Goal: Information Seeking & Learning: Learn about a topic

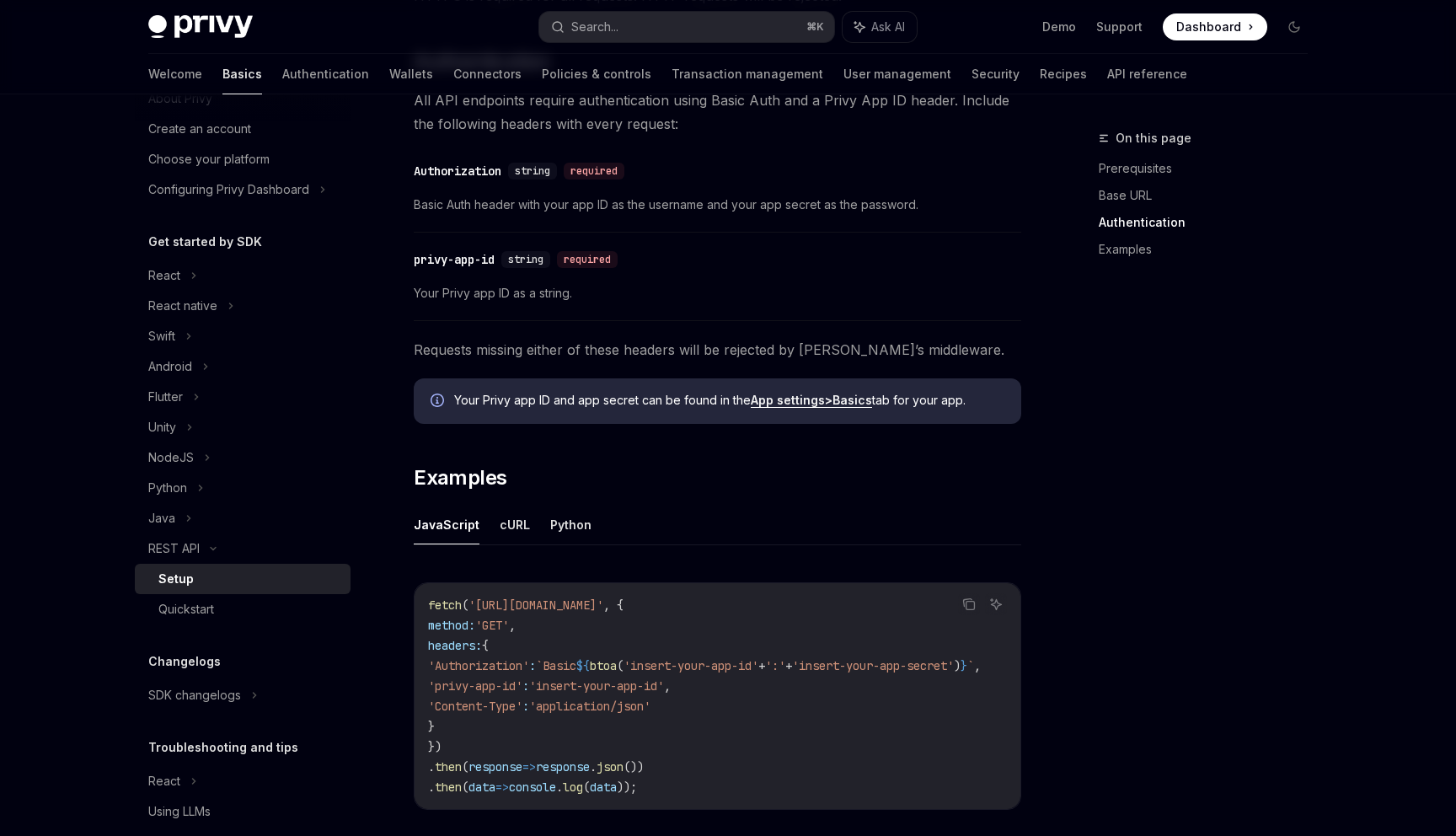
scroll to position [508, 0]
click at [287, 607] on div "Quickstart" at bounding box center [249, 610] width 182 height 21
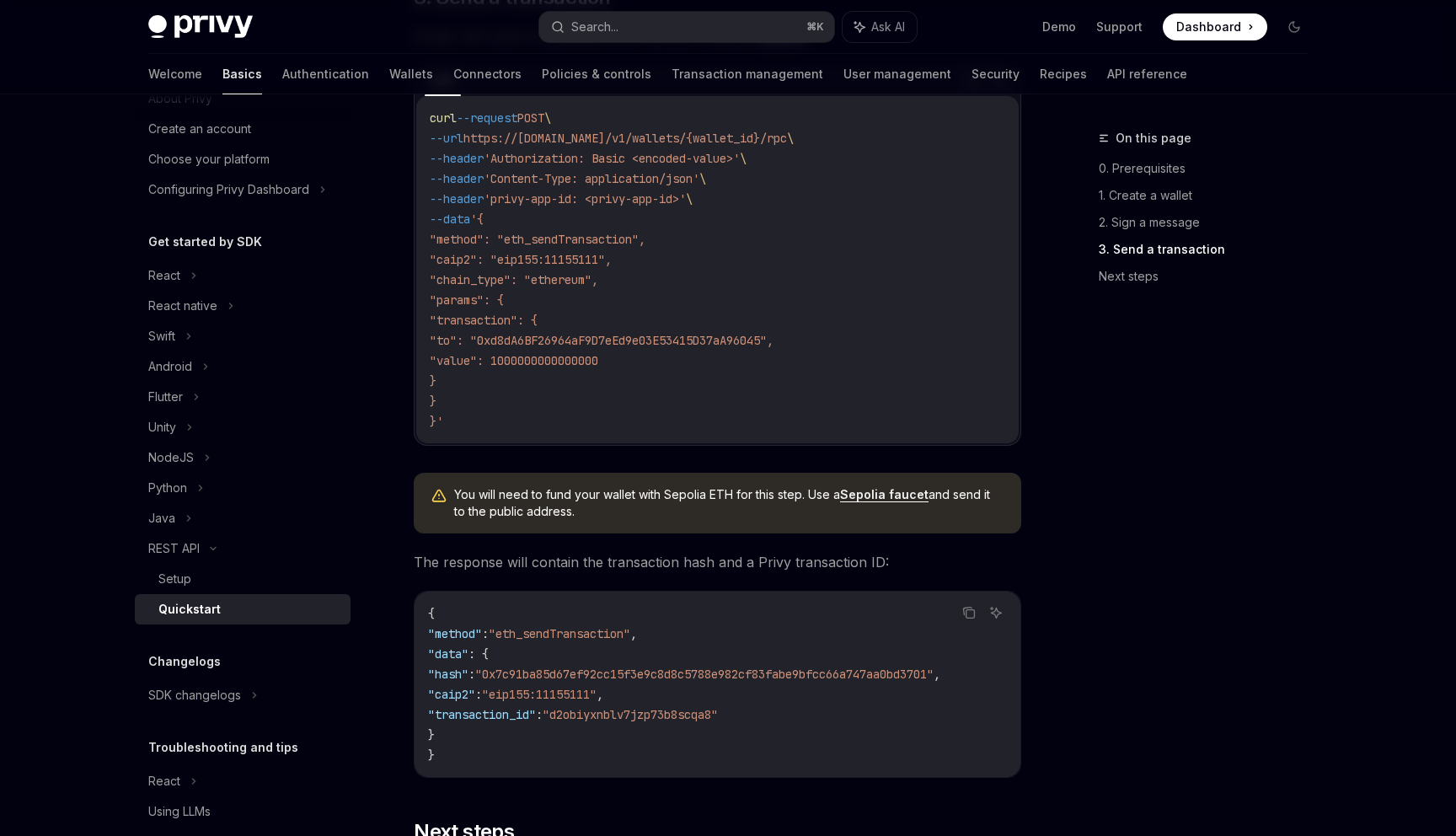
scroll to position [2139, 0]
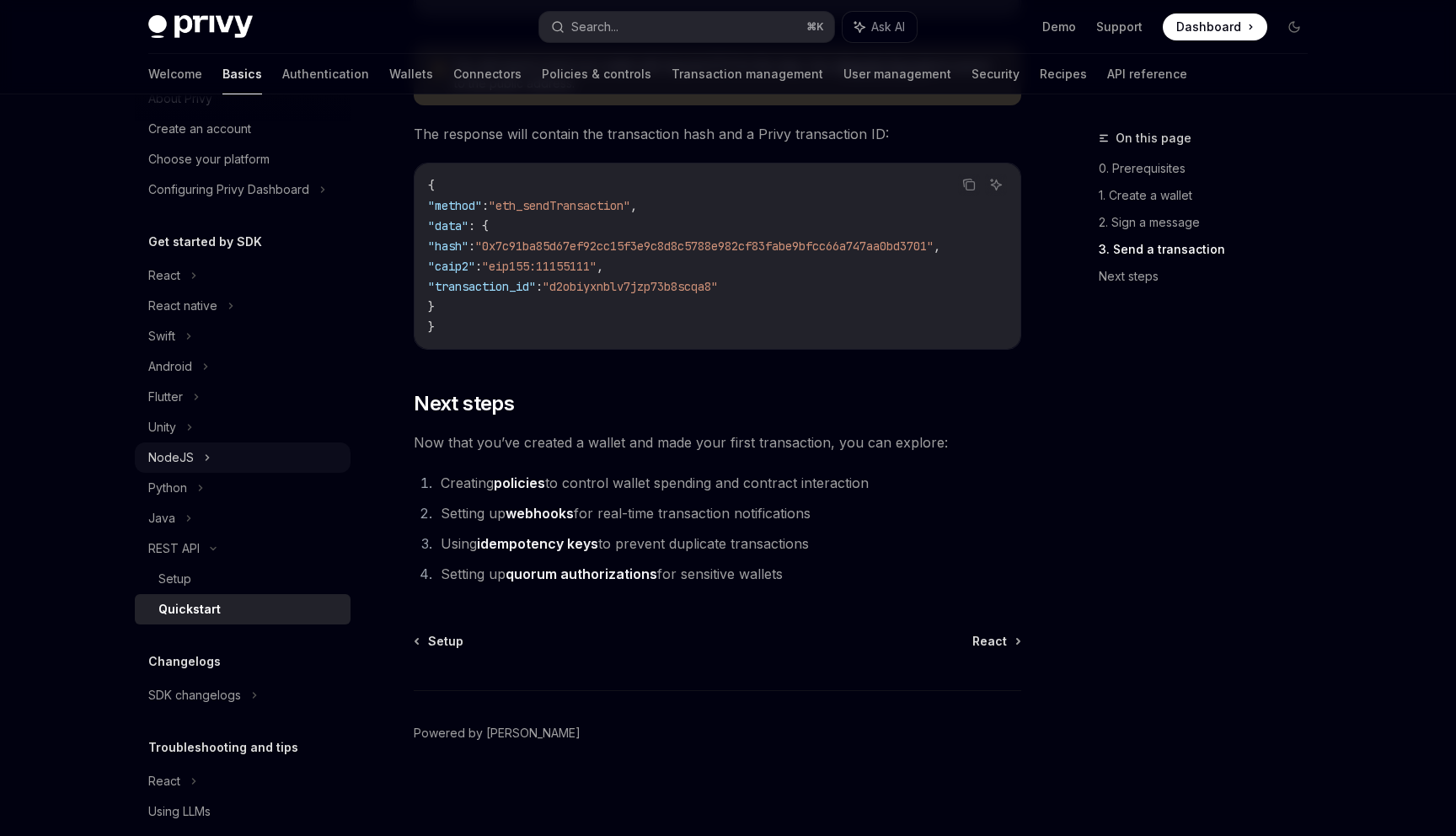
click at [287, 460] on div "NodeJS" at bounding box center [243, 458] width 216 height 31
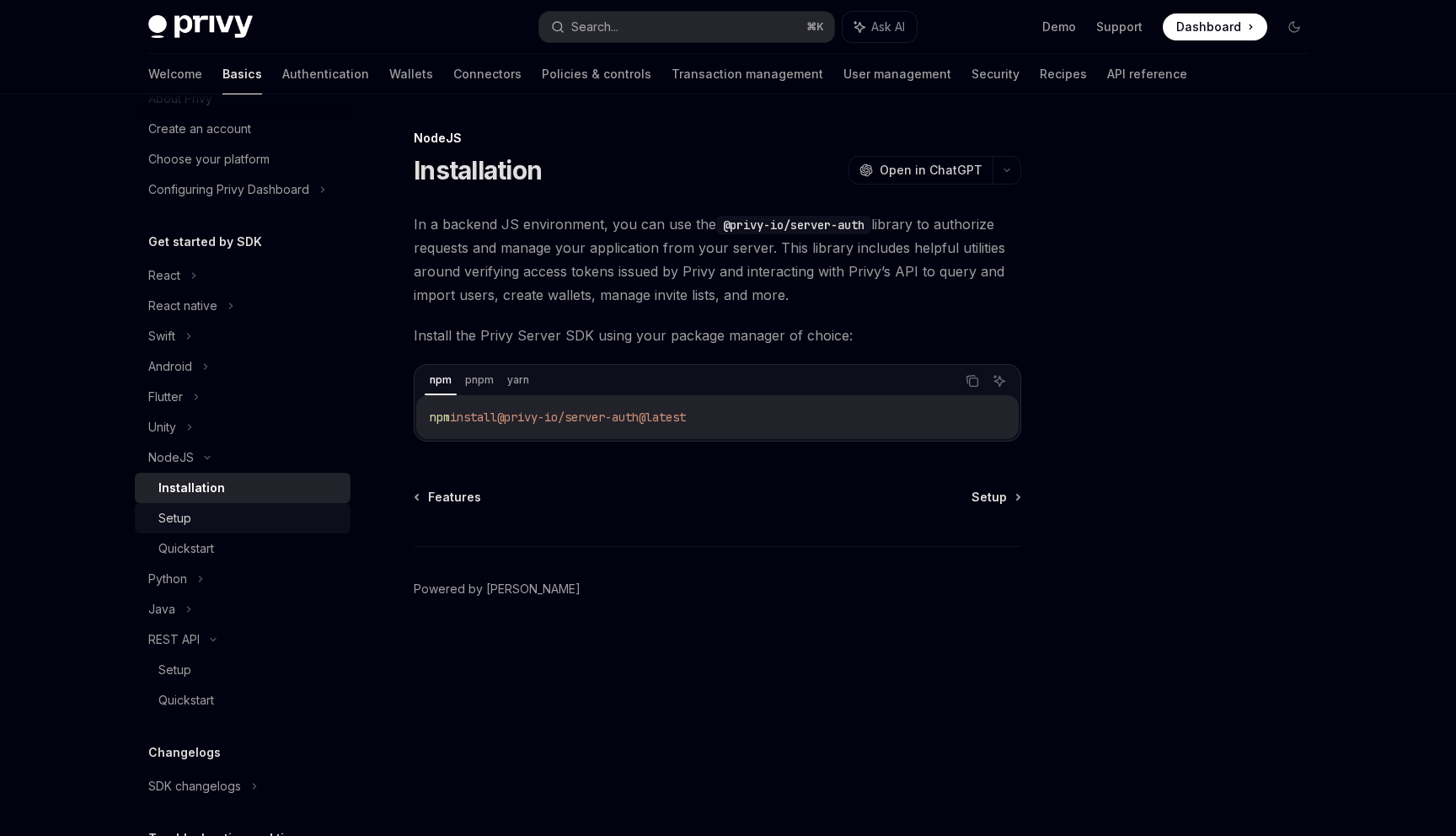
click at [292, 510] on div "Setup" at bounding box center [249, 518] width 182 height 21
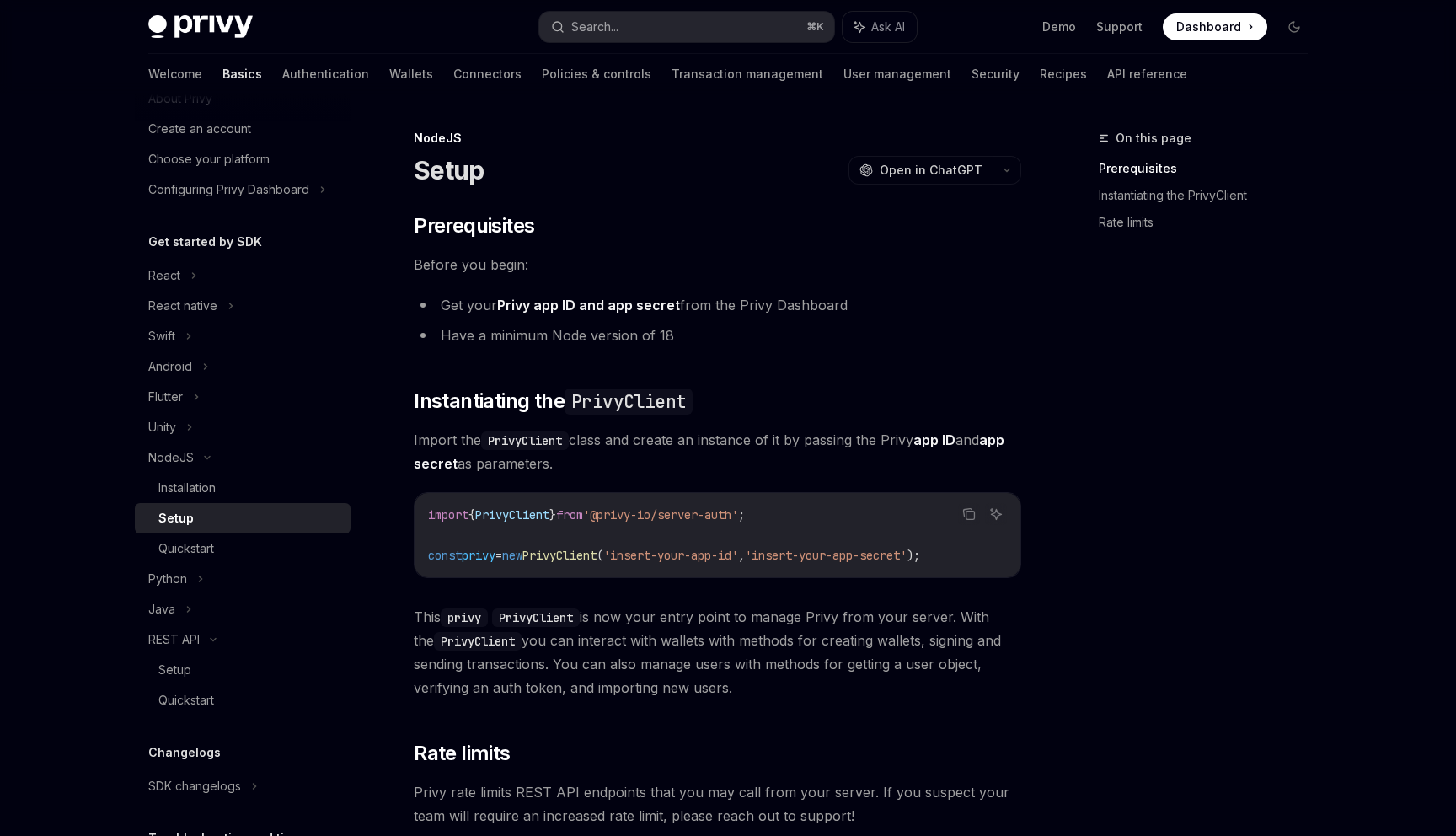
scroll to position [303, 0]
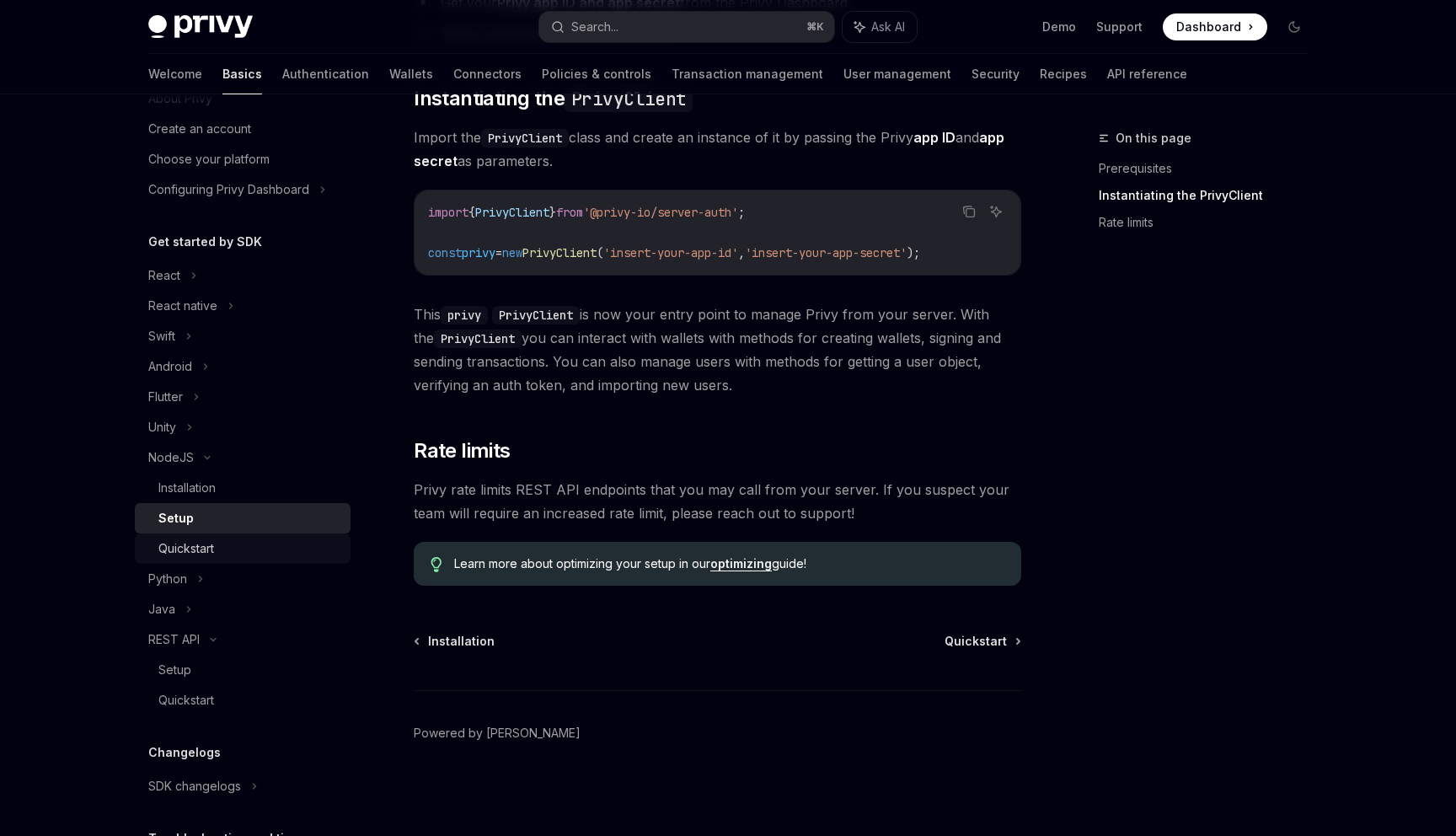
click at [298, 553] on div "Quickstart" at bounding box center [249, 549] width 182 height 21
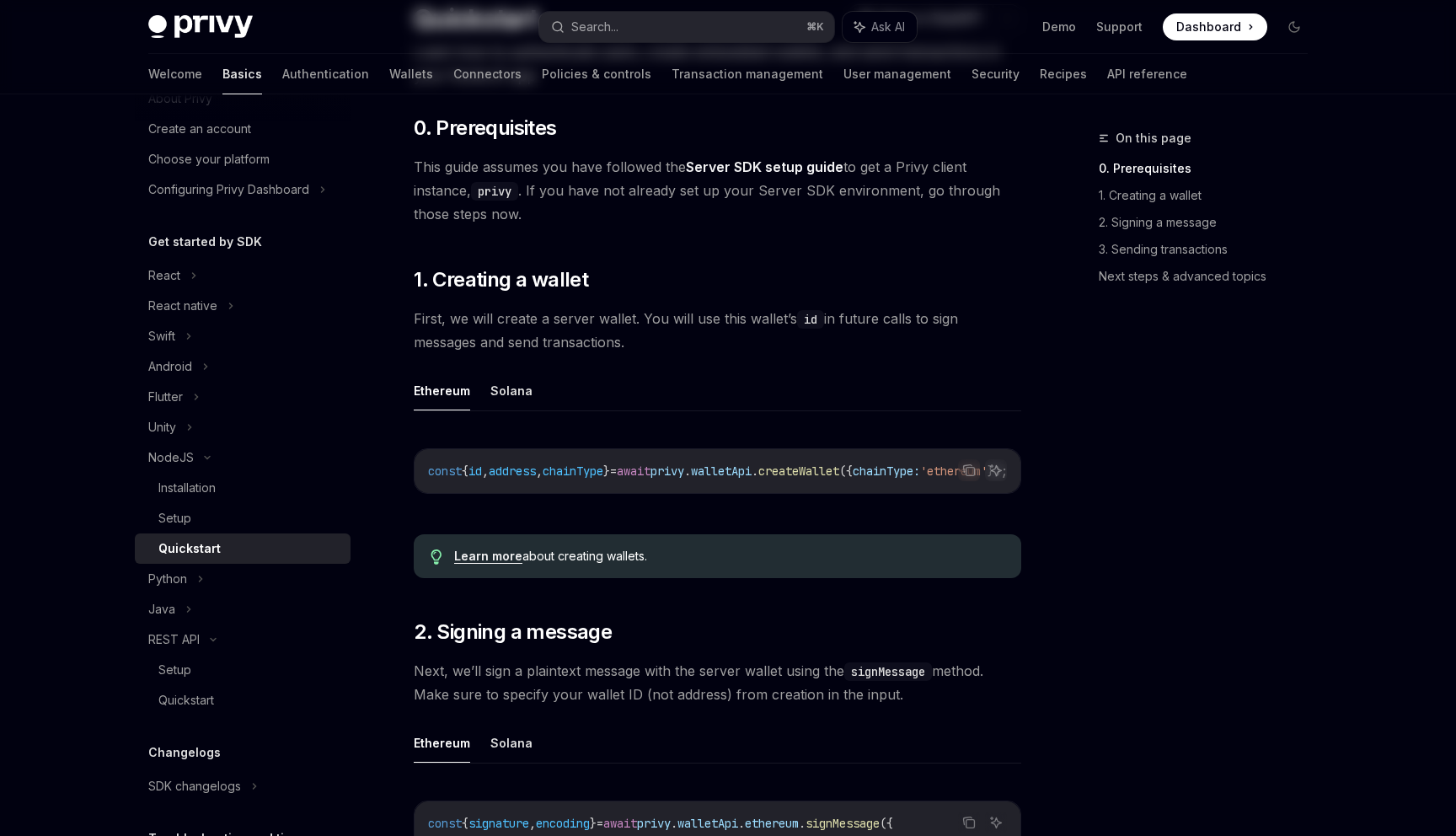
scroll to position [411, 0]
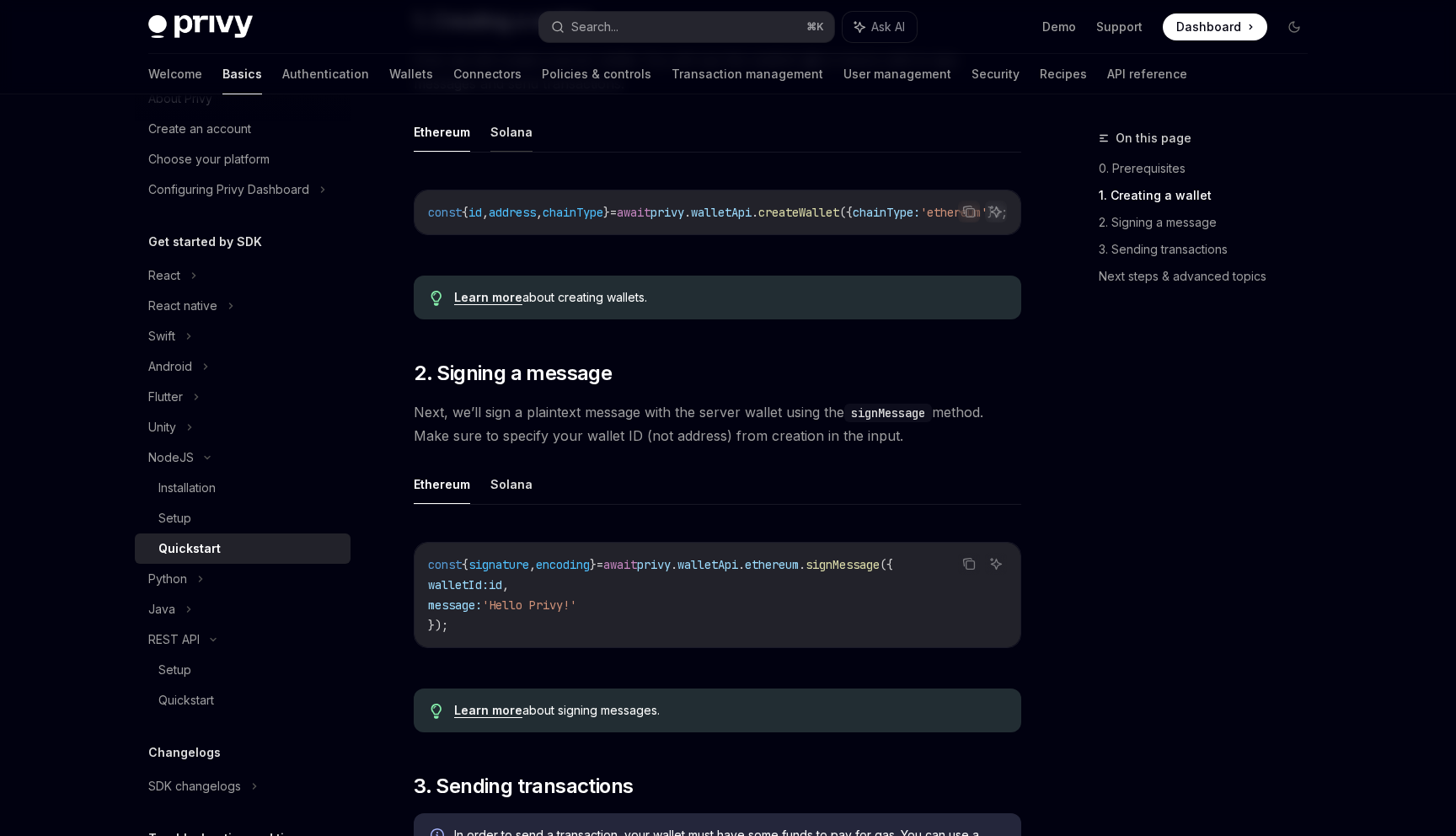
click at [524, 128] on button "Solana" at bounding box center [510, 131] width 42 height 40
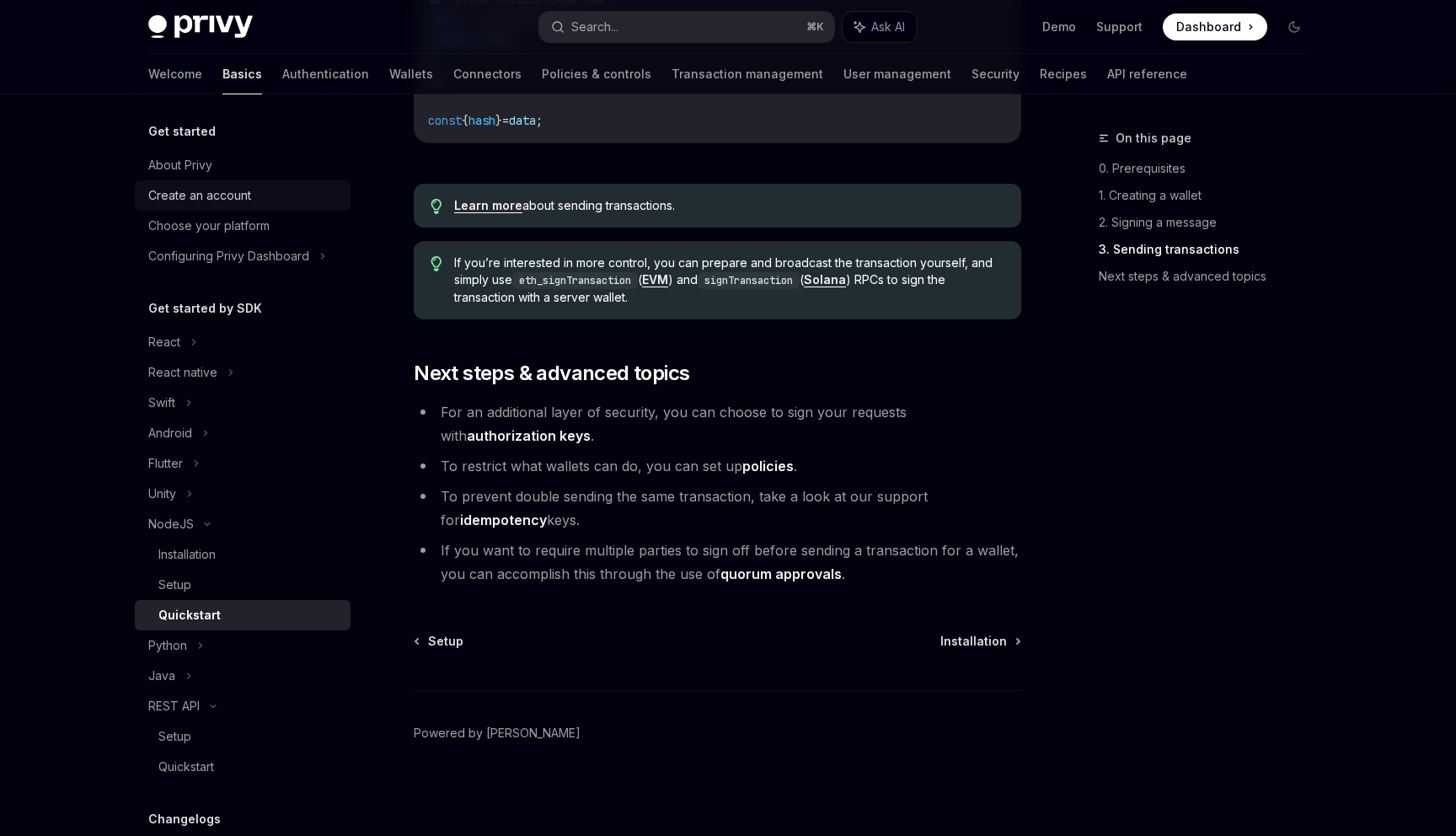
click at [307, 187] on div "Create an account" at bounding box center [244, 196] width 192 height 21
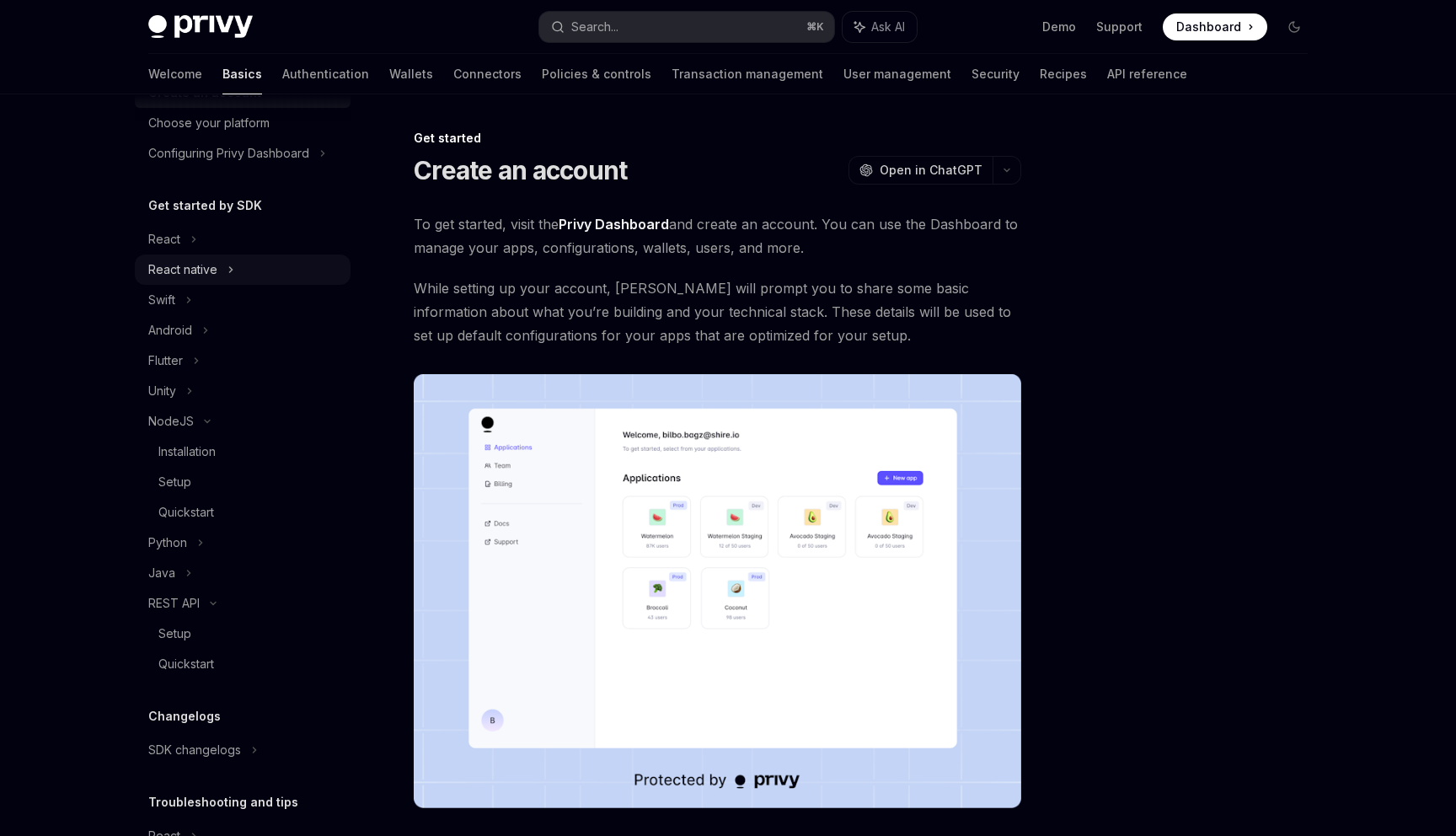
scroll to position [116, 0]
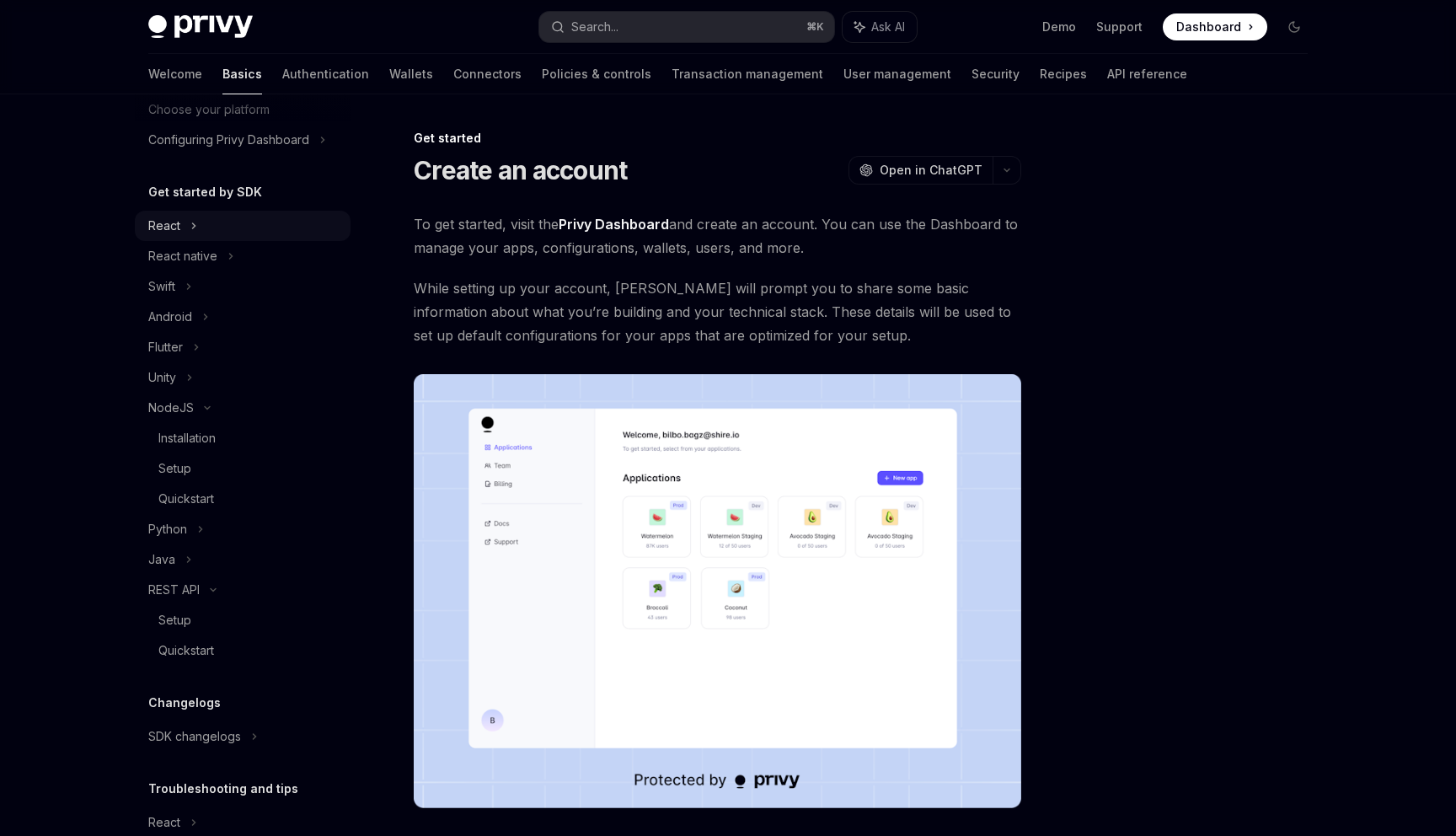
click at [234, 237] on div "React" at bounding box center [243, 226] width 216 height 31
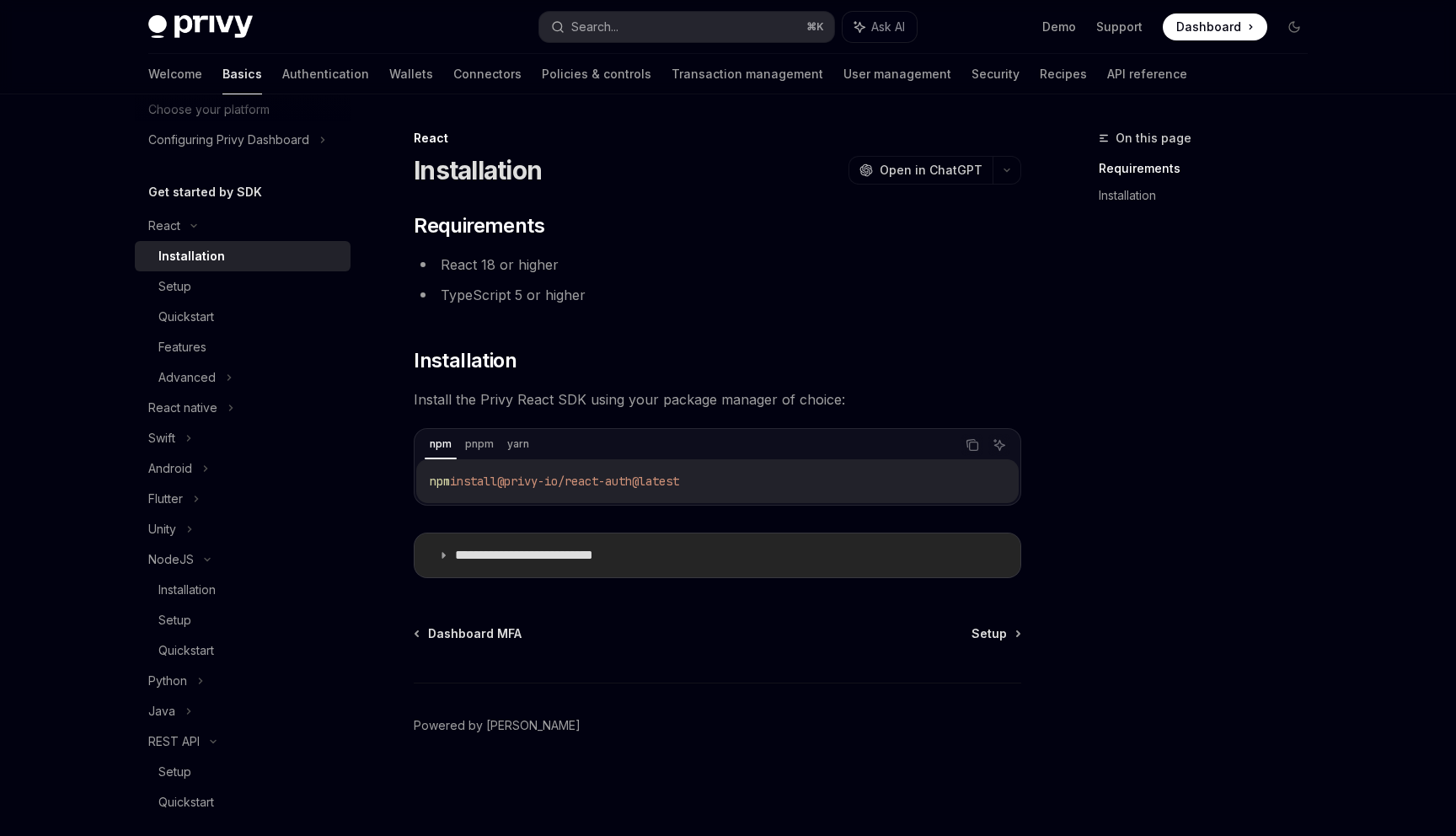
click at [538, 553] on p "**********" at bounding box center [550, 555] width 190 height 17
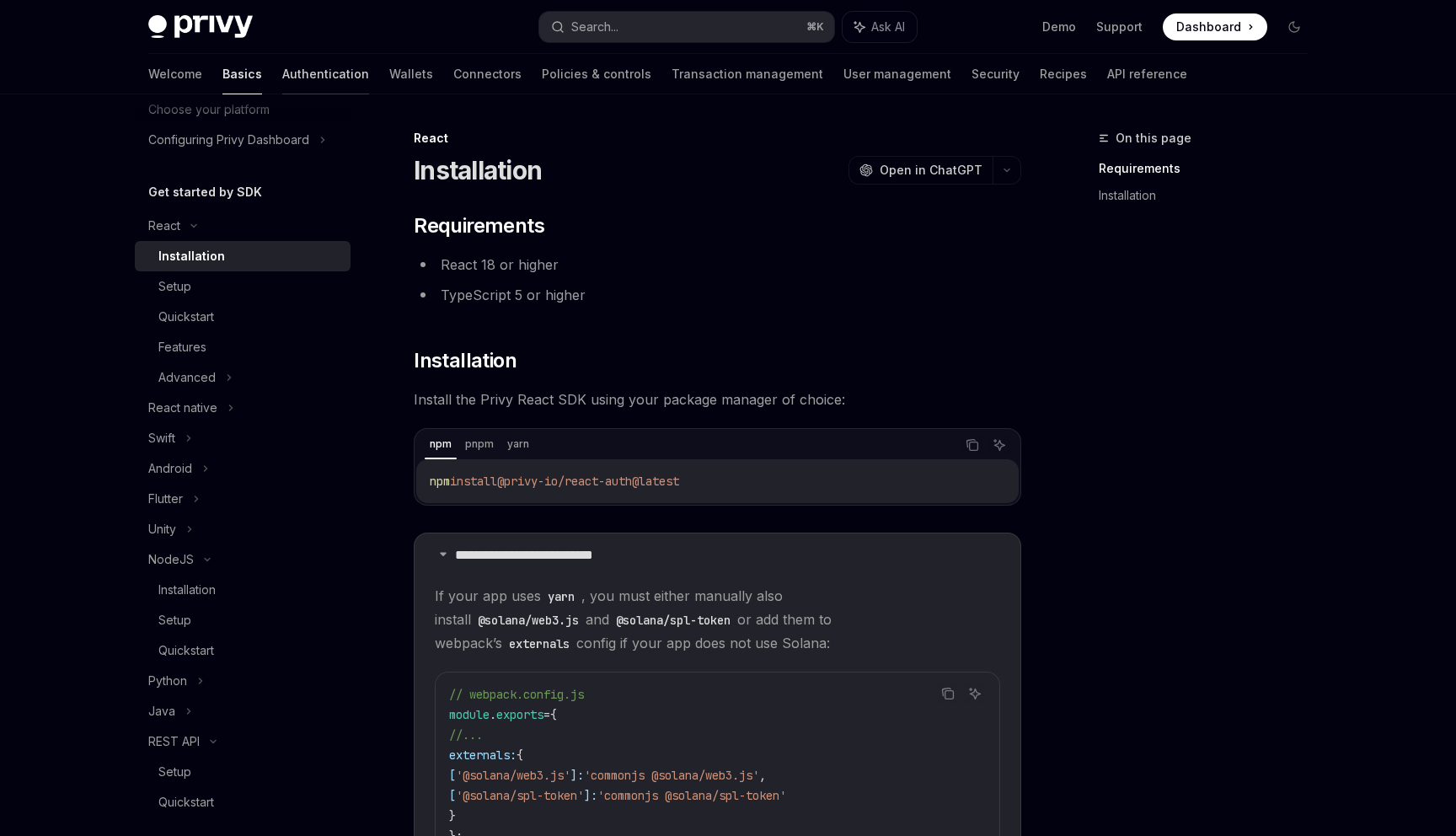
click at [282, 74] on link "Authentication" at bounding box center [325, 74] width 87 height 40
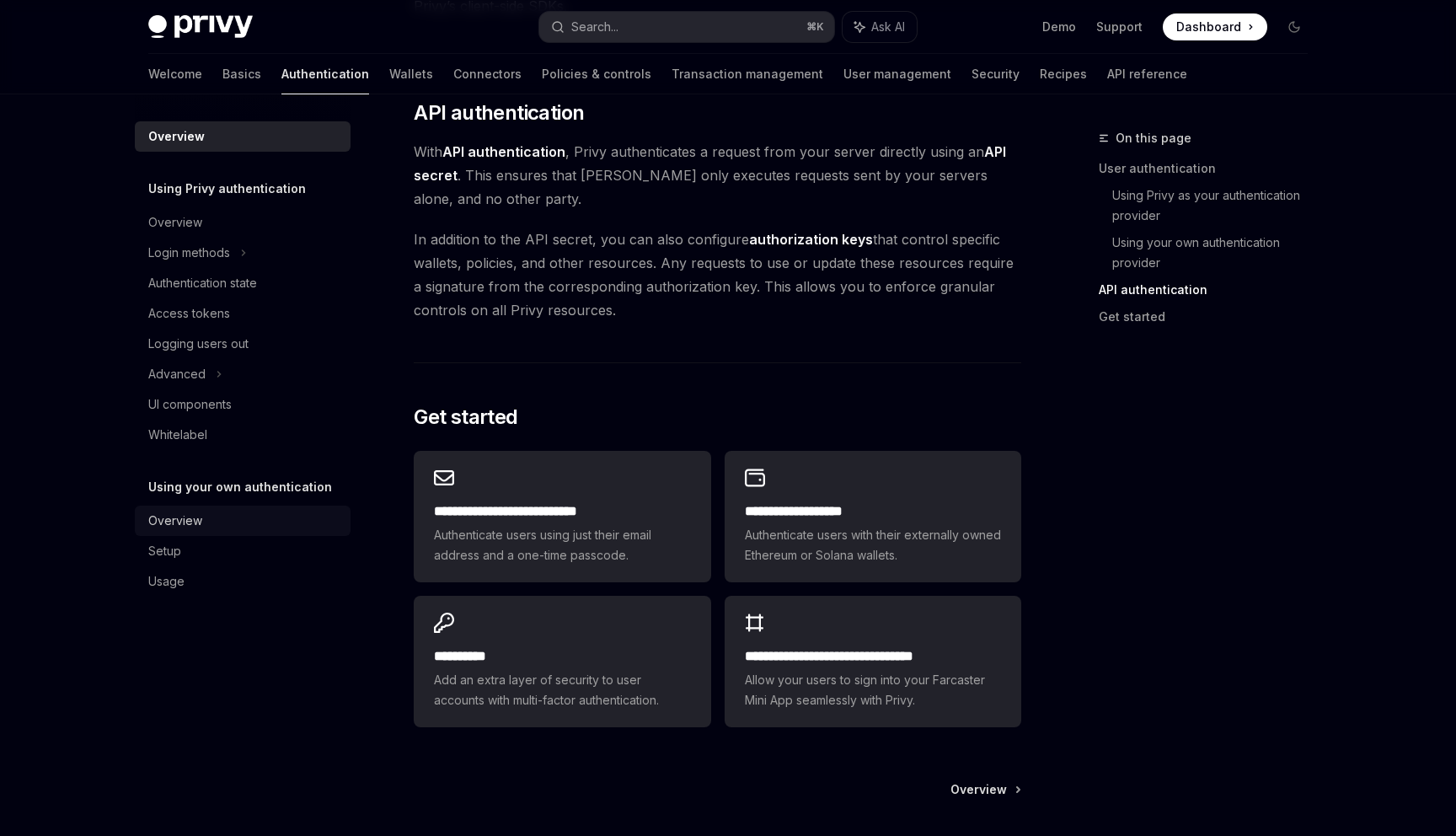
scroll to position [1152, 0]
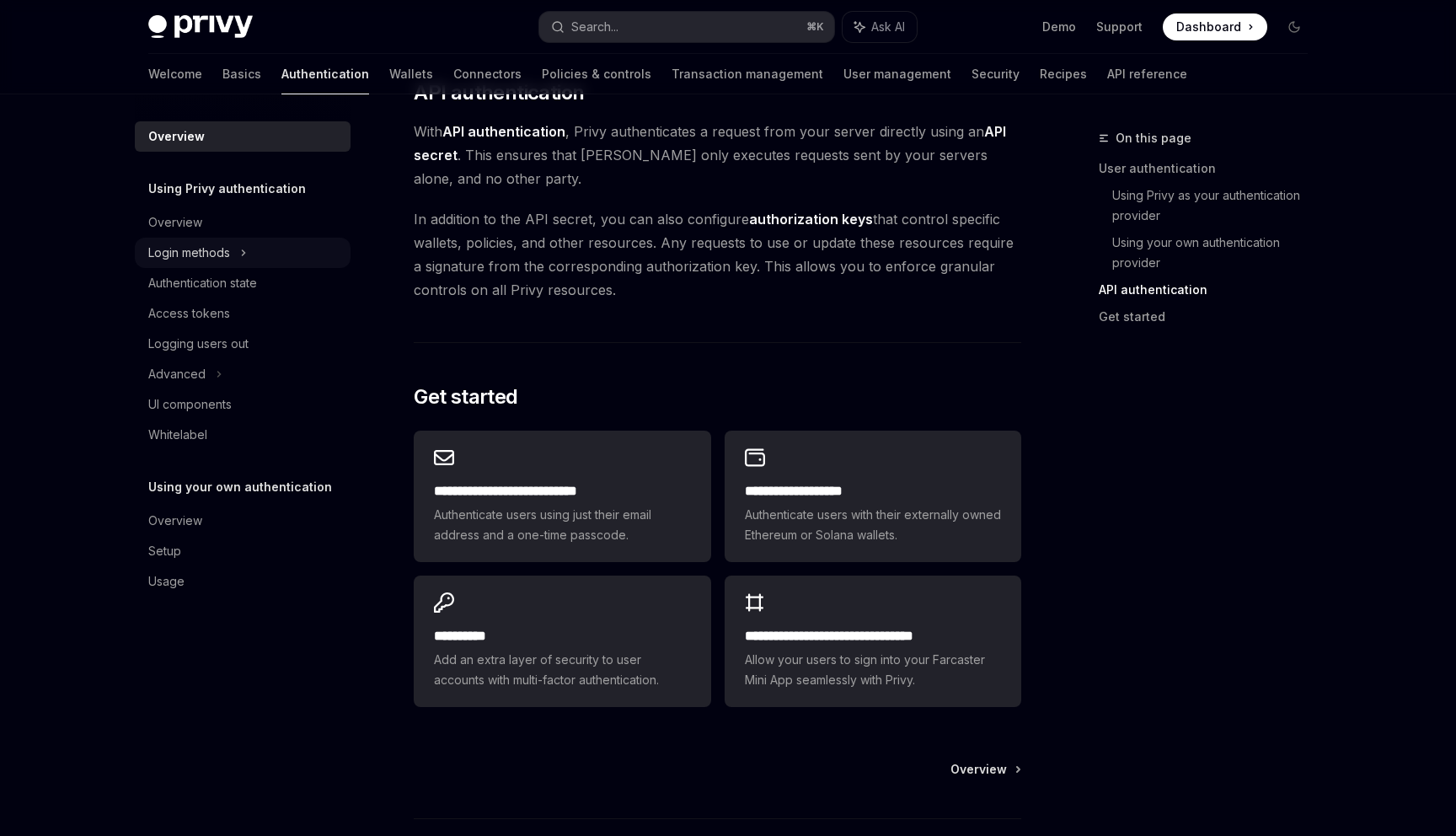
click at [254, 260] on div "Login methods" at bounding box center [243, 253] width 216 height 31
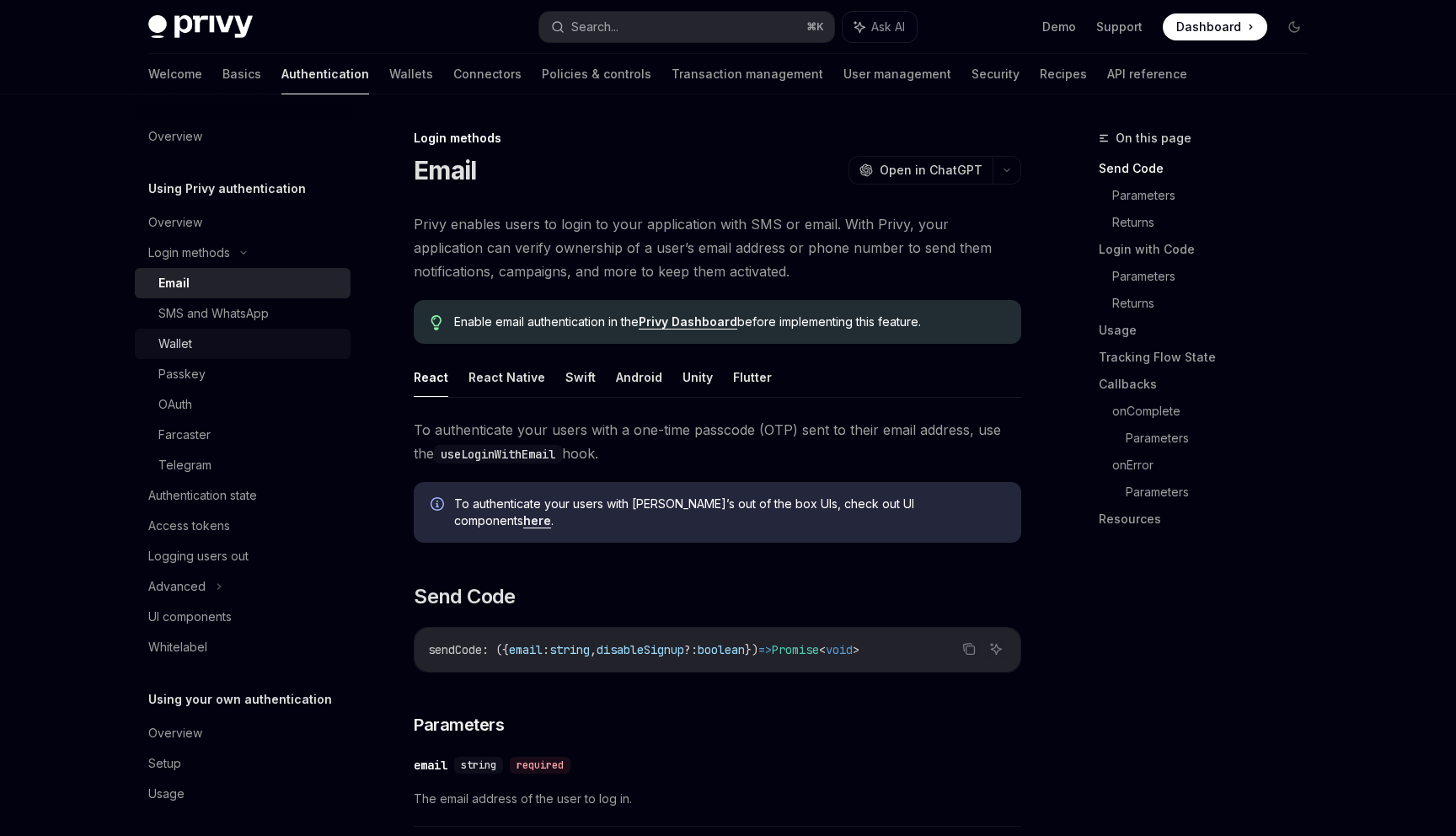
click at [238, 344] on div "Wallet" at bounding box center [249, 344] width 182 height 21
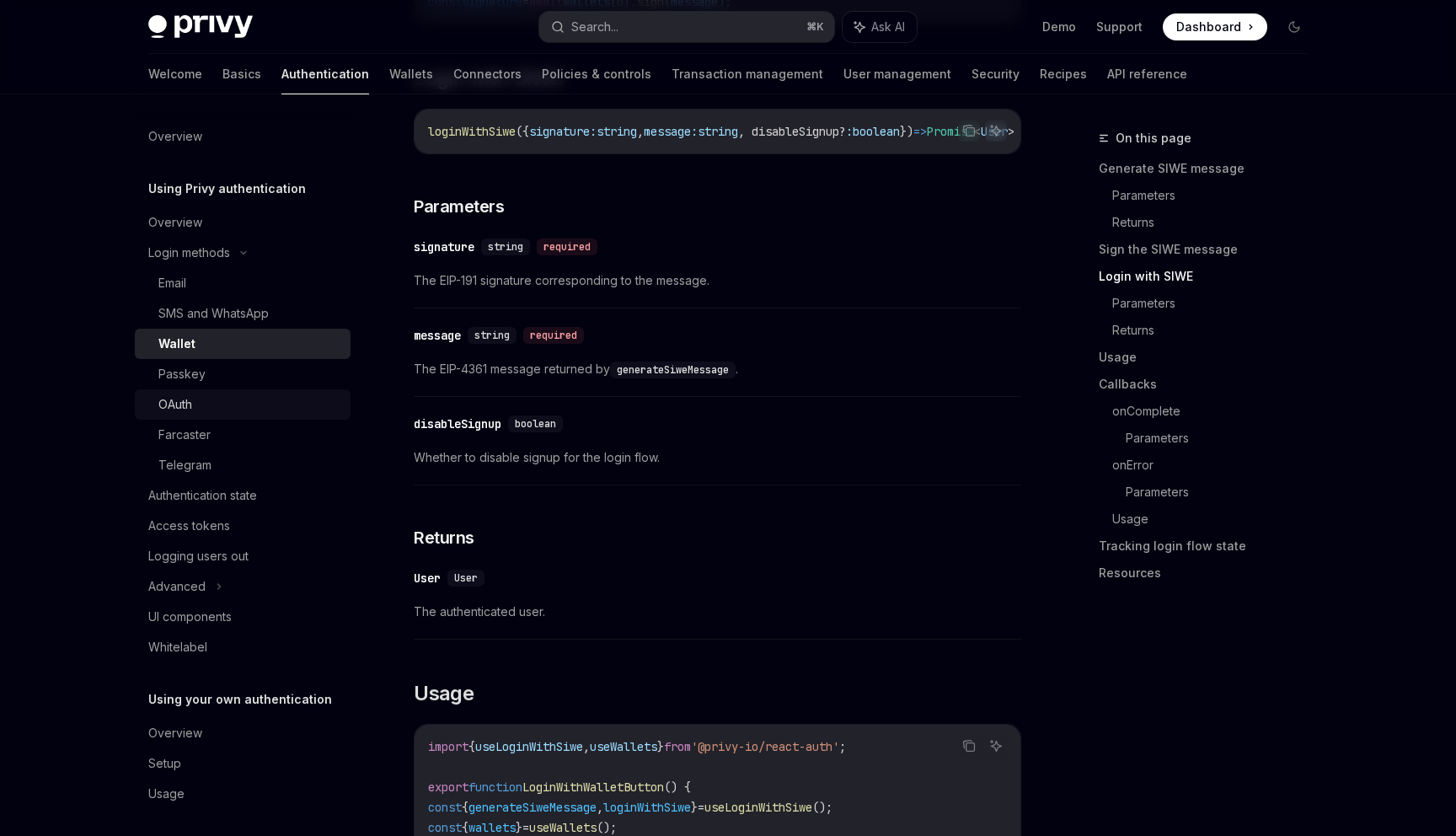
scroll to position [7, 0]
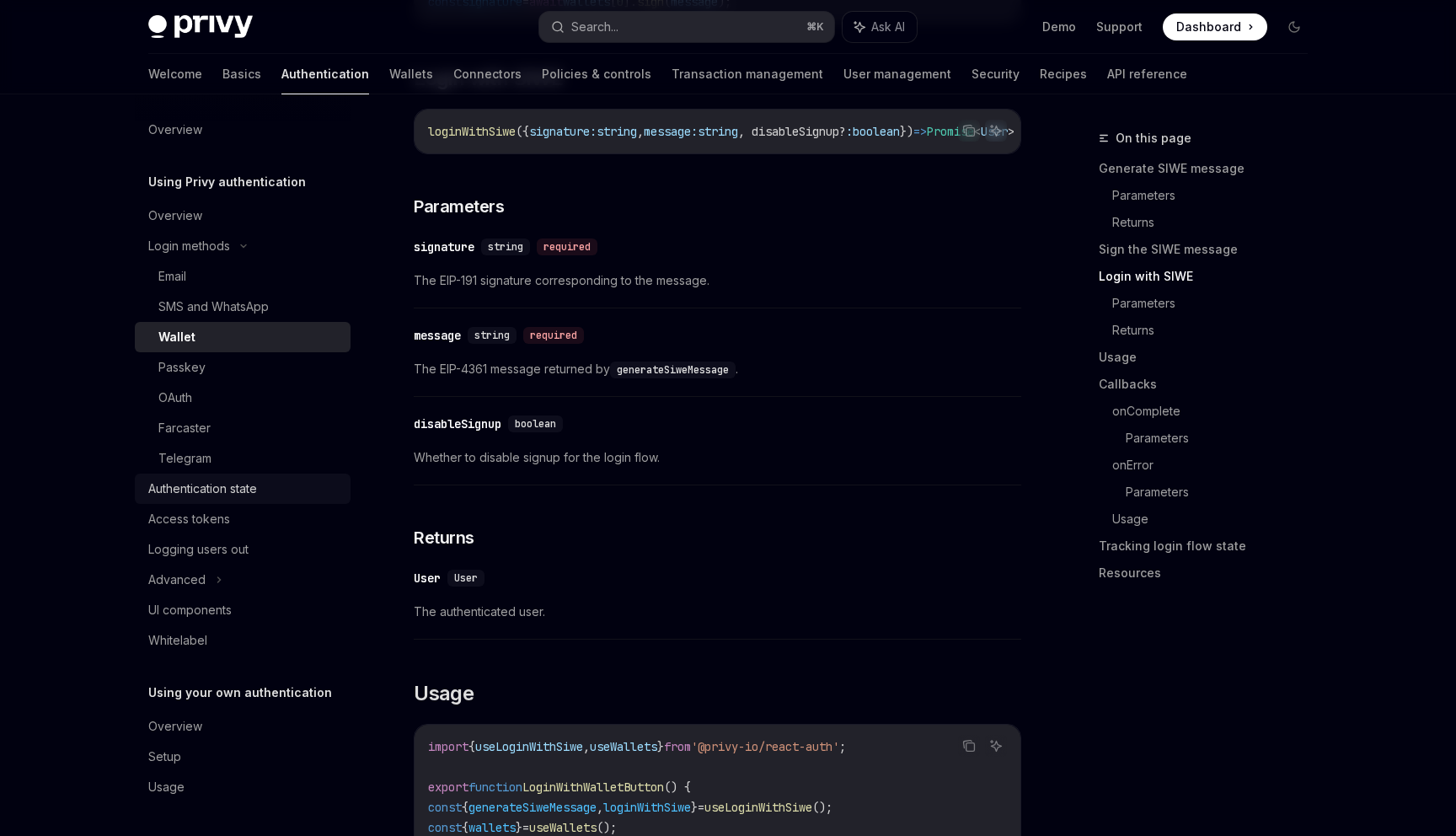
click at [283, 496] on div "Authentication state" at bounding box center [244, 489] width 192 height 21
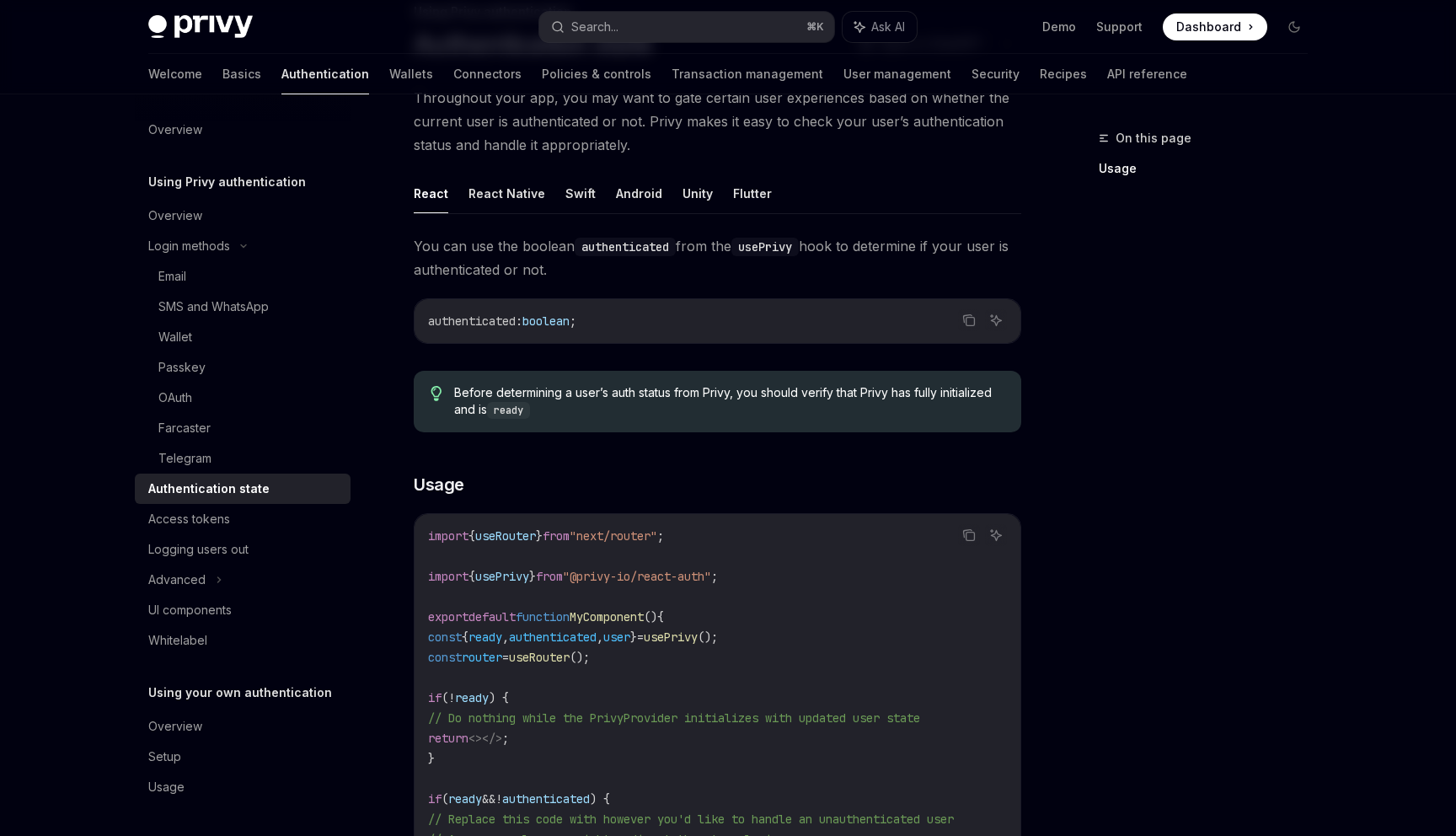
scroll to position [420, 0]
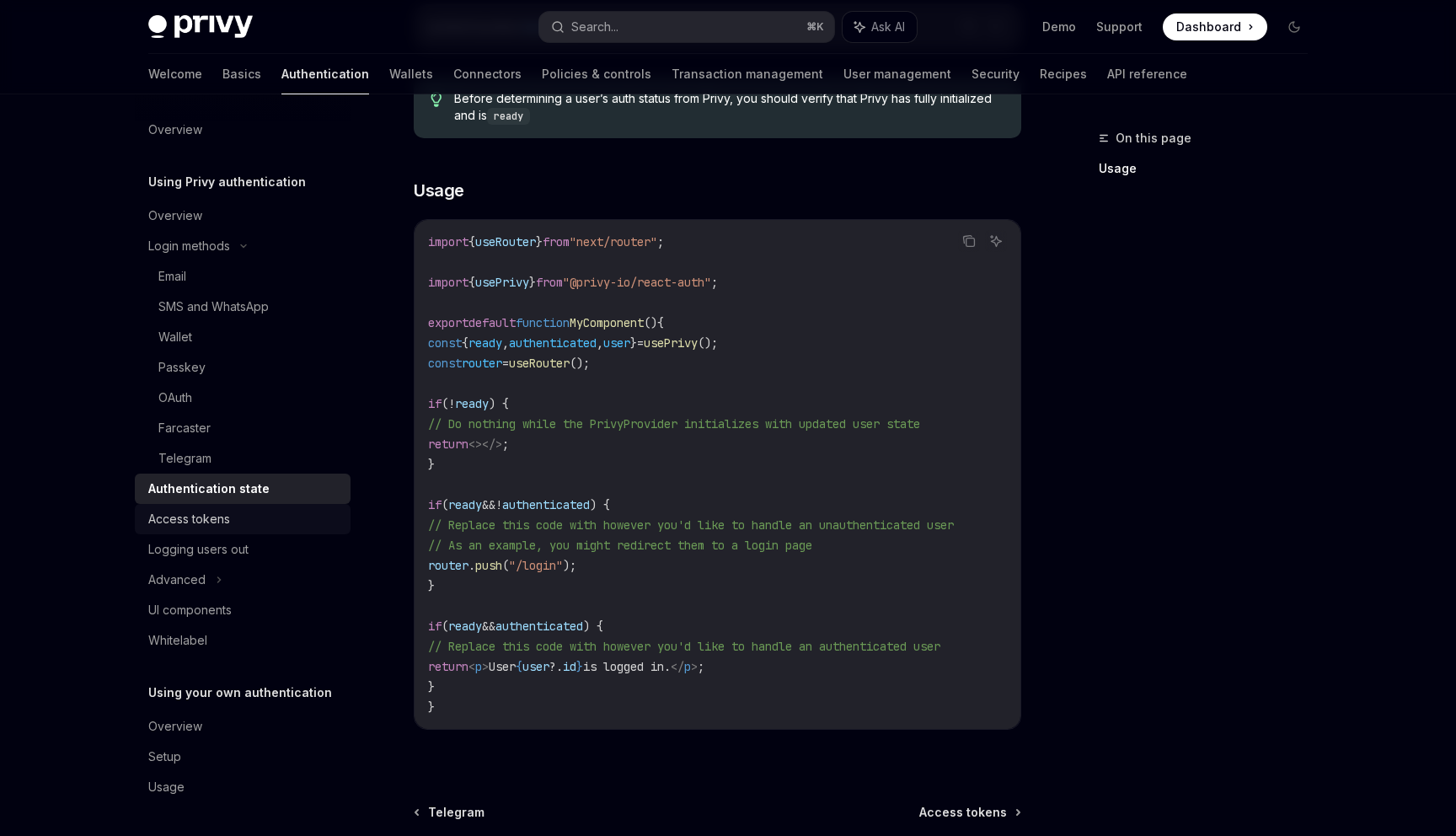
click at [282, 517] on div "Access tokens" at bounding box center [244, 519] width 192 height 21
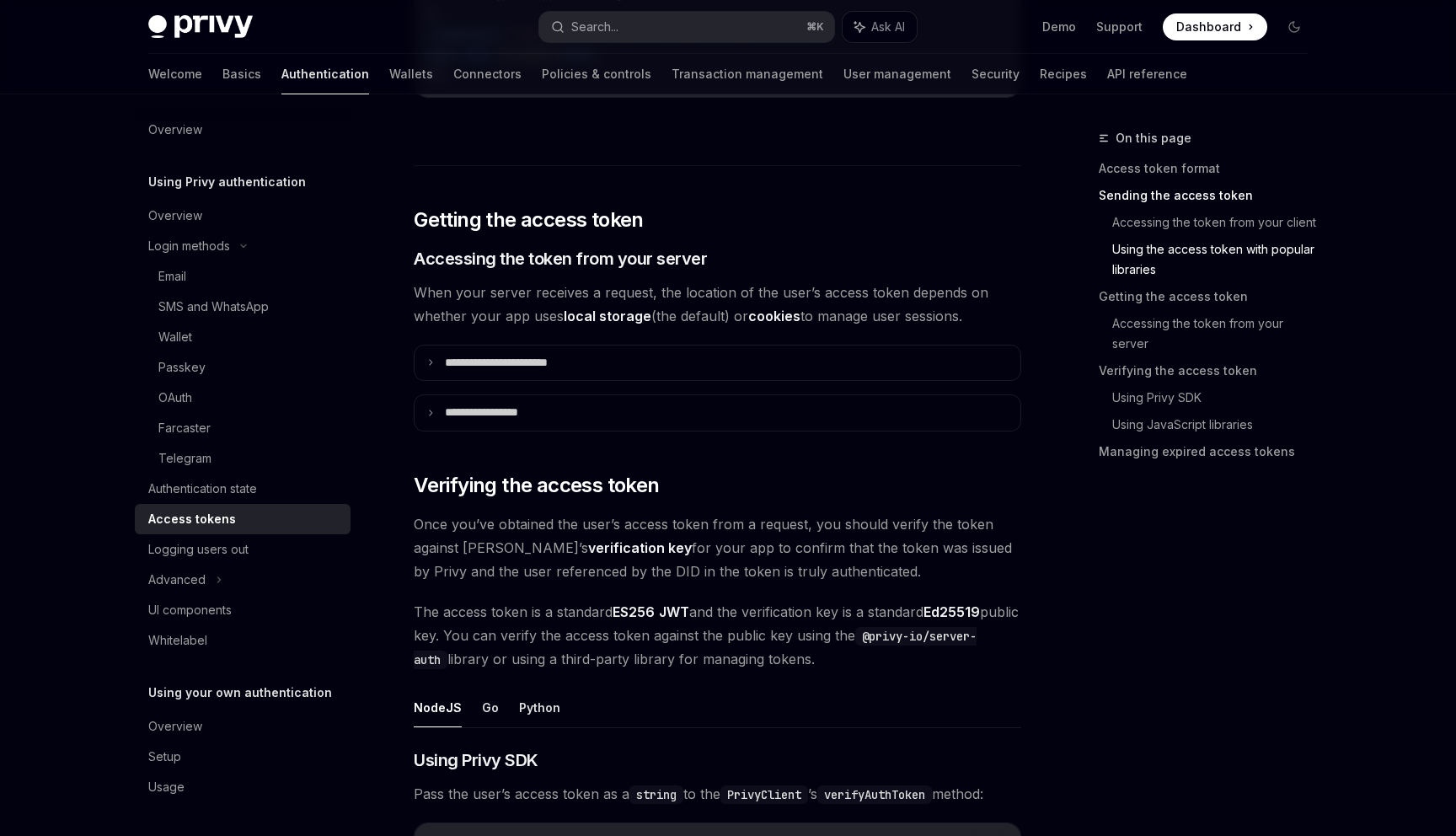
scroll to position [2037, 0]
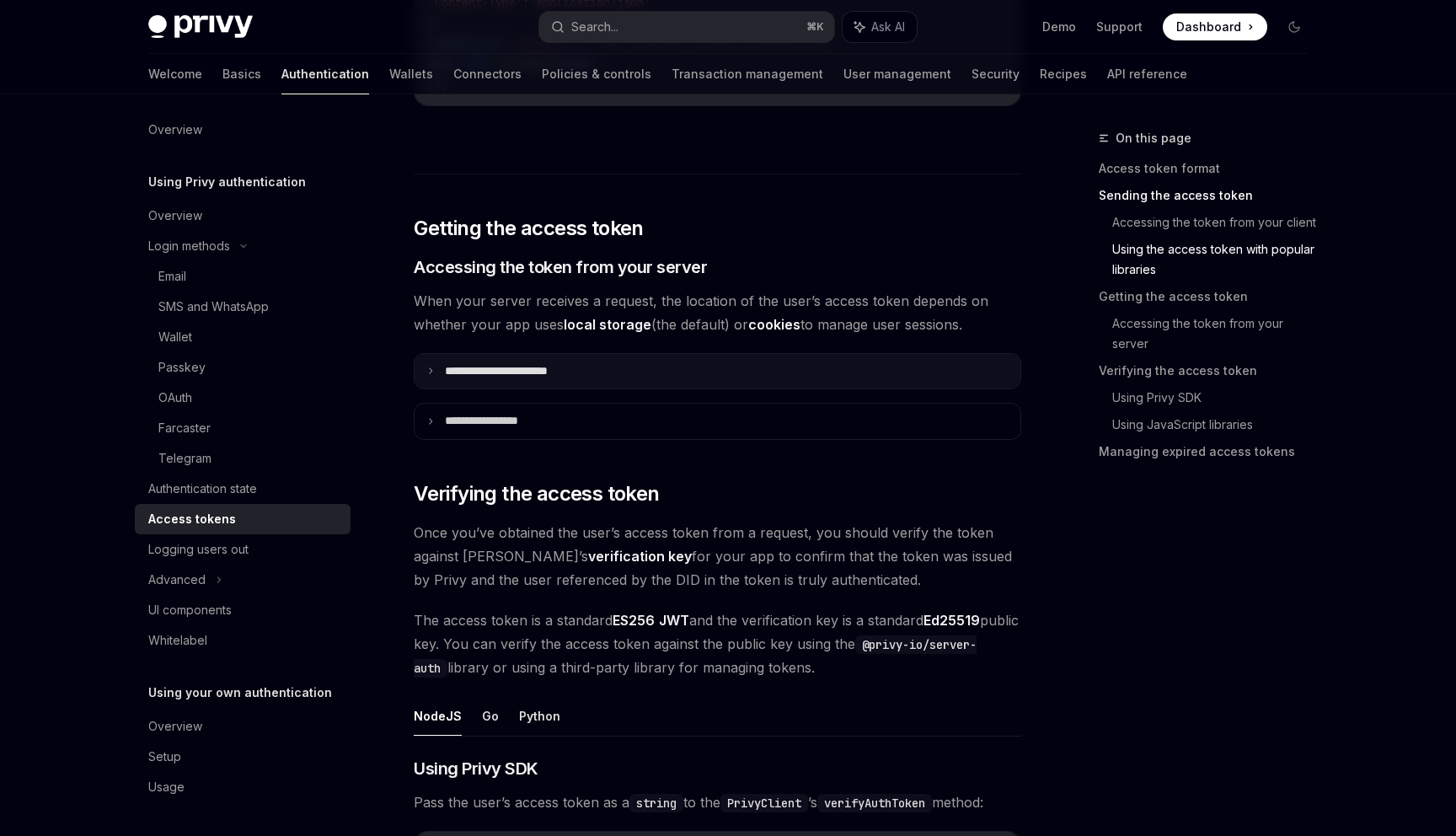
click at [550, 382] on summary "**********" at bounding box center [717, 372] width 606 height 35
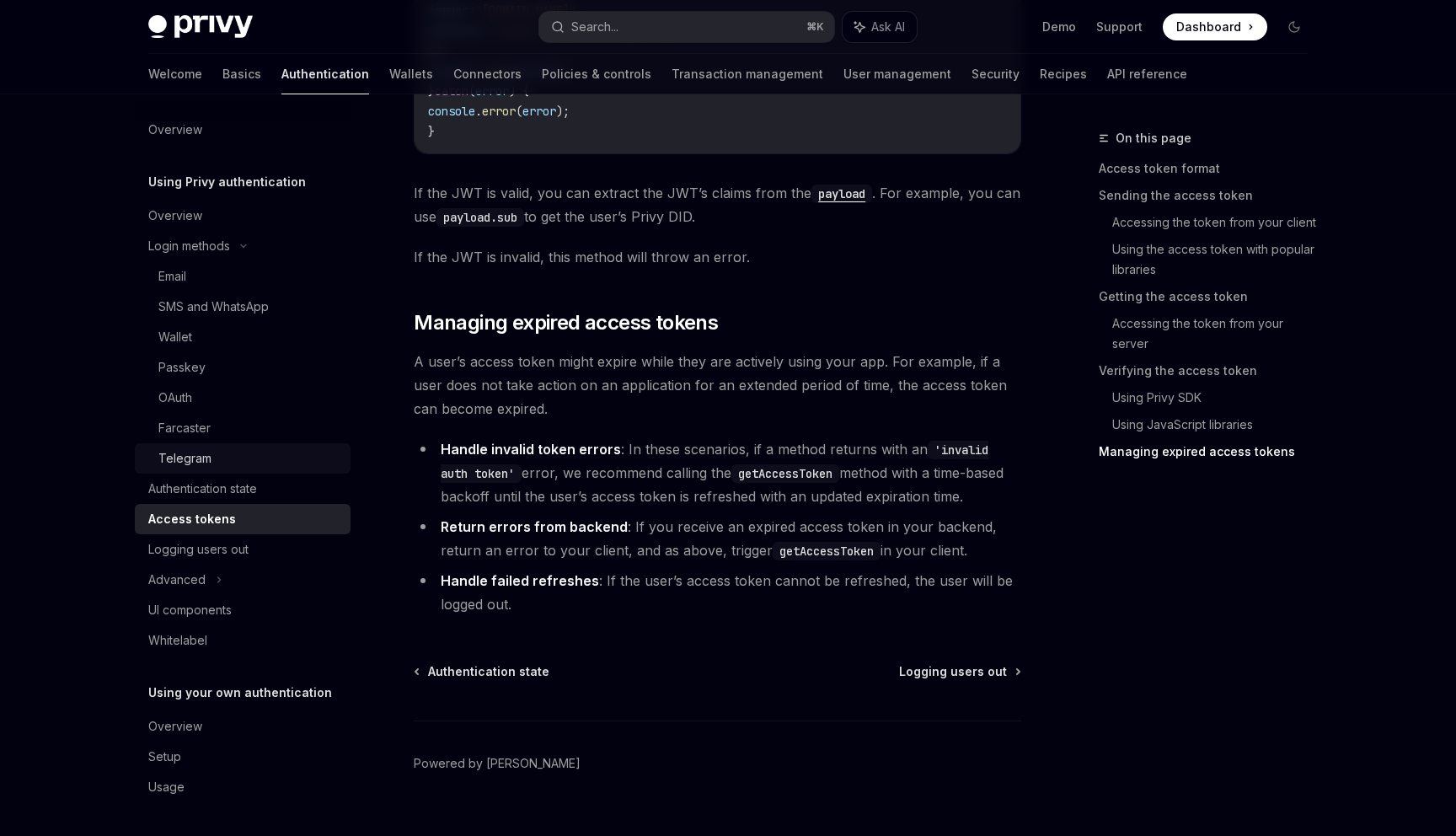
scroll to position [4653, 0]
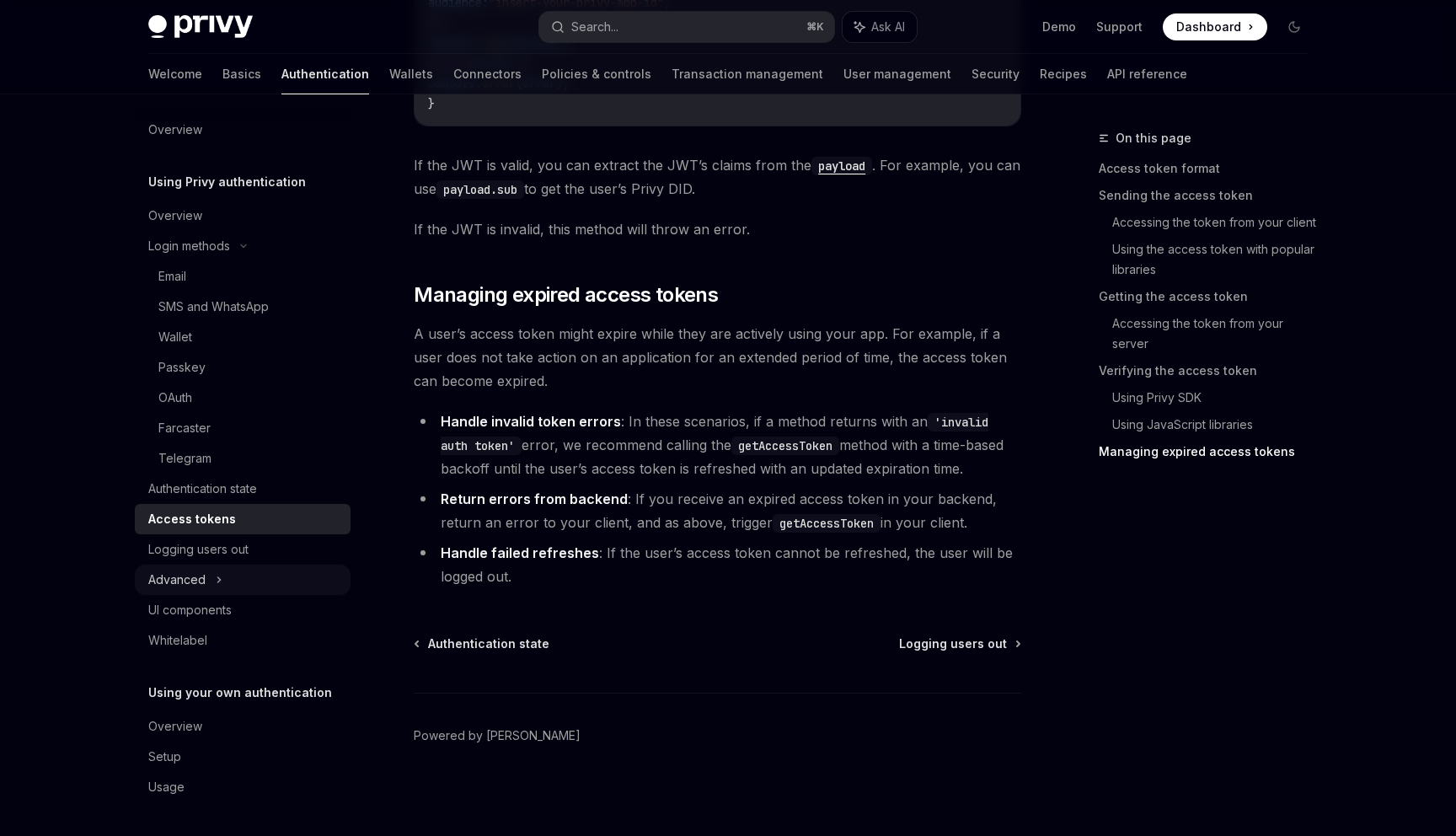
click at [225, 582] on div "Advanced" at bounding box center [243, 580] width 216 height 31
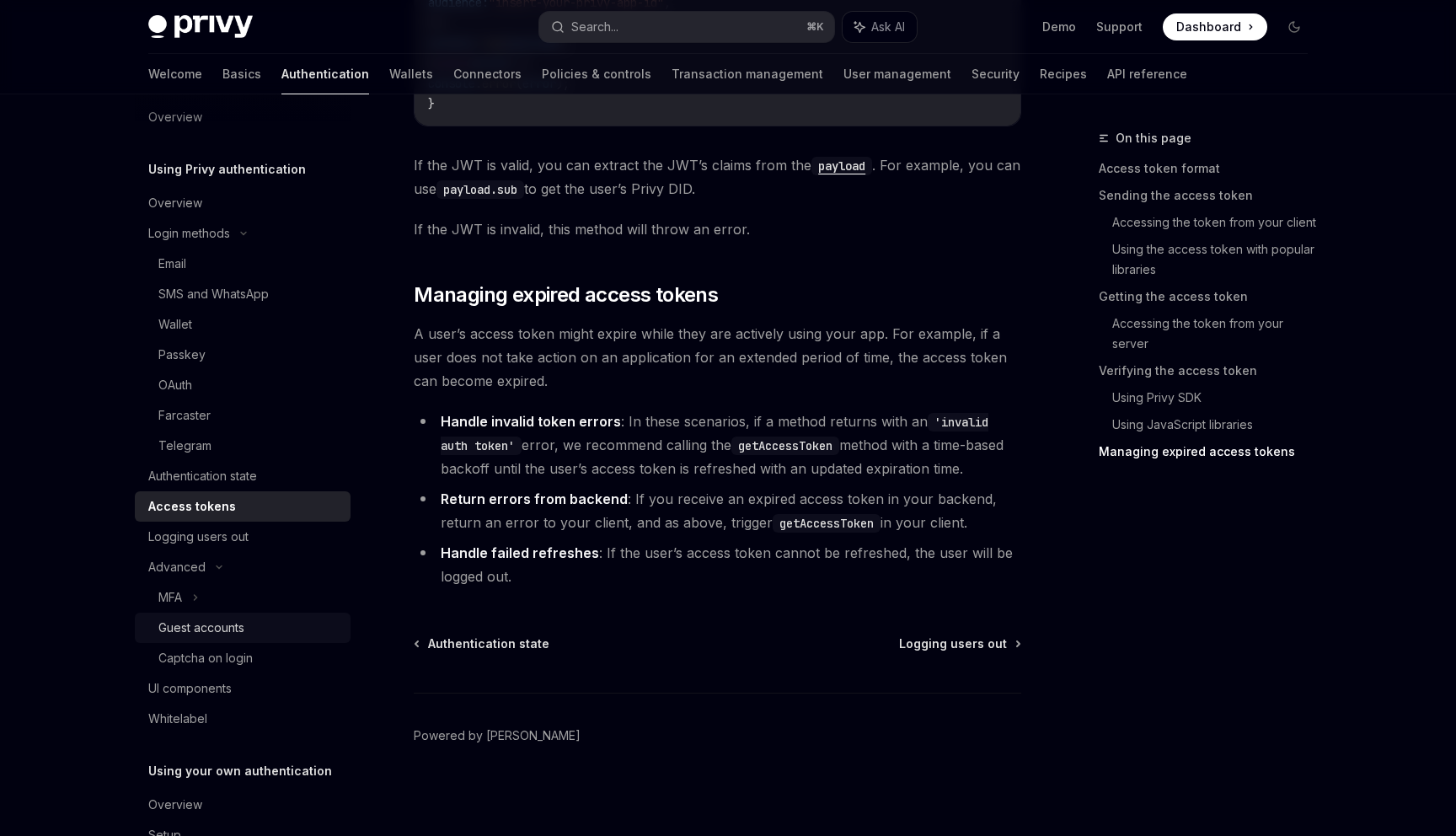
click at [234, 627] on div "Guest accounts" at bounding box center [201, 628] width 86 height 21
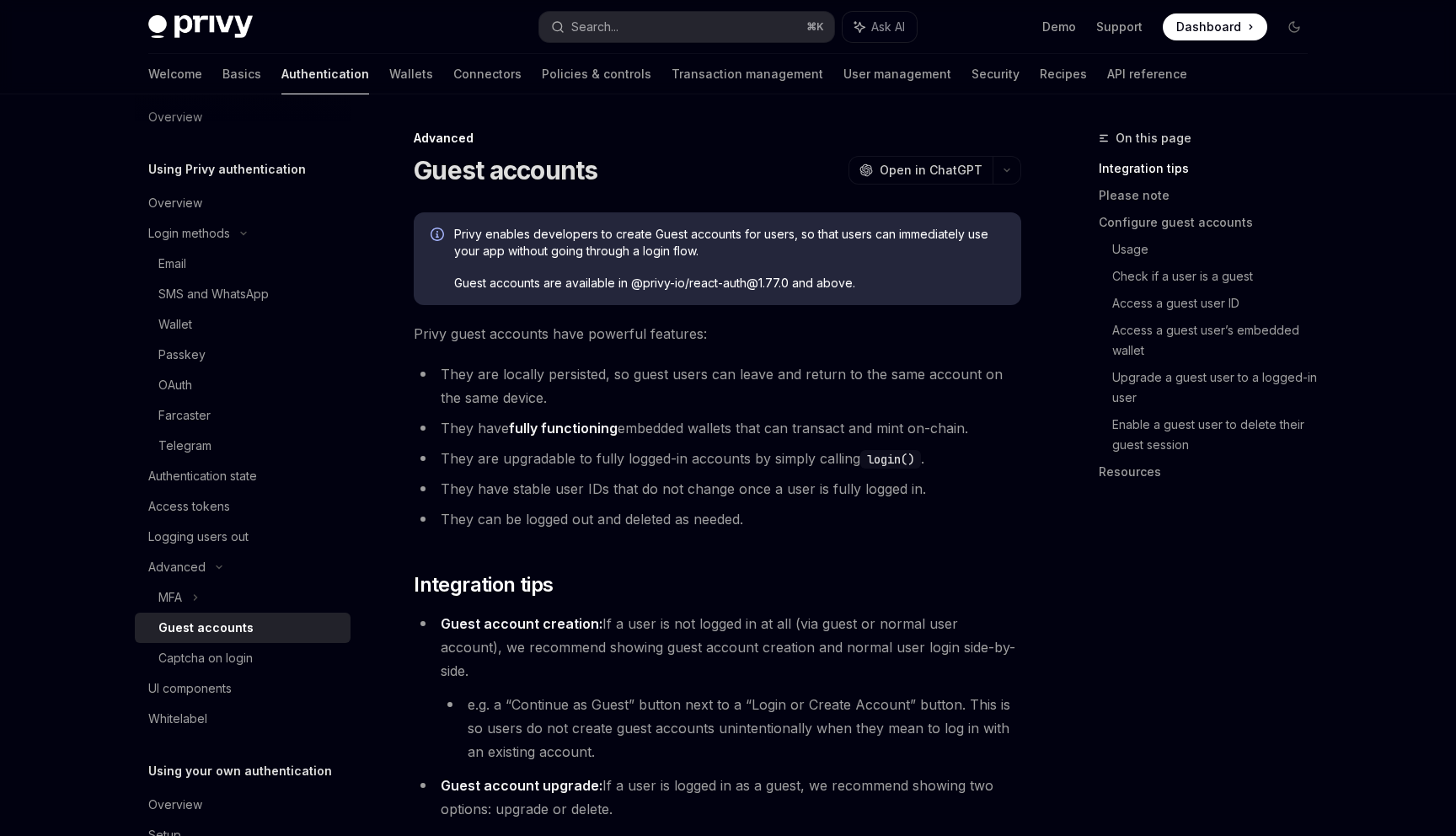
click at [234, 627] on div "Guest accounts" at bounding box center [206, 628] width 95 height 21
click at [225, 665] on div "Captcha on login" at bounding box center [205, 659] width 94 height 21
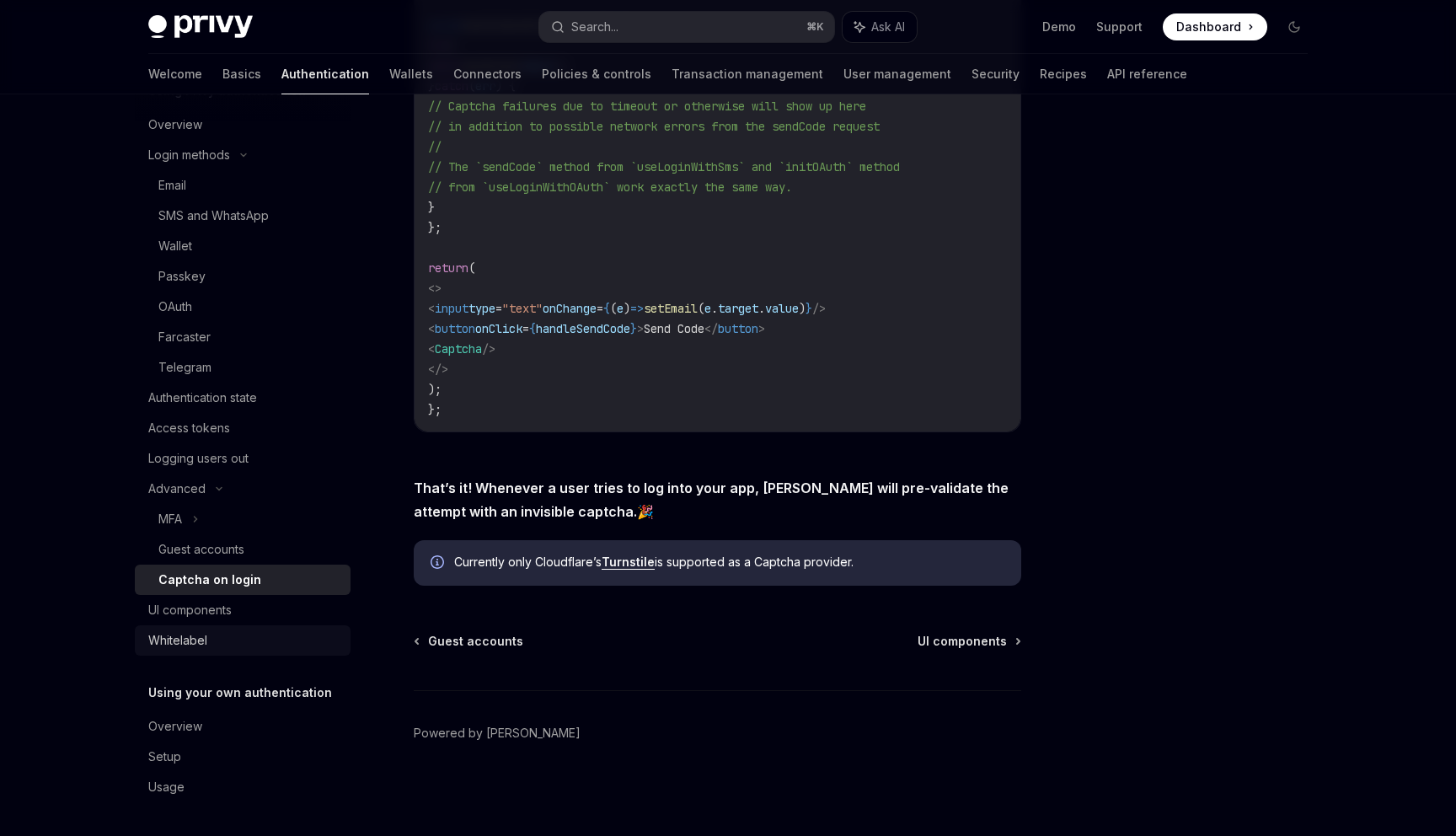
scroll to position [92, 0]
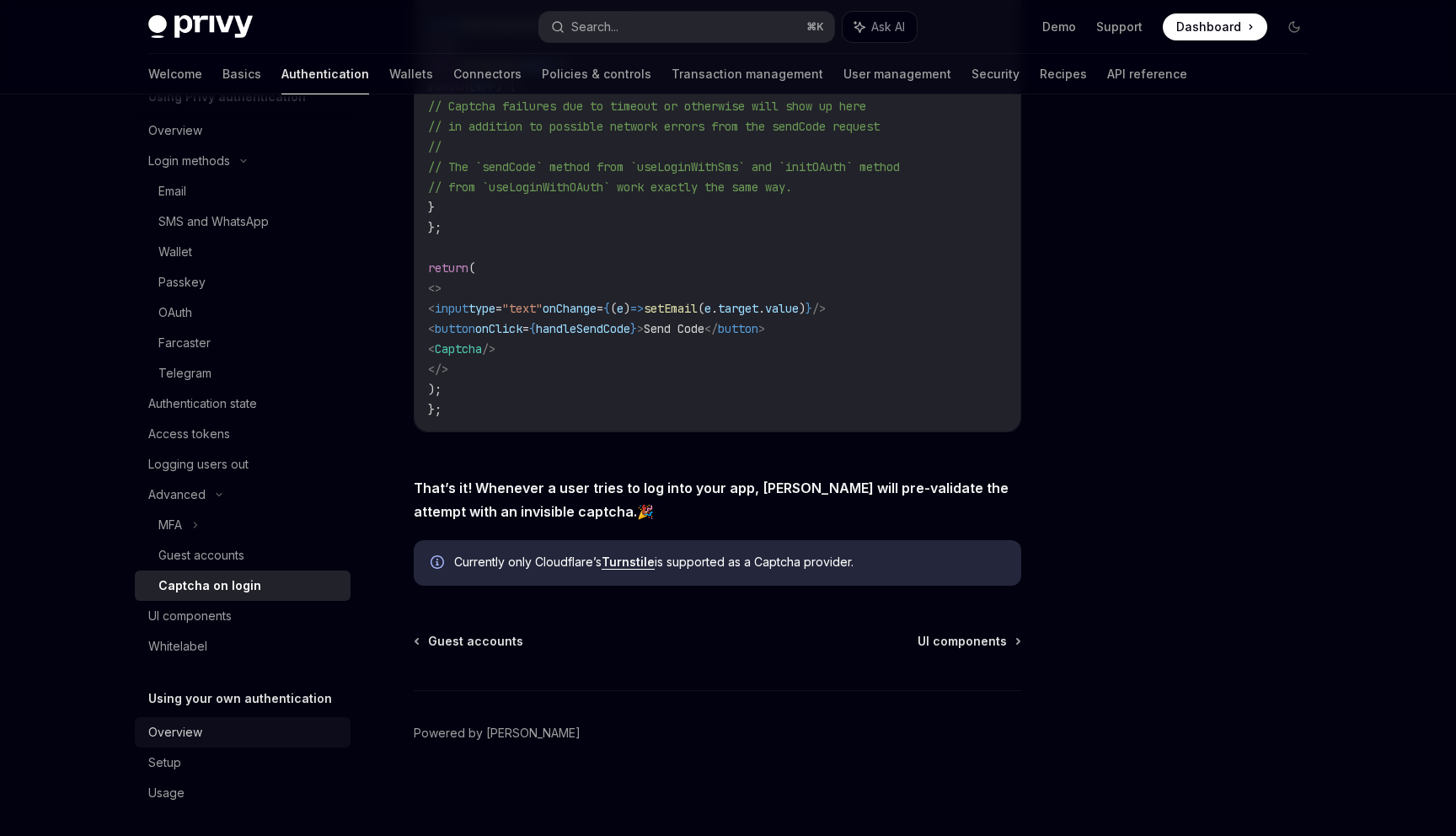
click at [259, 736] on div "Overview" at bounding box center [244, 733] width 192 height 21
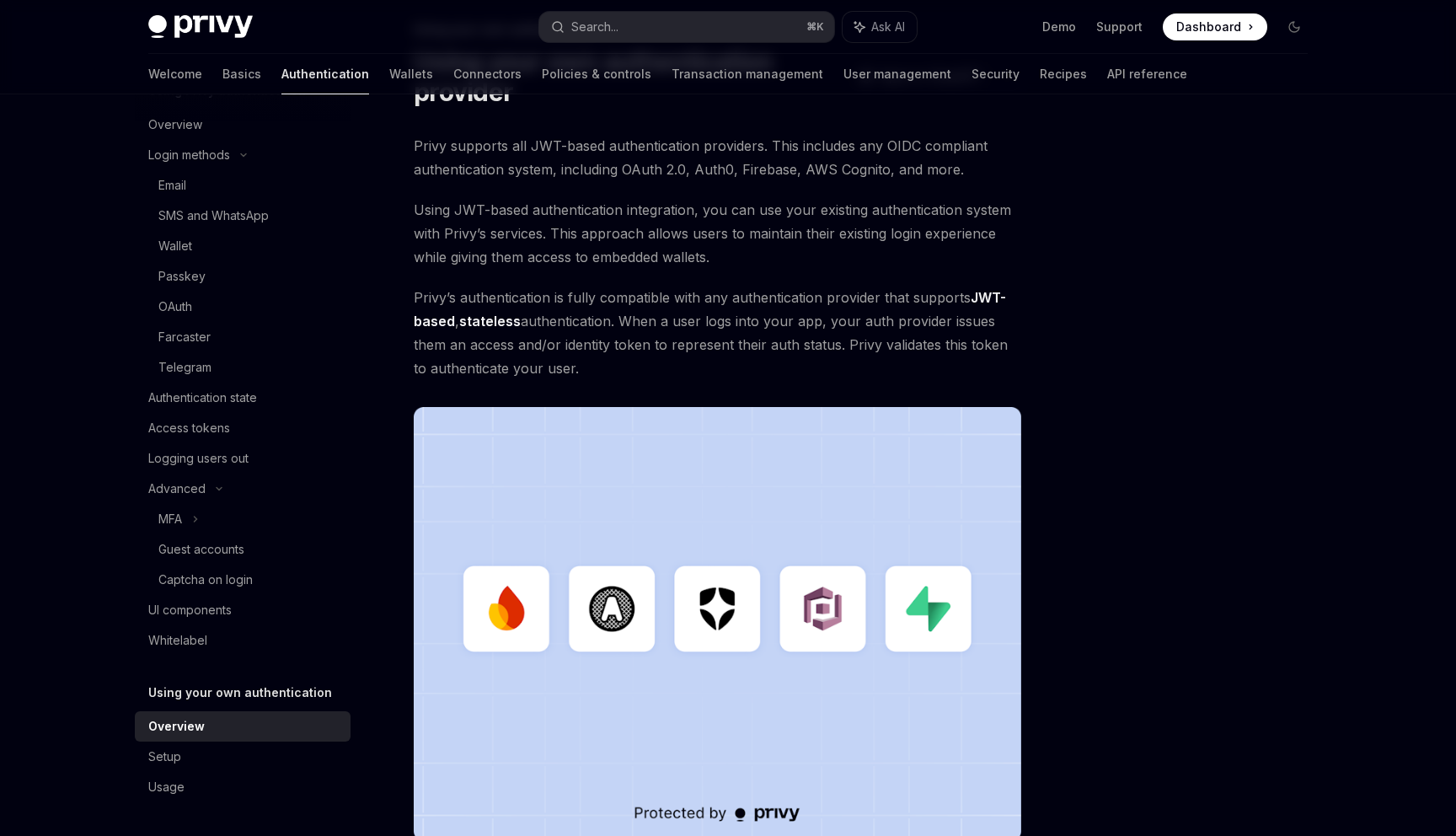
scroll to position [364, 0]
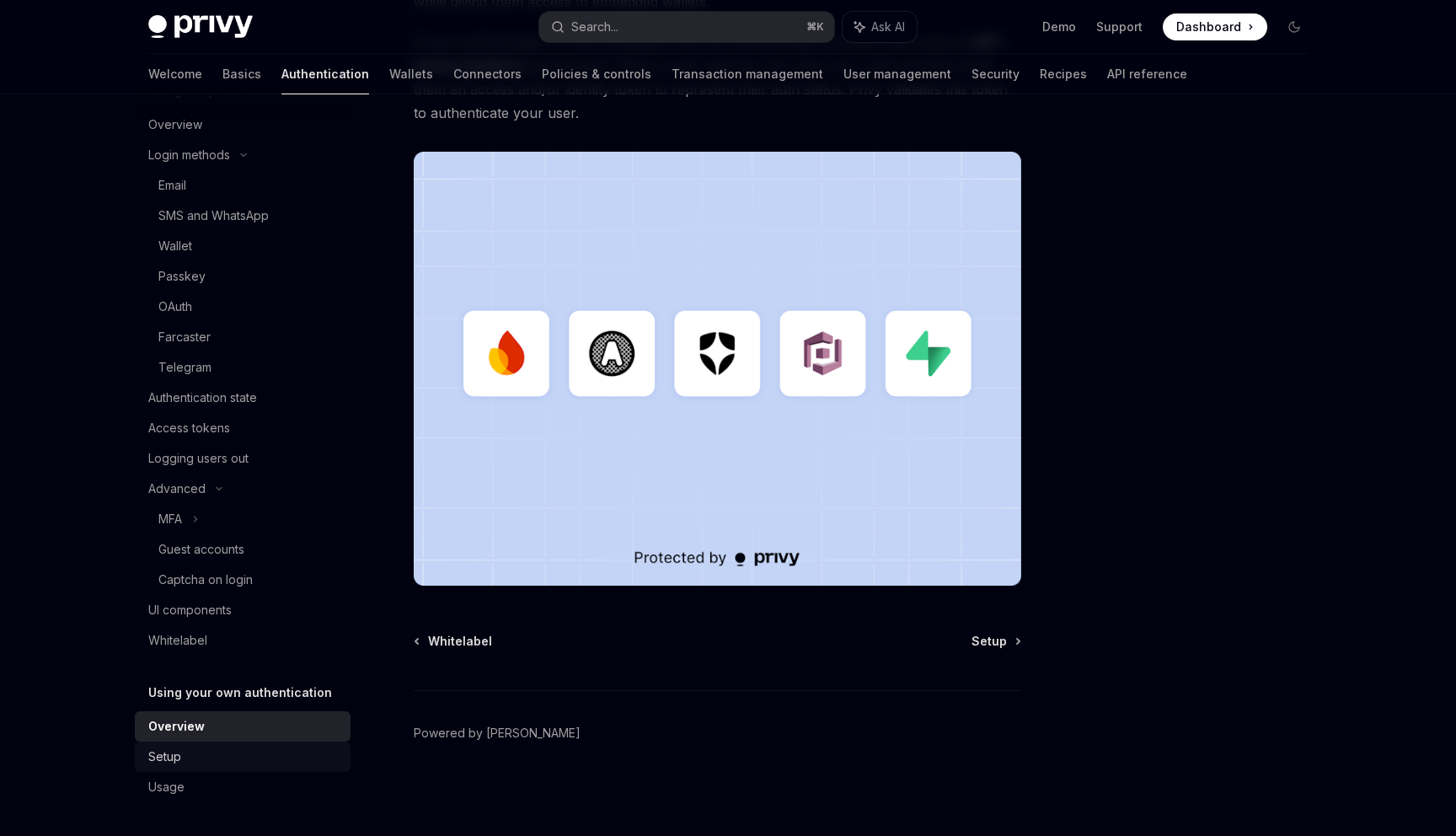
click at [247, 749] on div "Setup" at bounding box center [244, 757] width 192 height 21
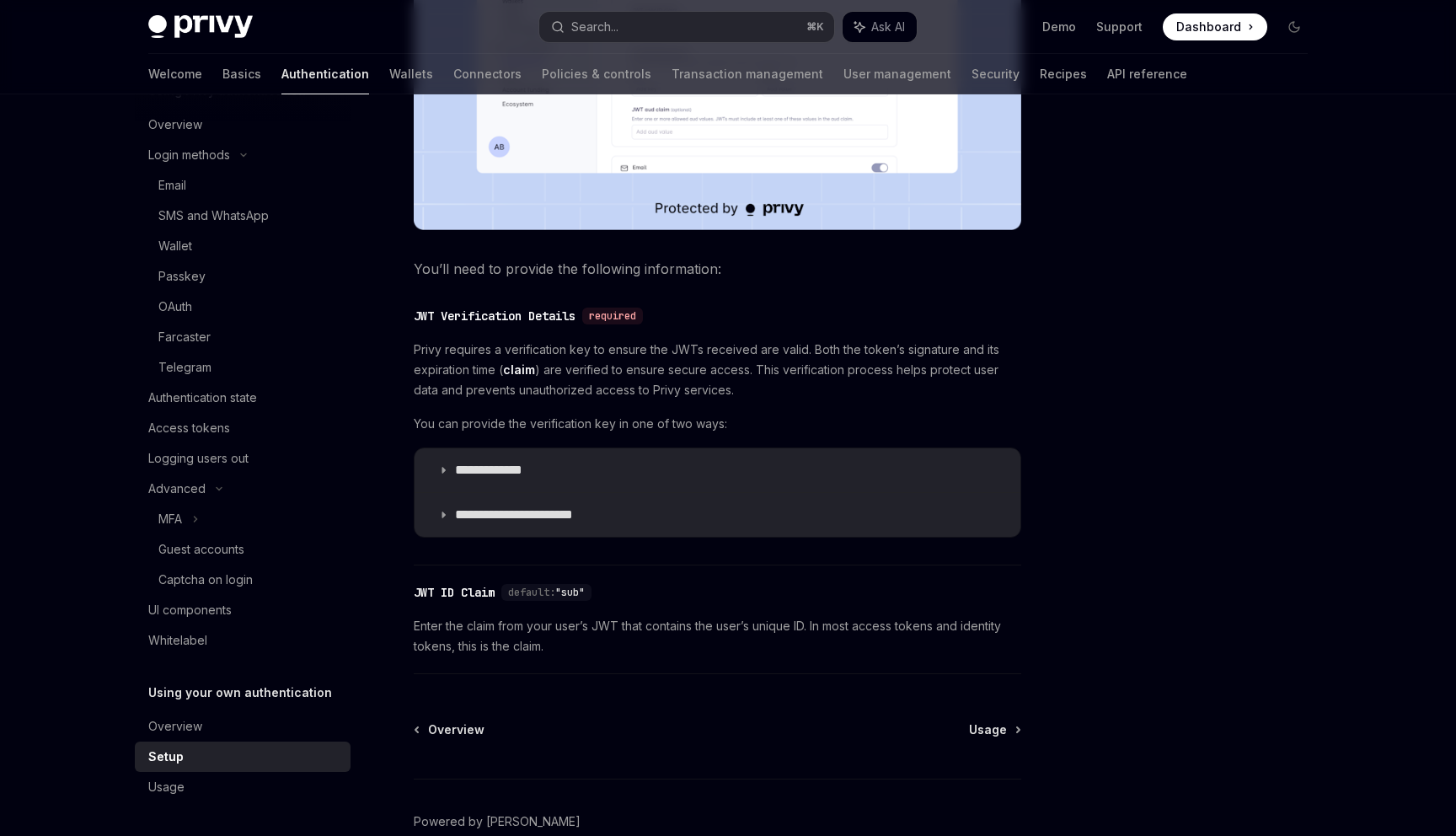
scroll to position [741, 0]
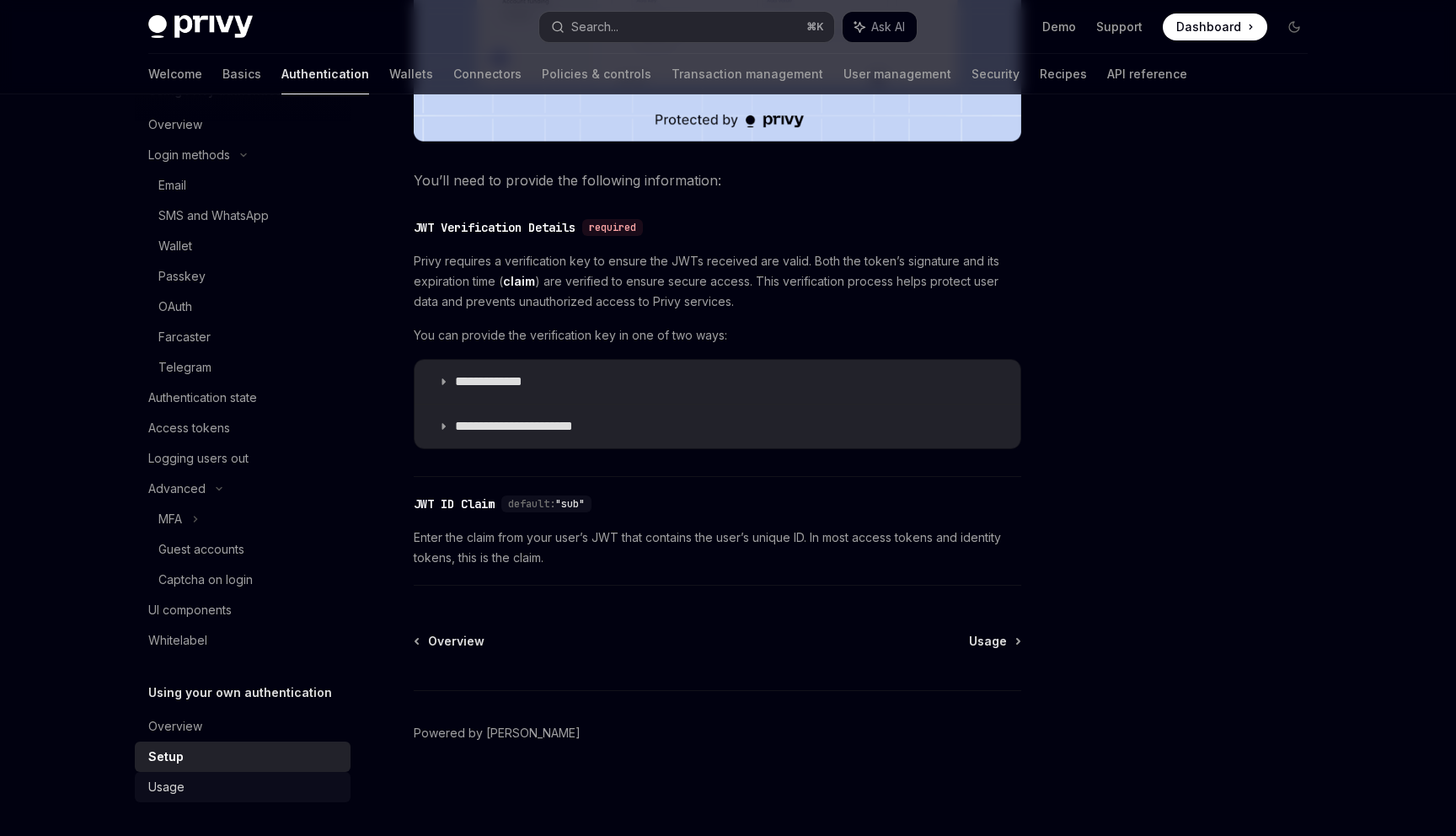
click at [220, 800] on link "Usage" at bounding box center [243, 788] width 216 height 31
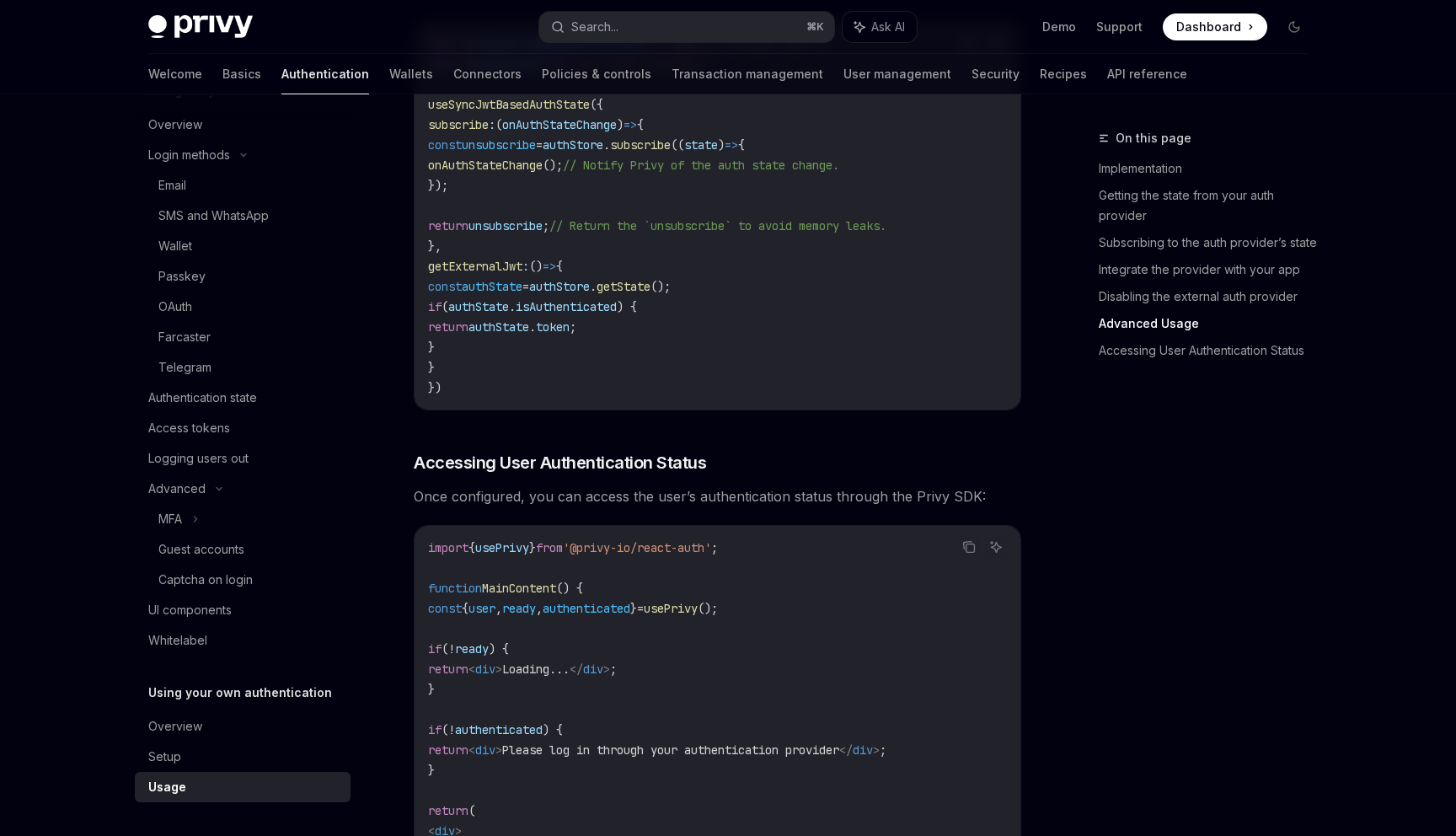
scroll to position [3460, 0]
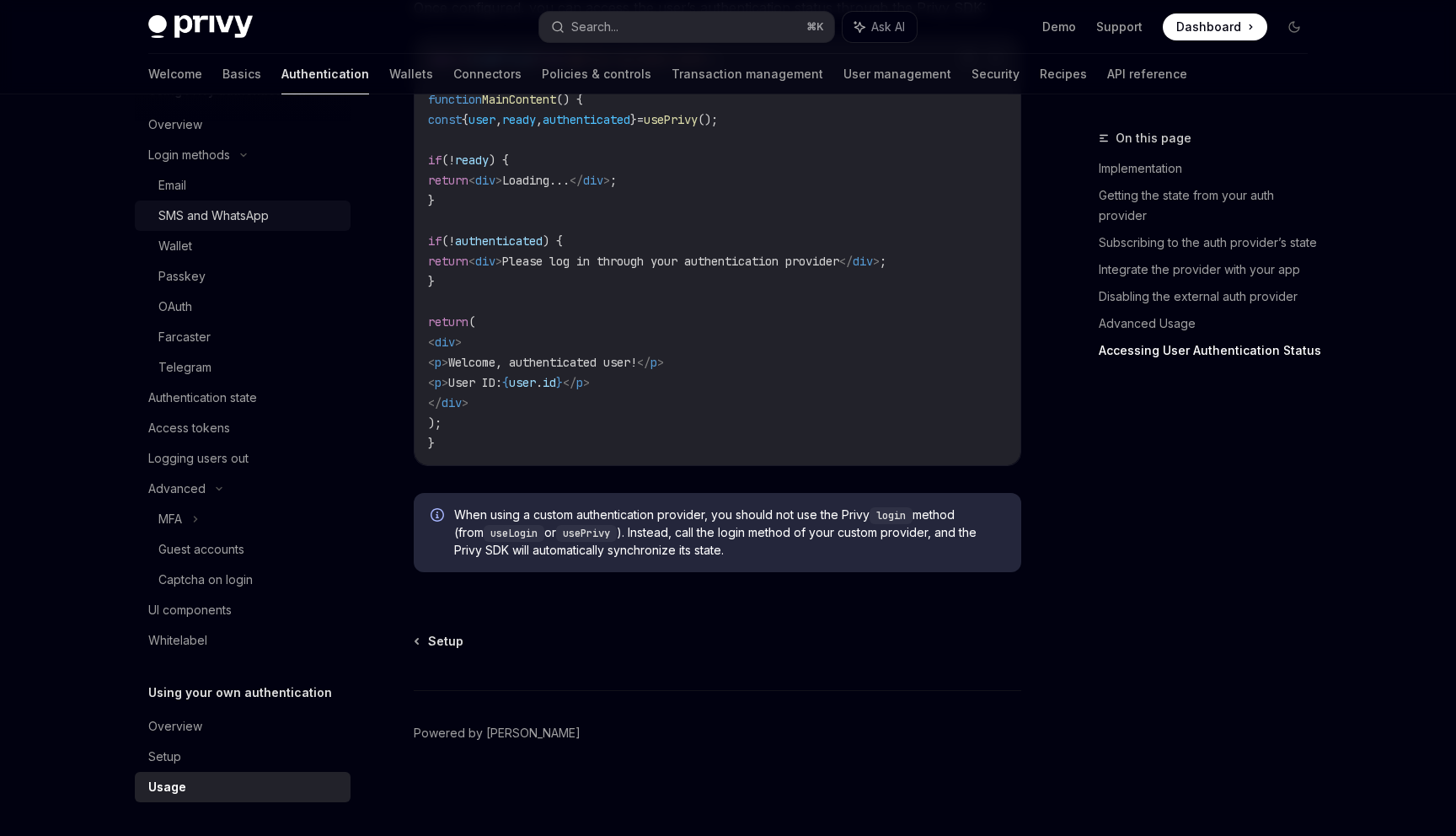
click at [276, 205] on link "SMS and WhatsApp" at bounding box center [243, 215] width 216 height 31
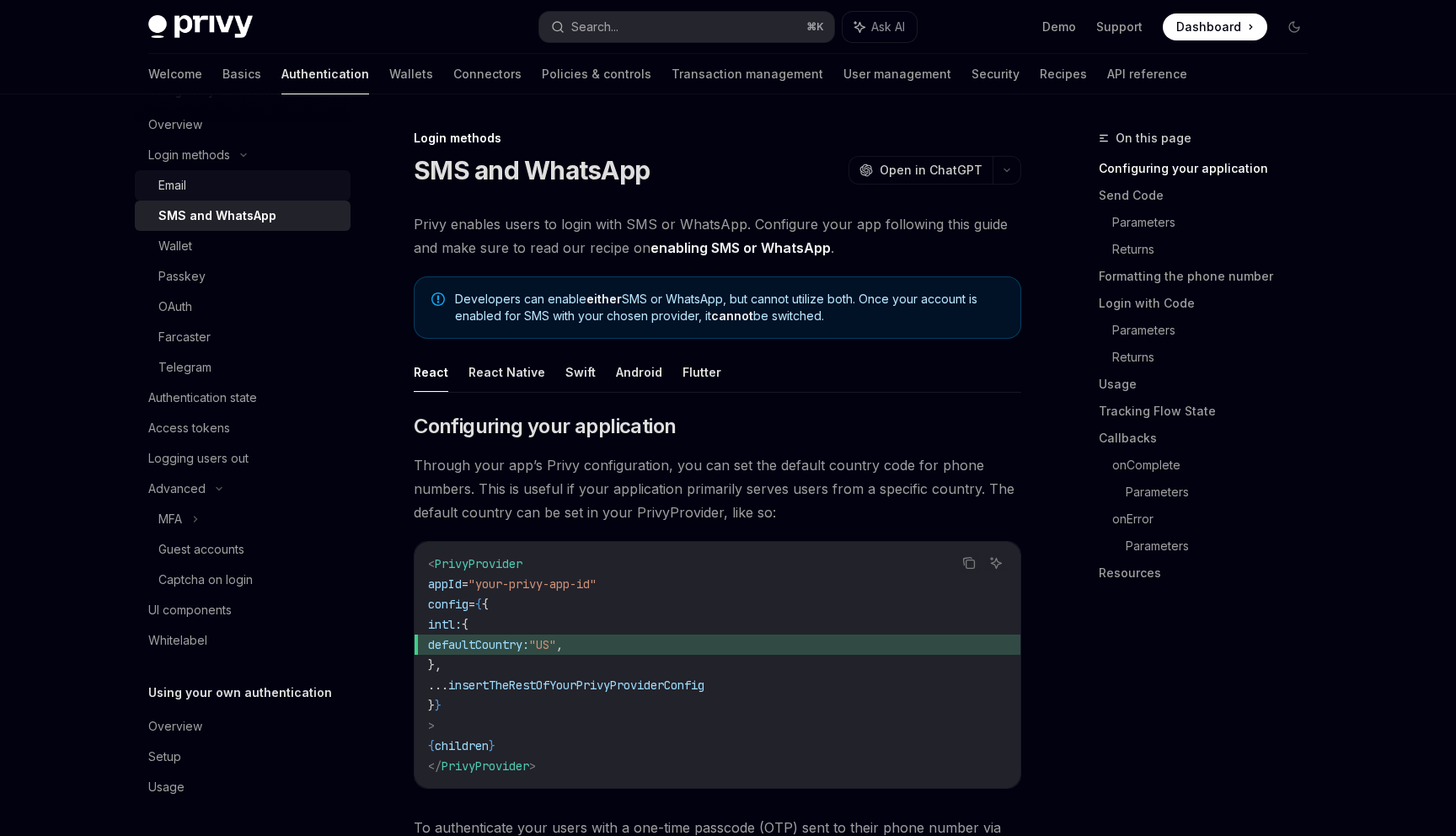
click at [267, 182] on div "Email" at bounding box center [249, 185] width 182 height 21
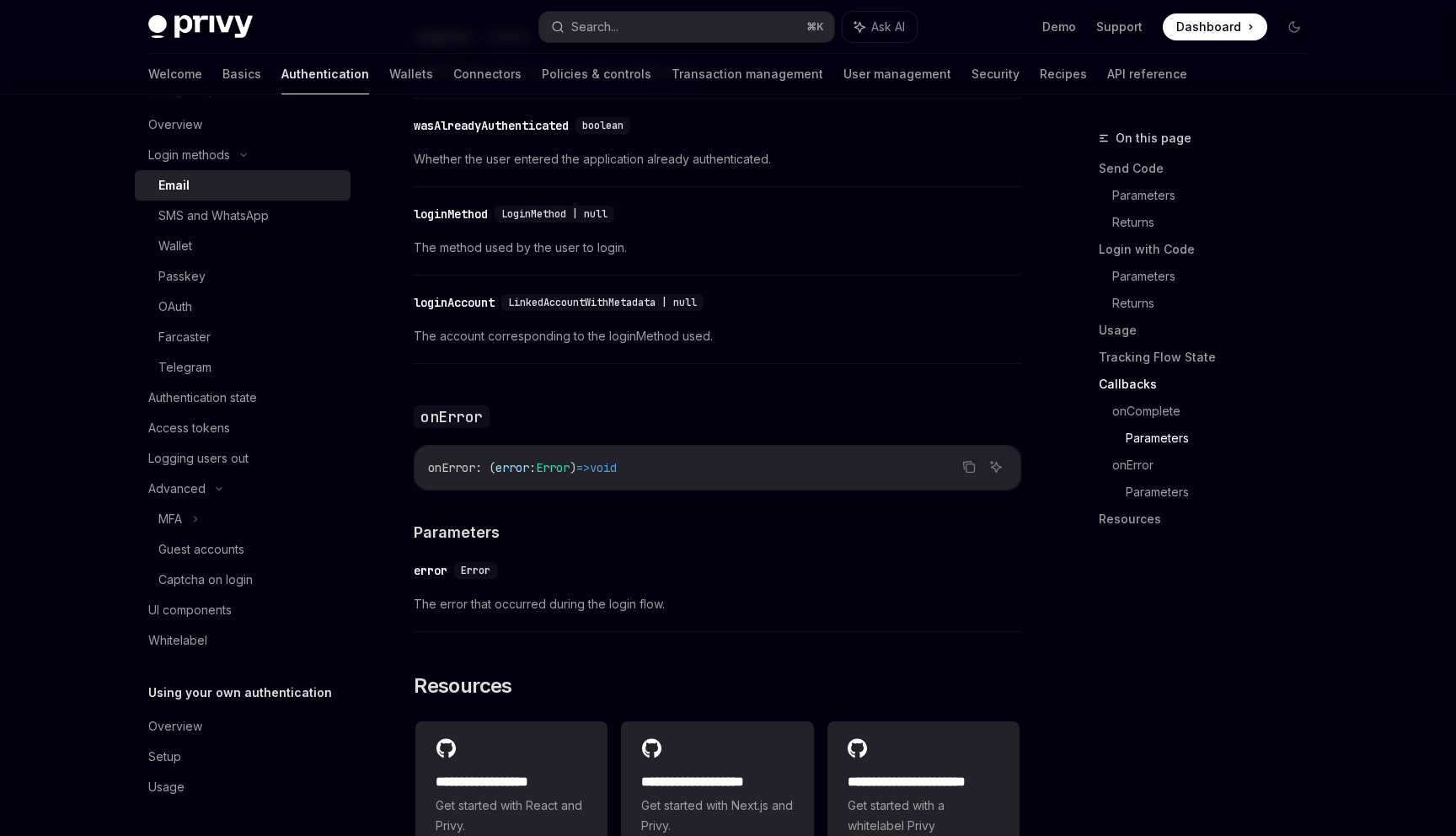
scroll to position [3002, 0]
click at [295, 216] on div "SMS and WhatsApp" at bounding box center [249, 216] width 182 height 21
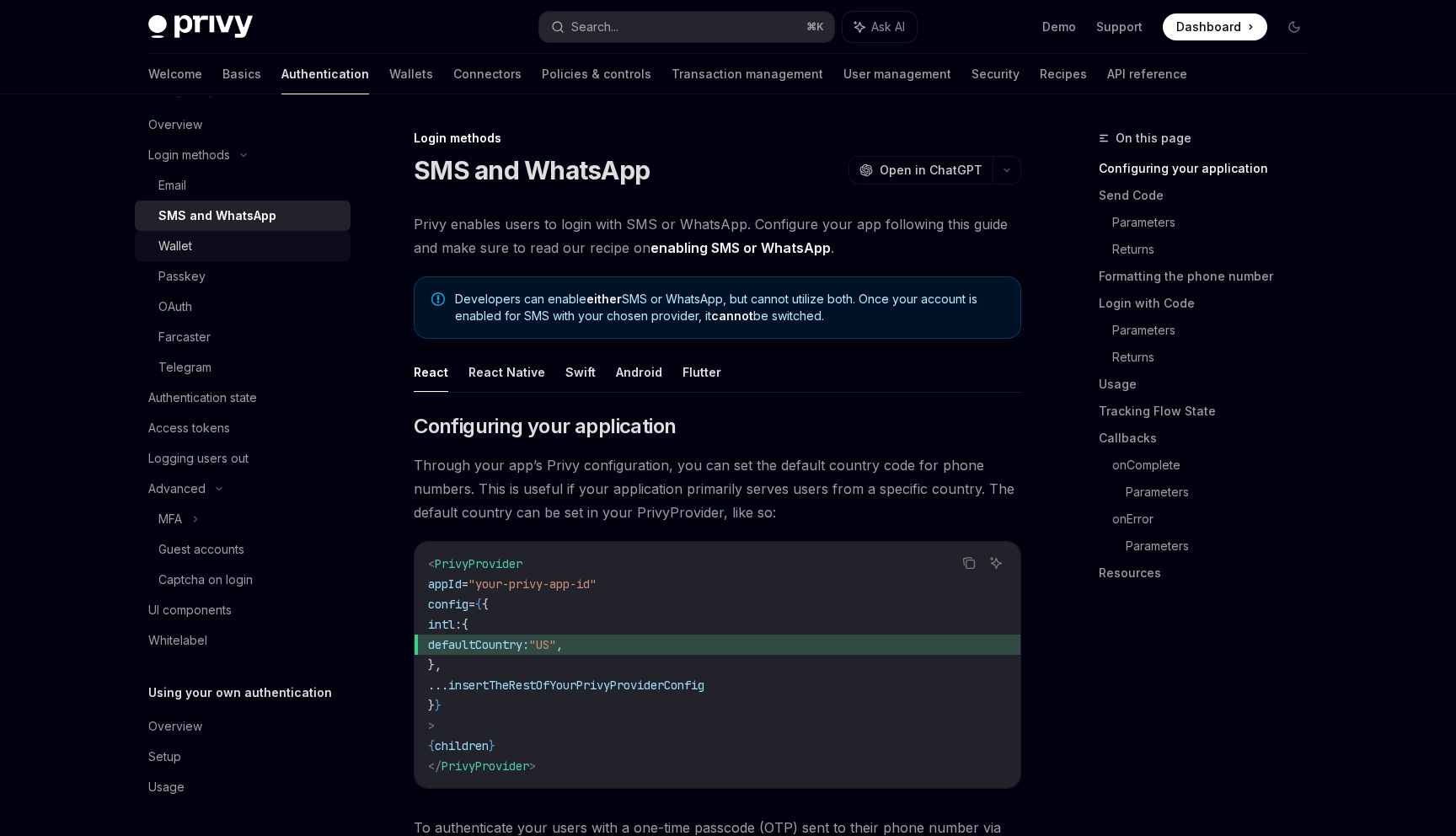
click at [286, 246] on div "Wallet" at bounding box center [249, 246] width 182 height 21
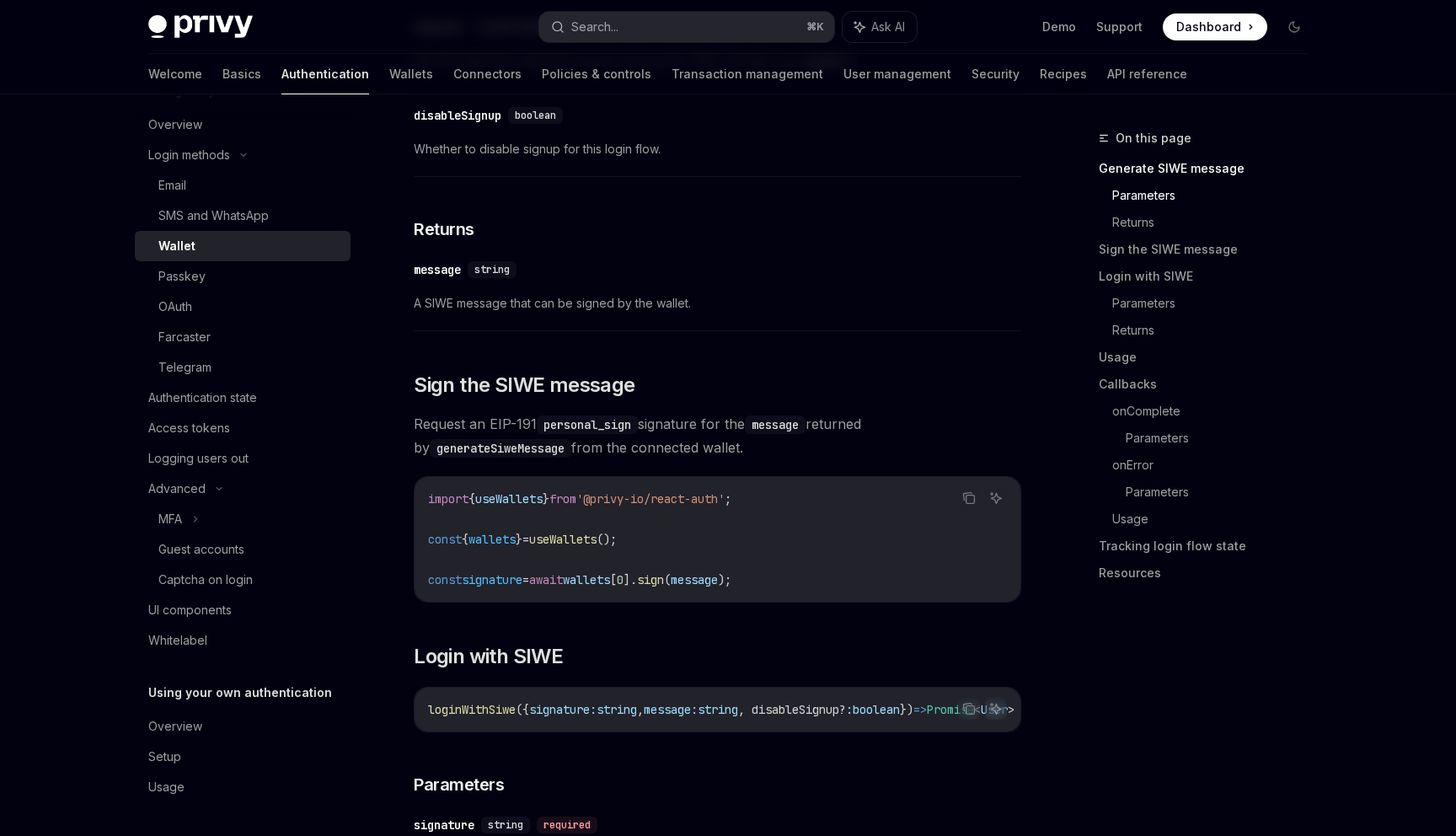
scroll to position [984, 0]
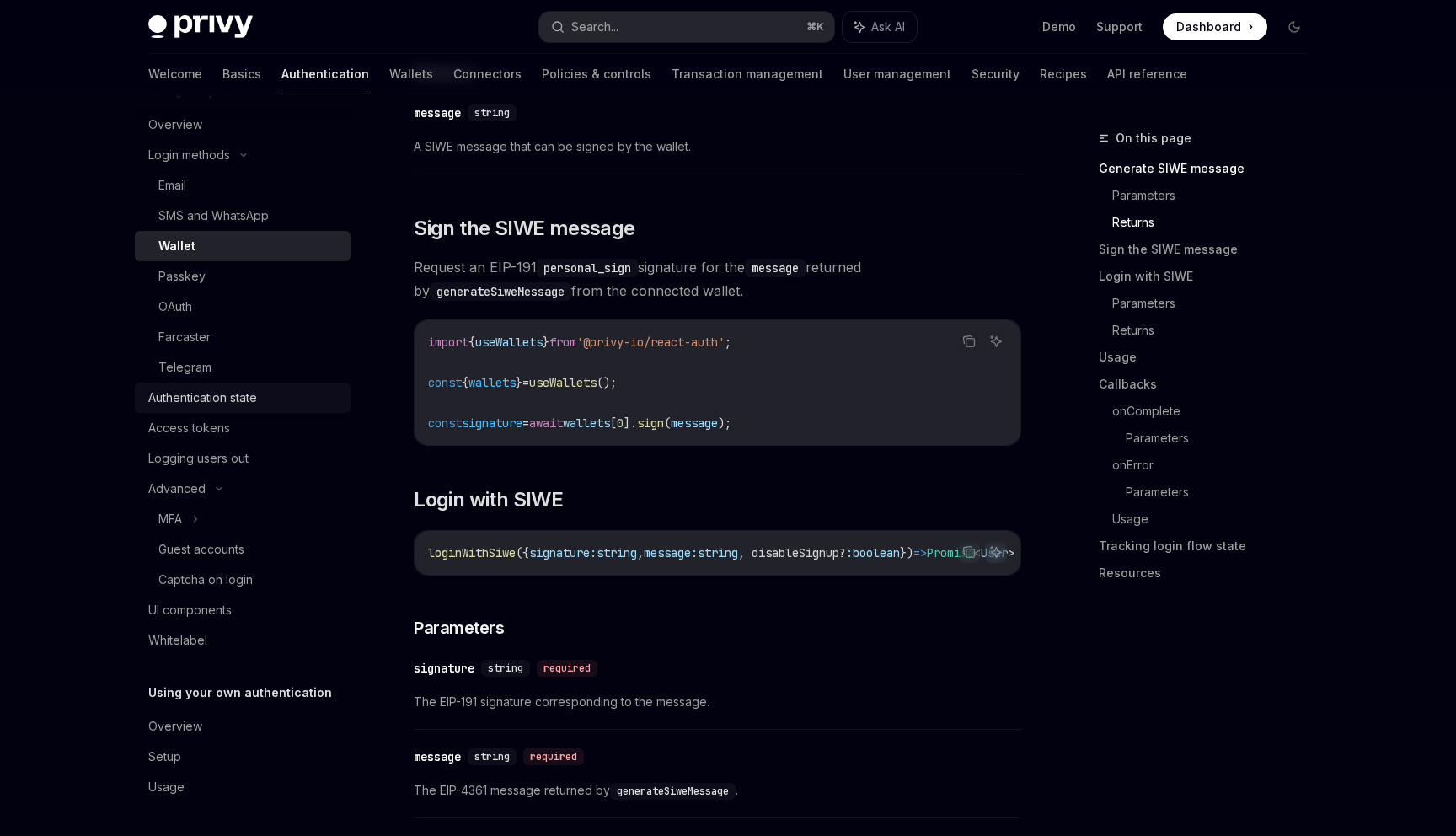
click at [308, 393] on div "Authentication state" at bounding box center [244, 398] width 192 height 21
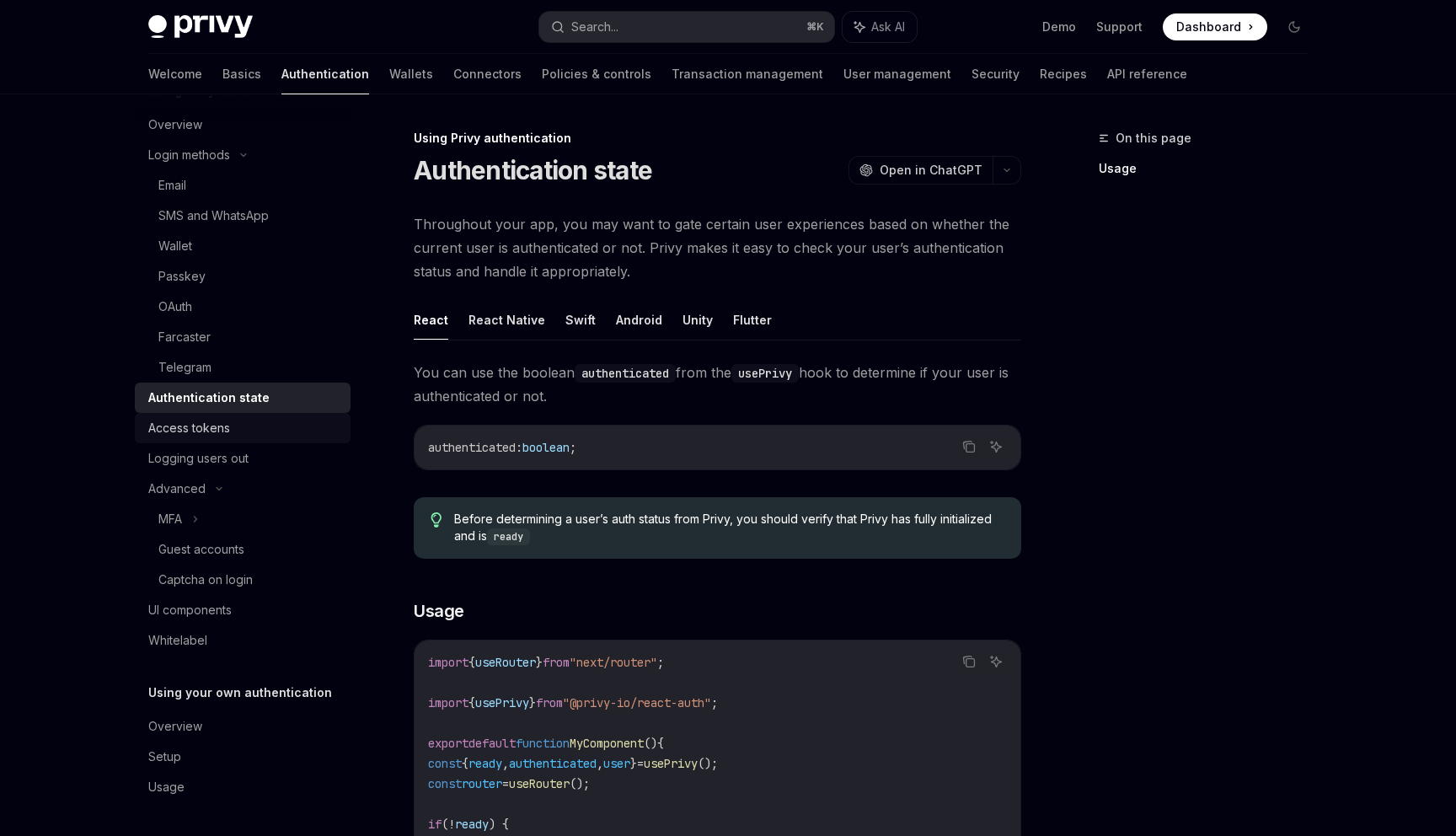
click at [304, 419] on div "Access tokens" at bounding box center [244, 429] width 192 height 21
type textarea "*"
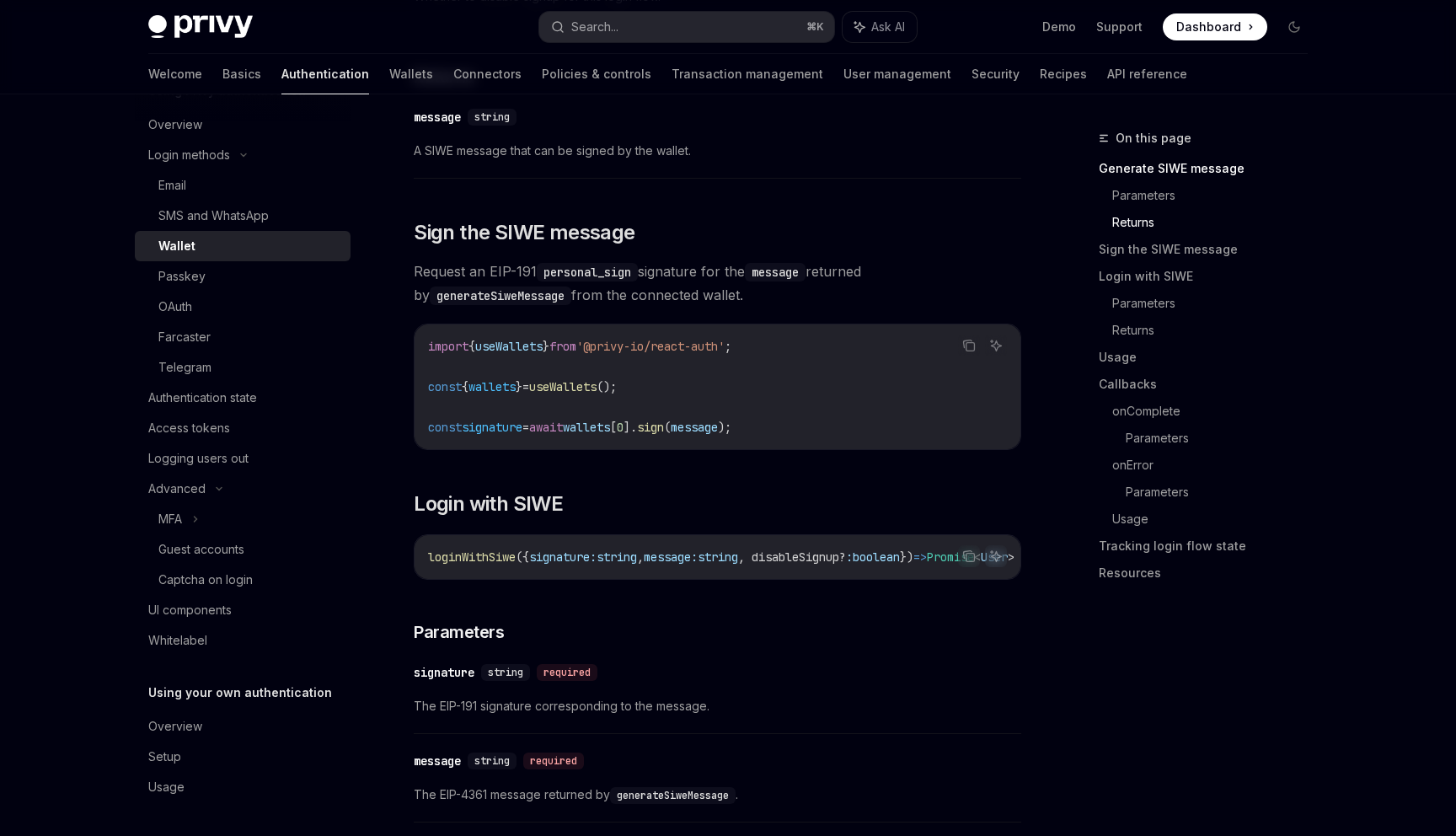
scroll to position [984, 0]
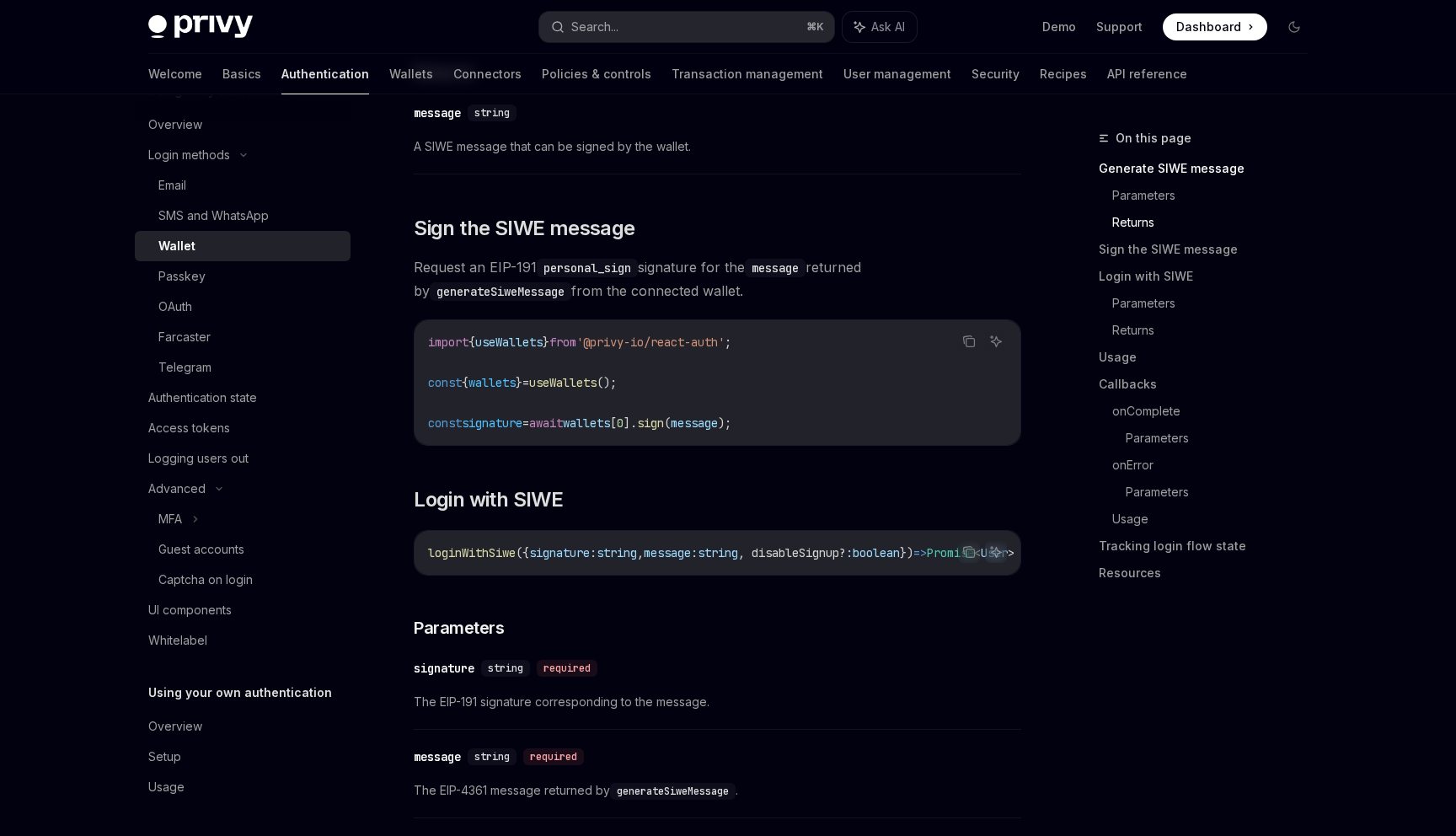
click at [1251, 32] on icon at bounding box center [1251, 27] width 3 height 17
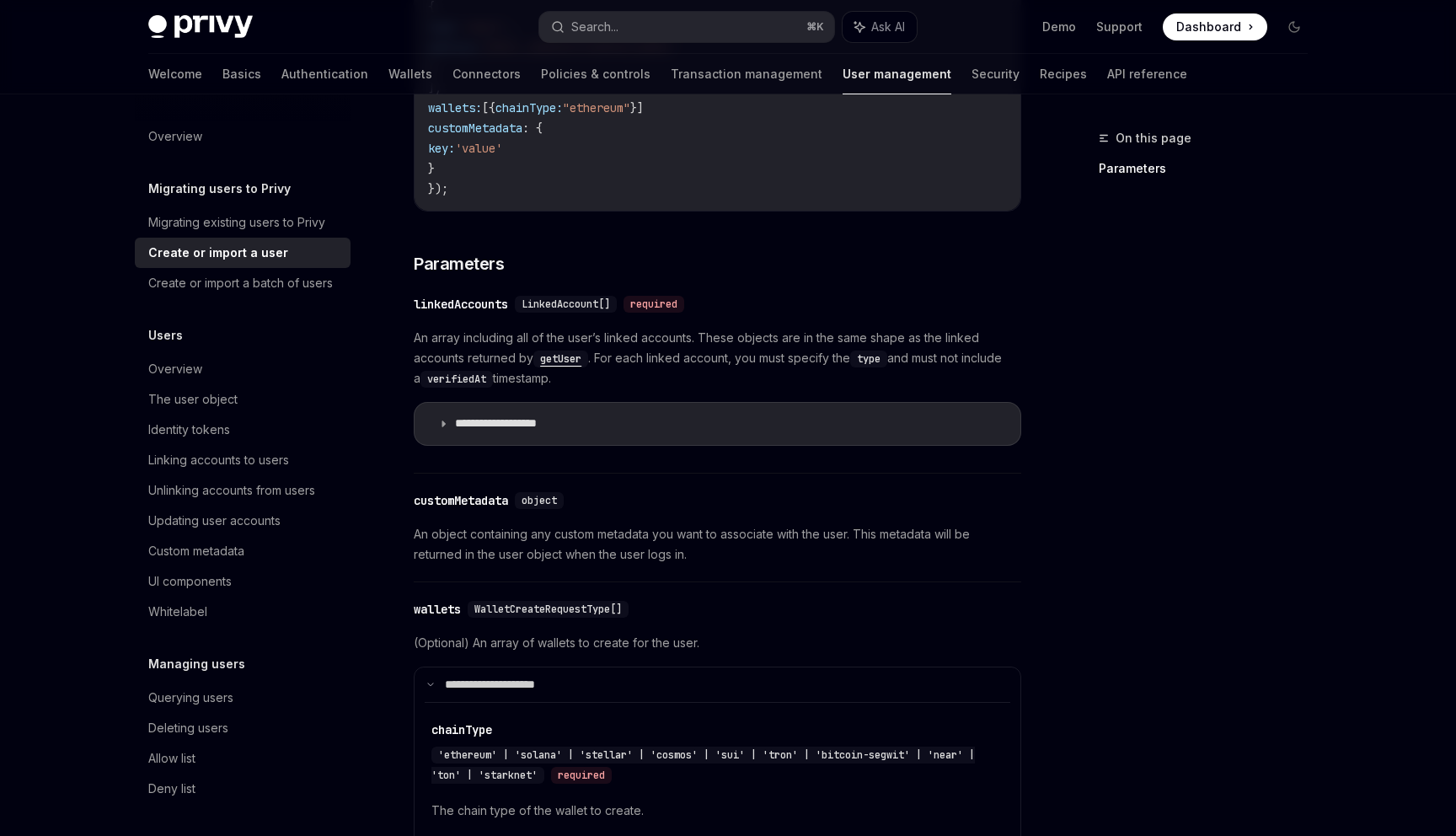
scroll to position [604, 0]
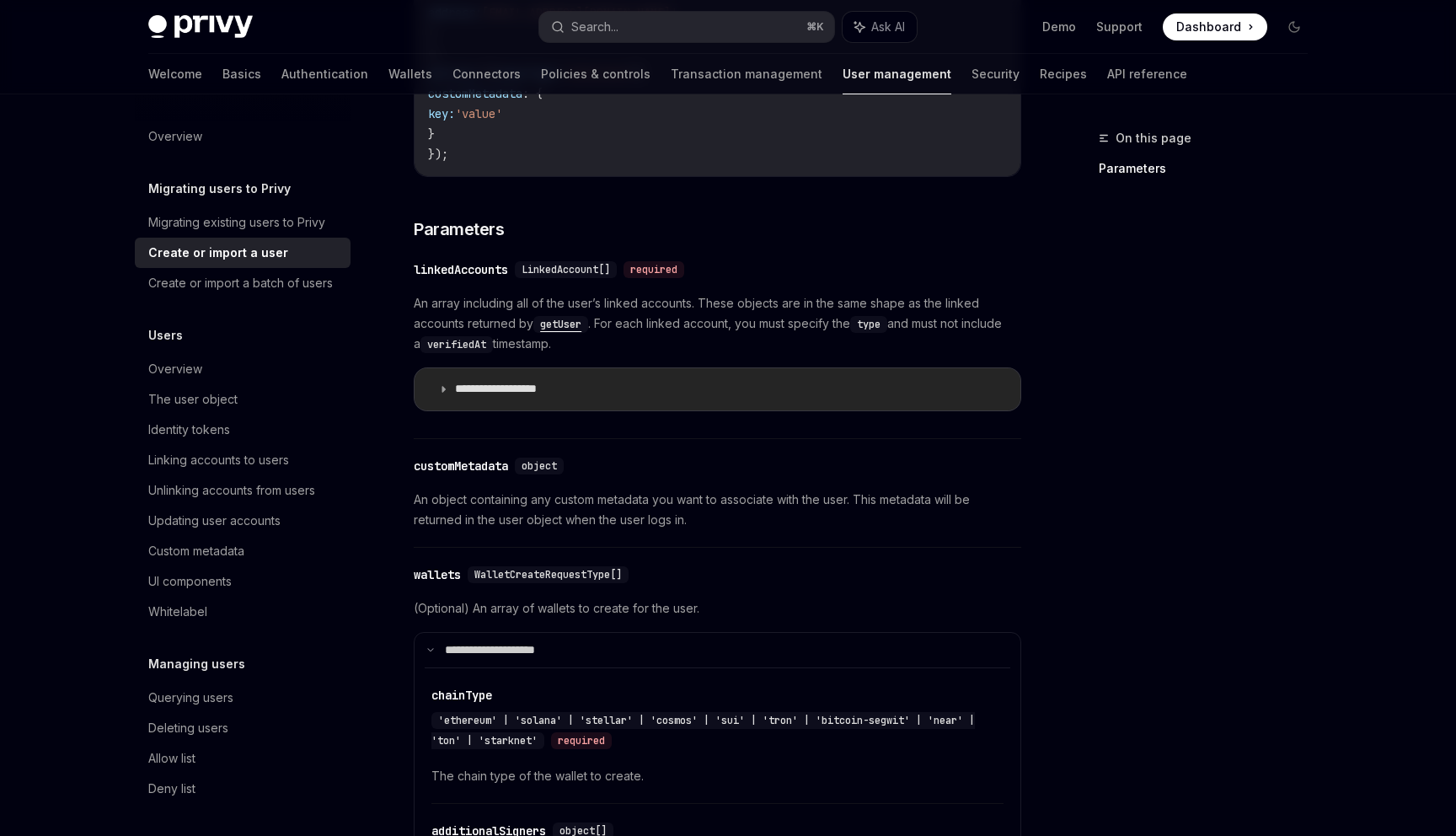
click at [456, 382] on p "**********" at bounding box center [514, 390] width 119 height 15
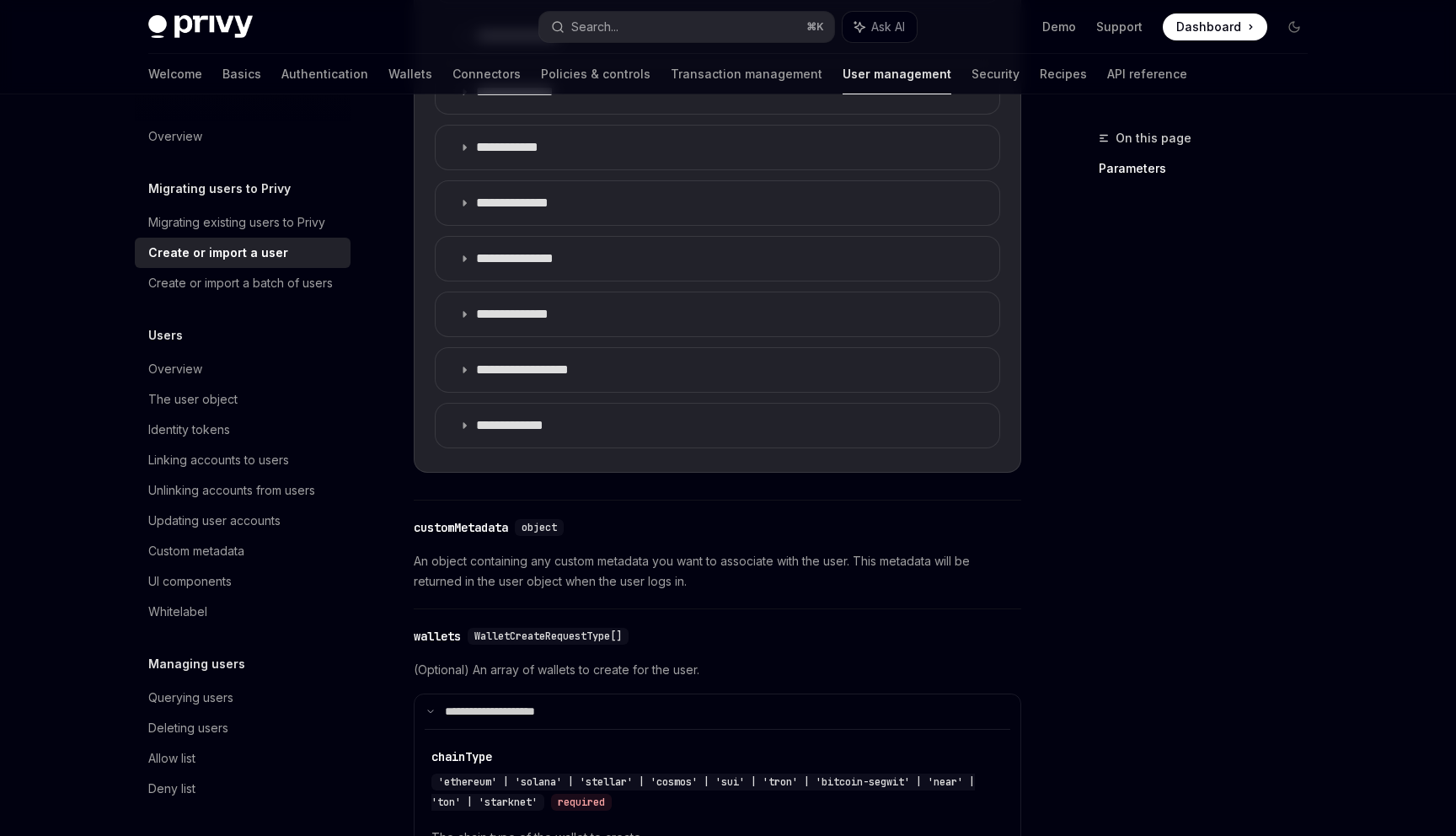
scroll to position [1351, 0]
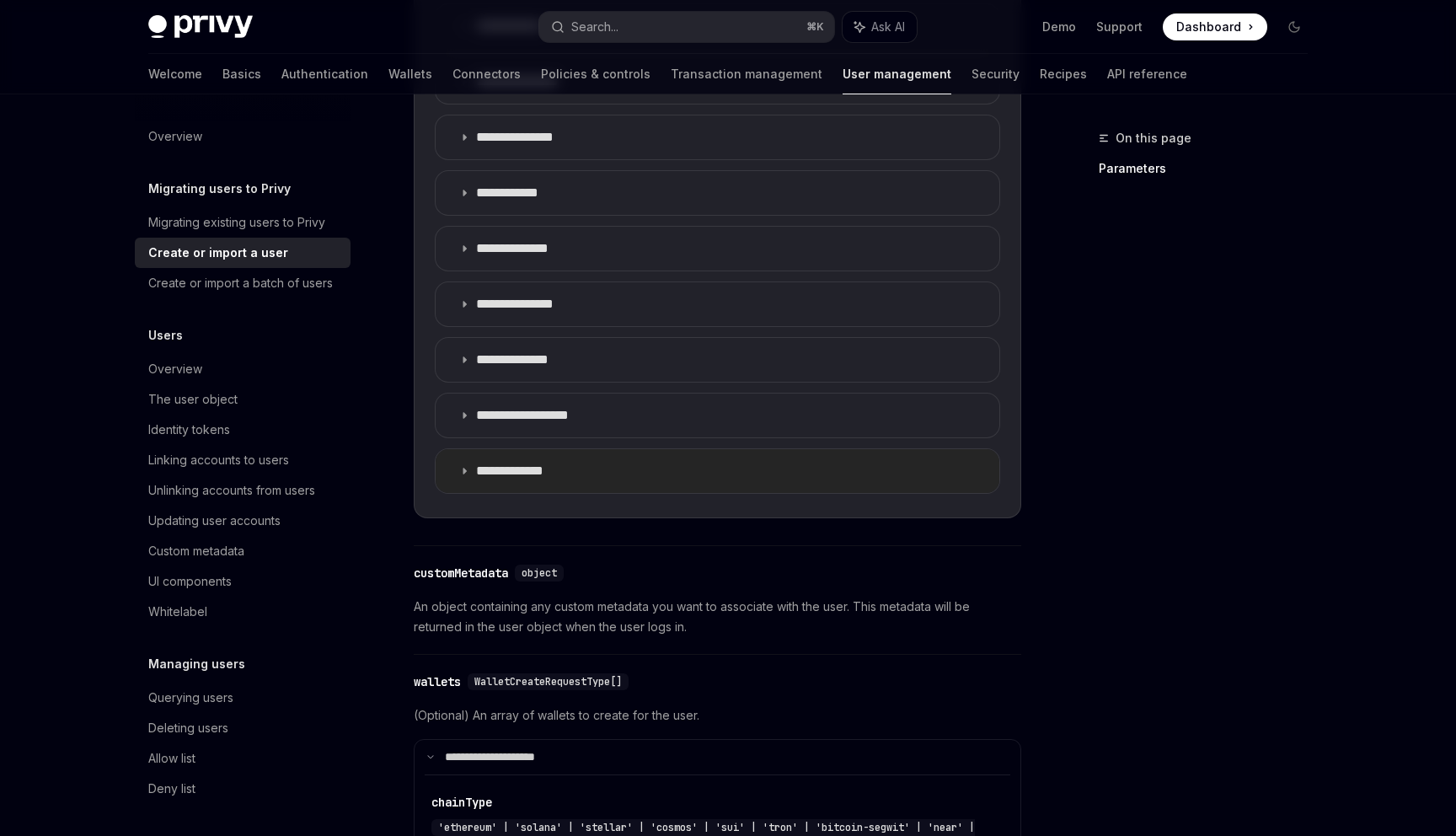
click at [455, 449] on summary "**********" at bounding box center [717, 471] width 564 height 44
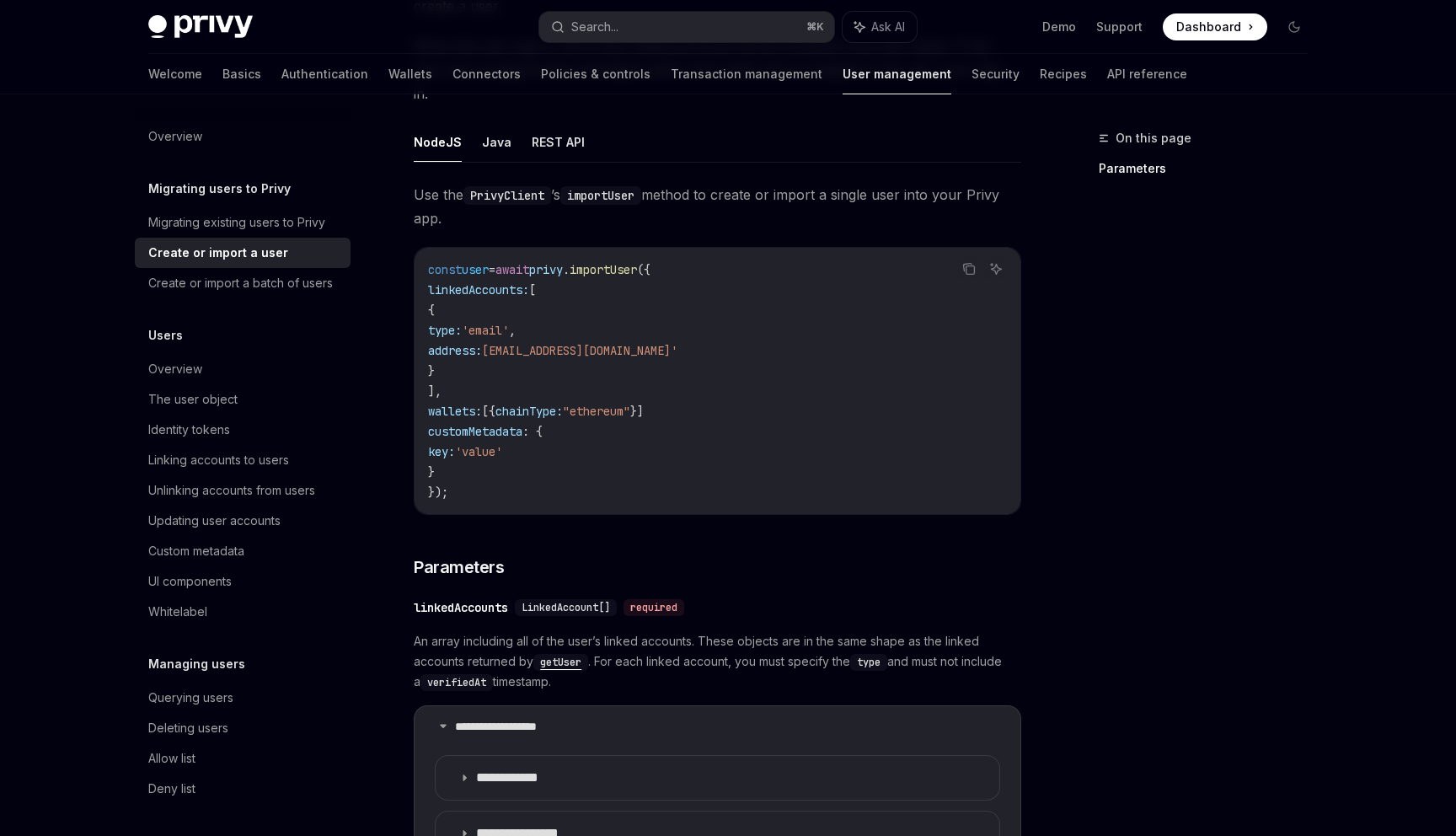
scroll to position [598, 0]
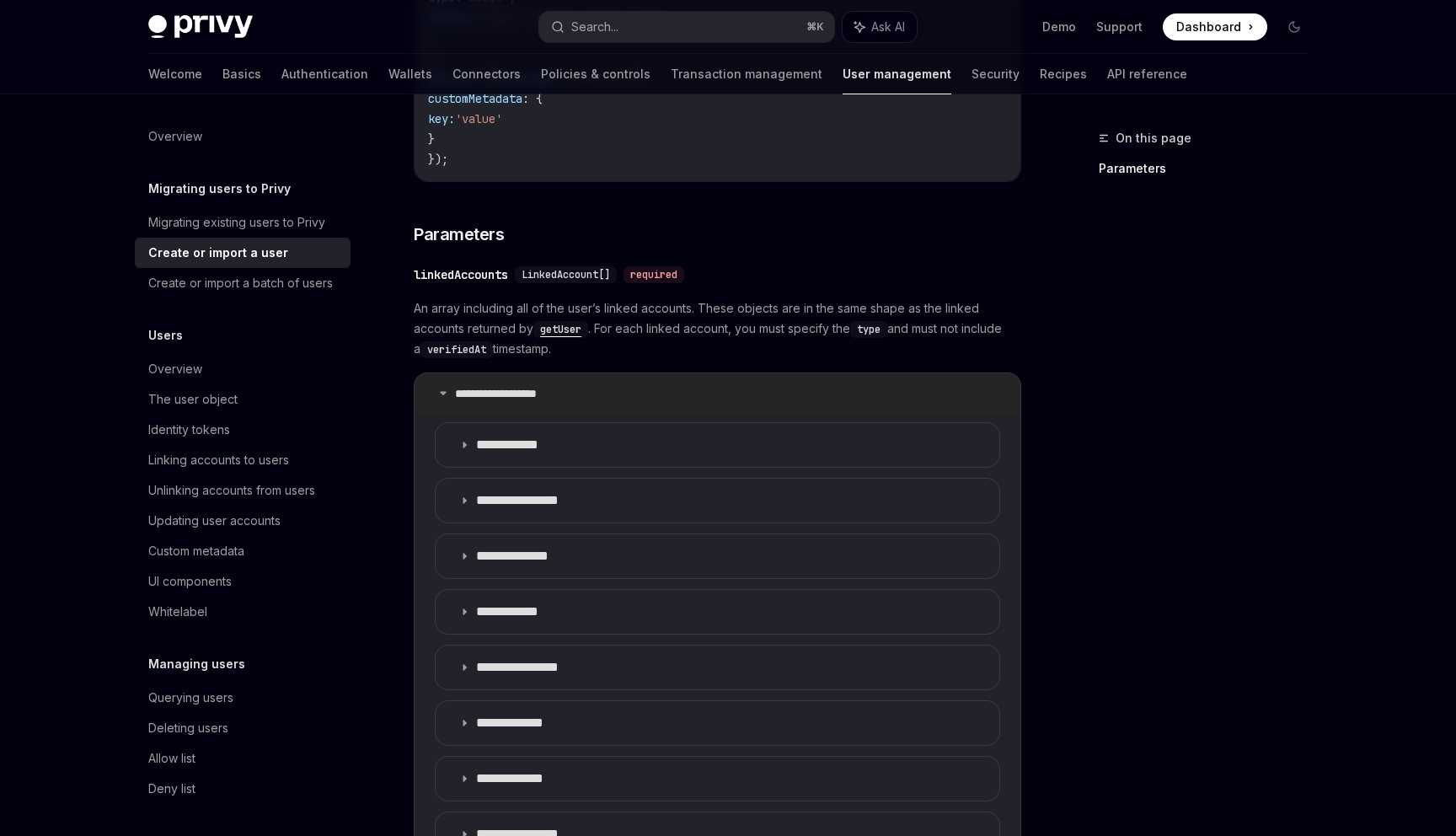
click at [446, 374] on summary "**********" at bounding box center [717, 394] width 606 height 42
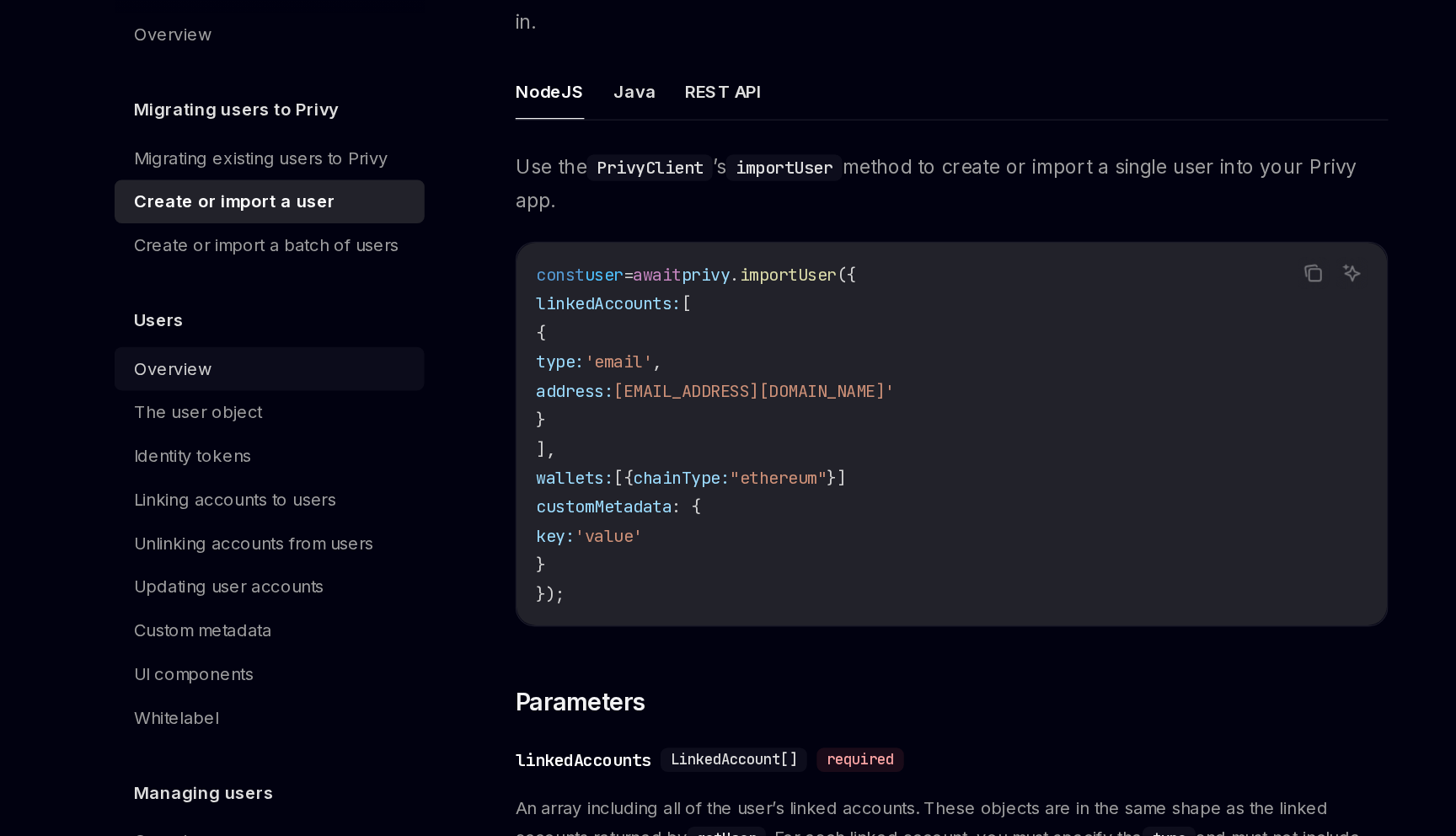
scroll to position [25, 0]
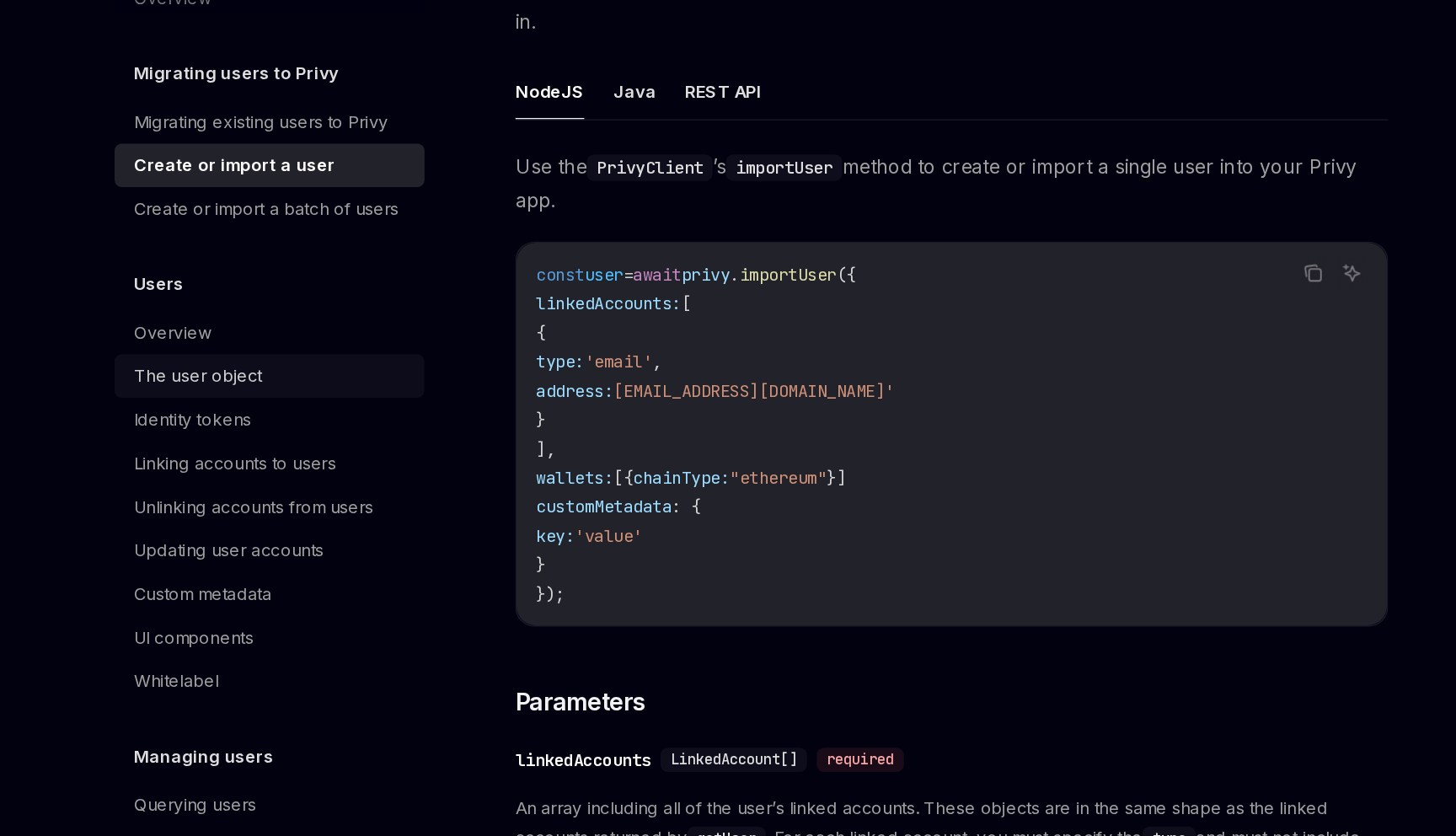
click at [186, 379] on div "The user object" at bounding box center [193, 375] width 89 height 21
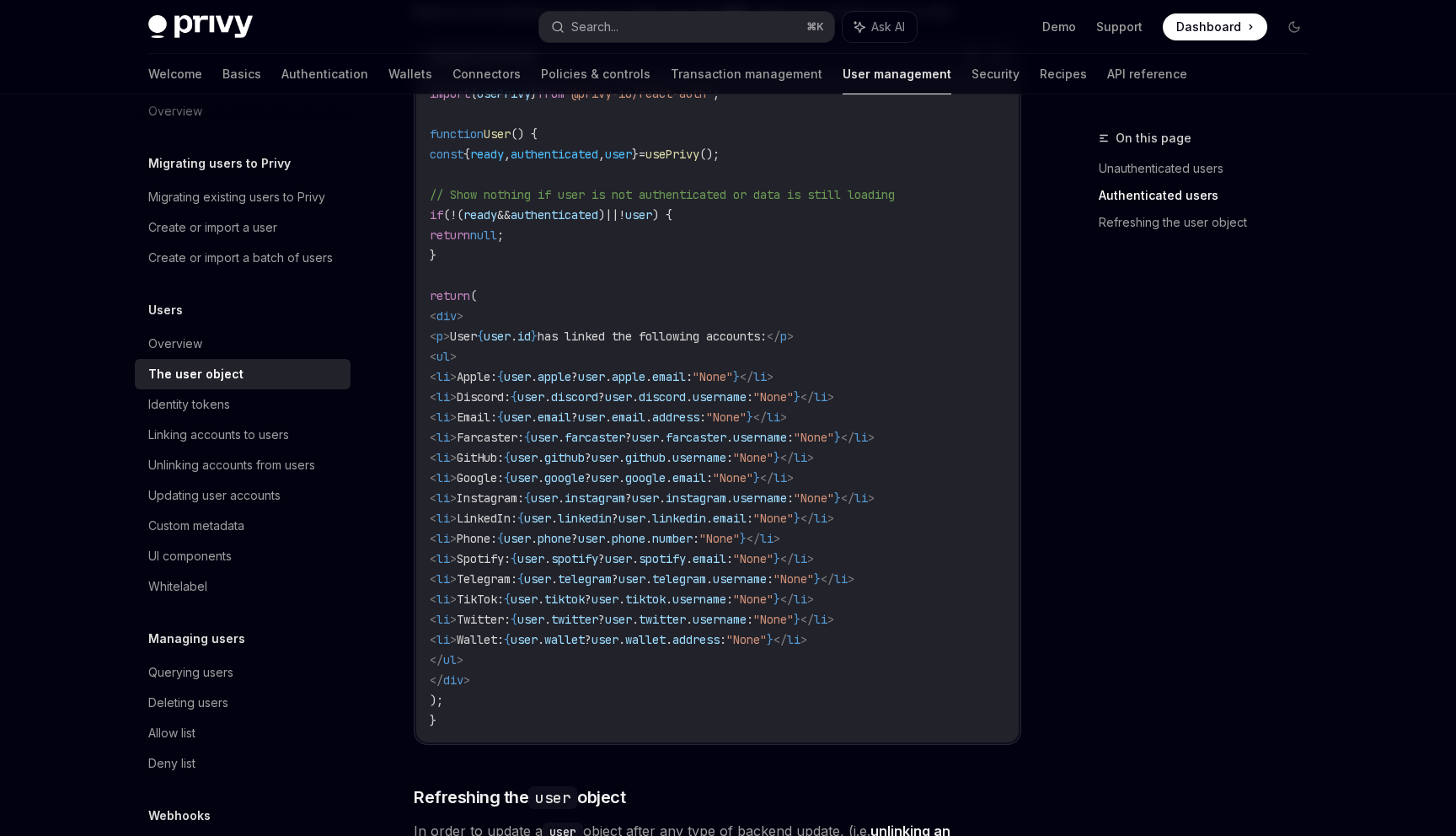
scroll to position [2196, 0]
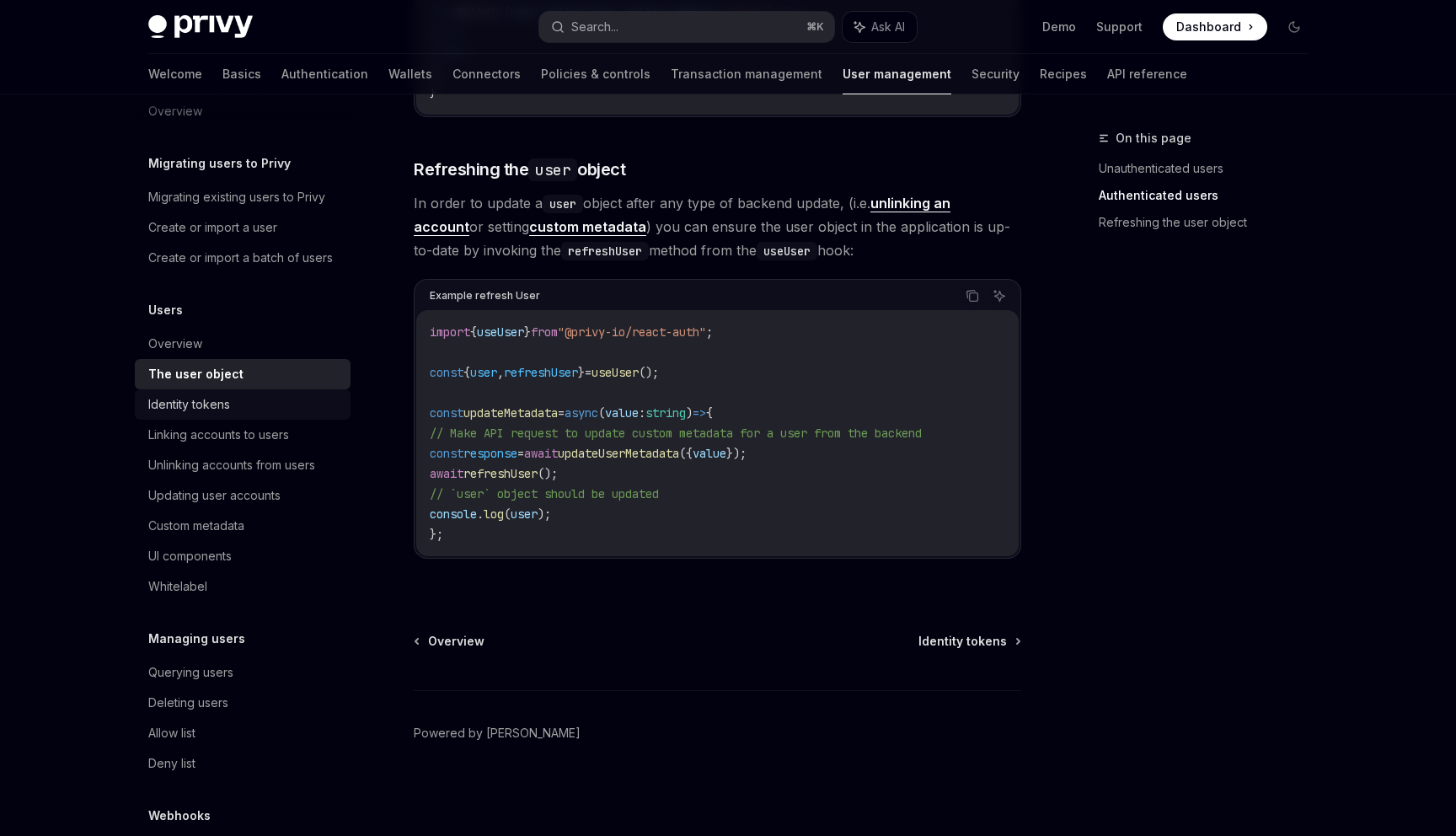
click at [269, 403] on div "Identity tokens" at bounding box center [244, 404] width 192 height 21
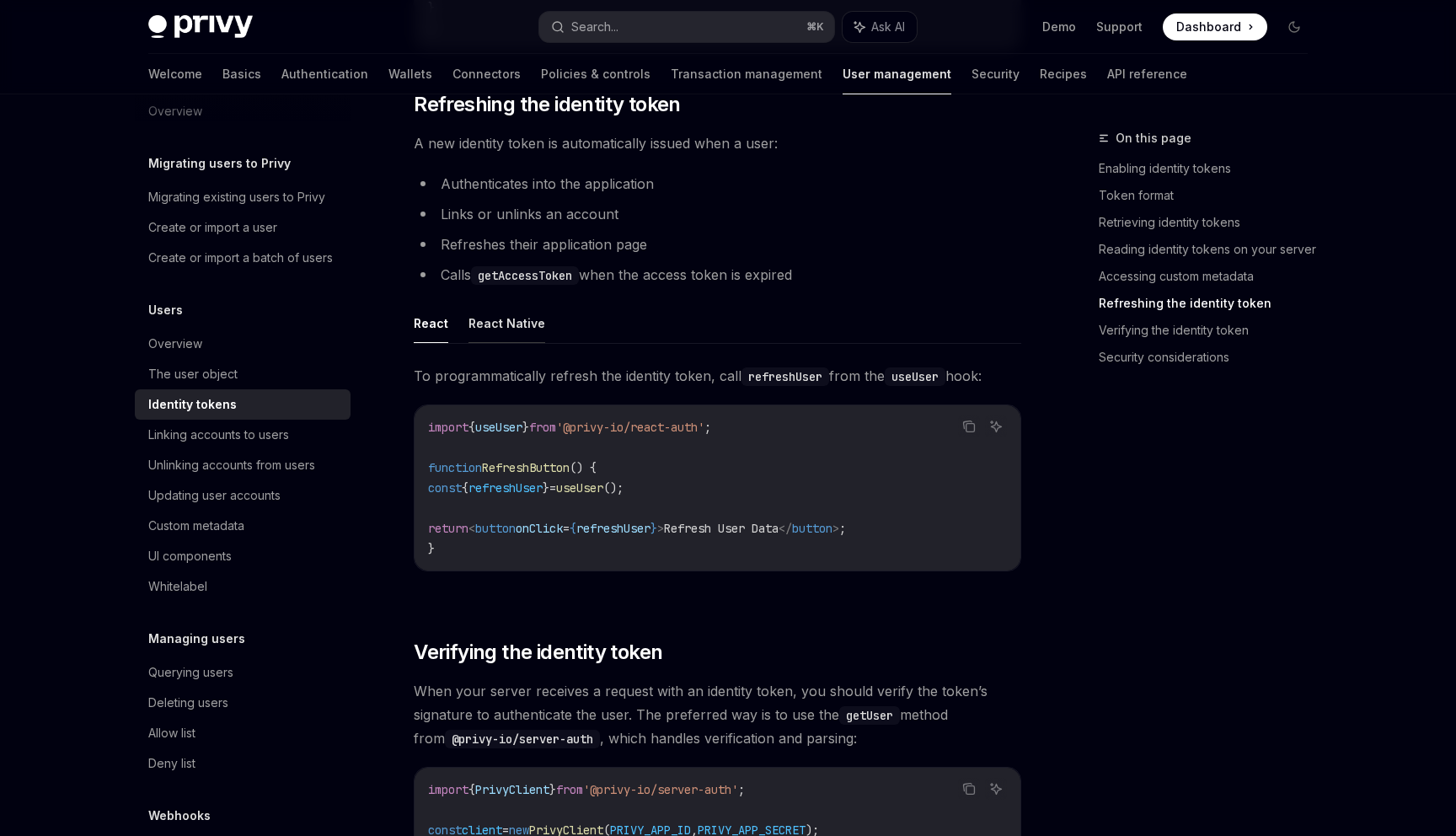
scroll to position [3924, 0]
click at [535, 286] on code "getAccessToken" at bounding box center [525, 277] width 108 height 19
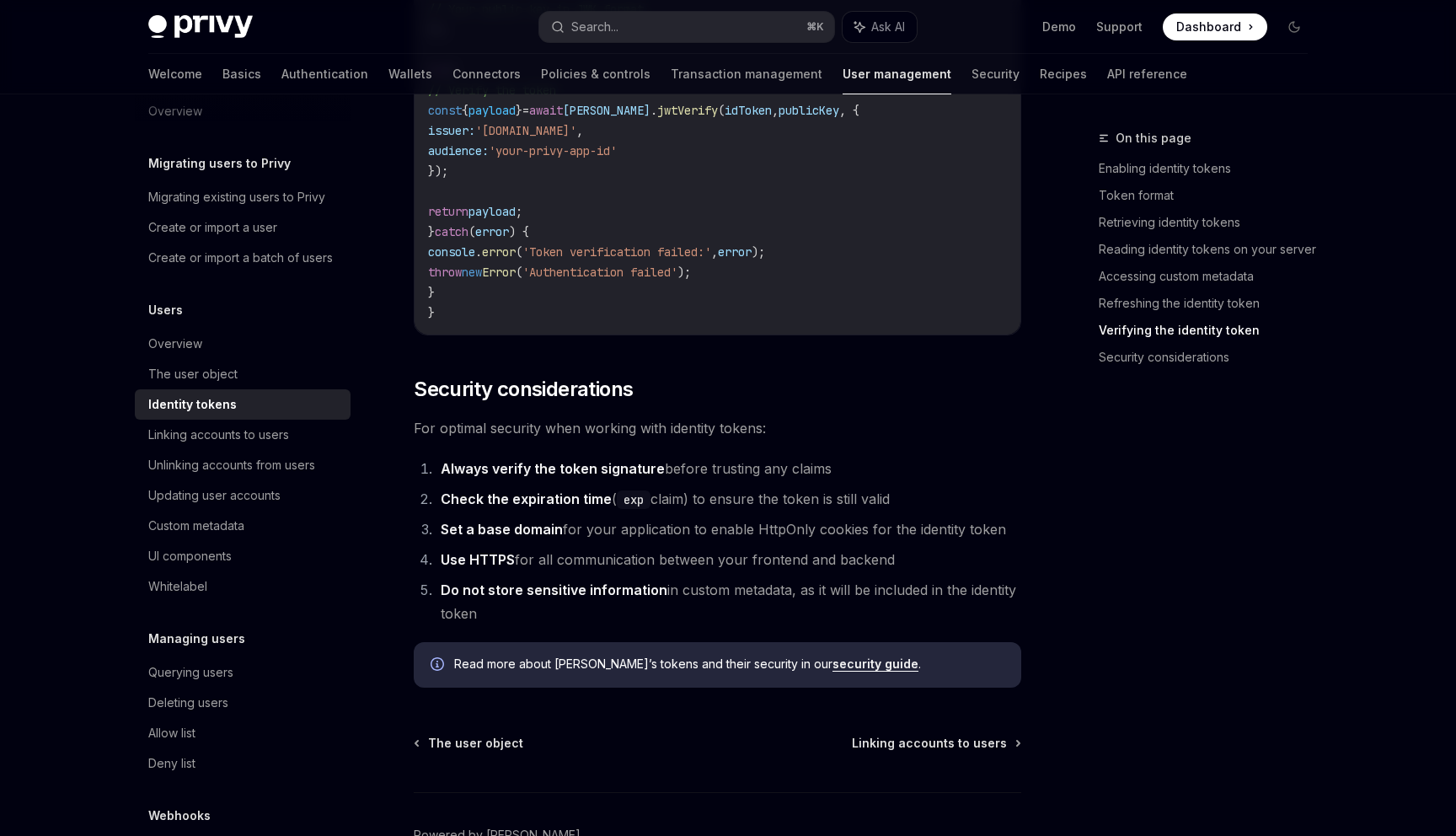
scroll to position [5269, 0]
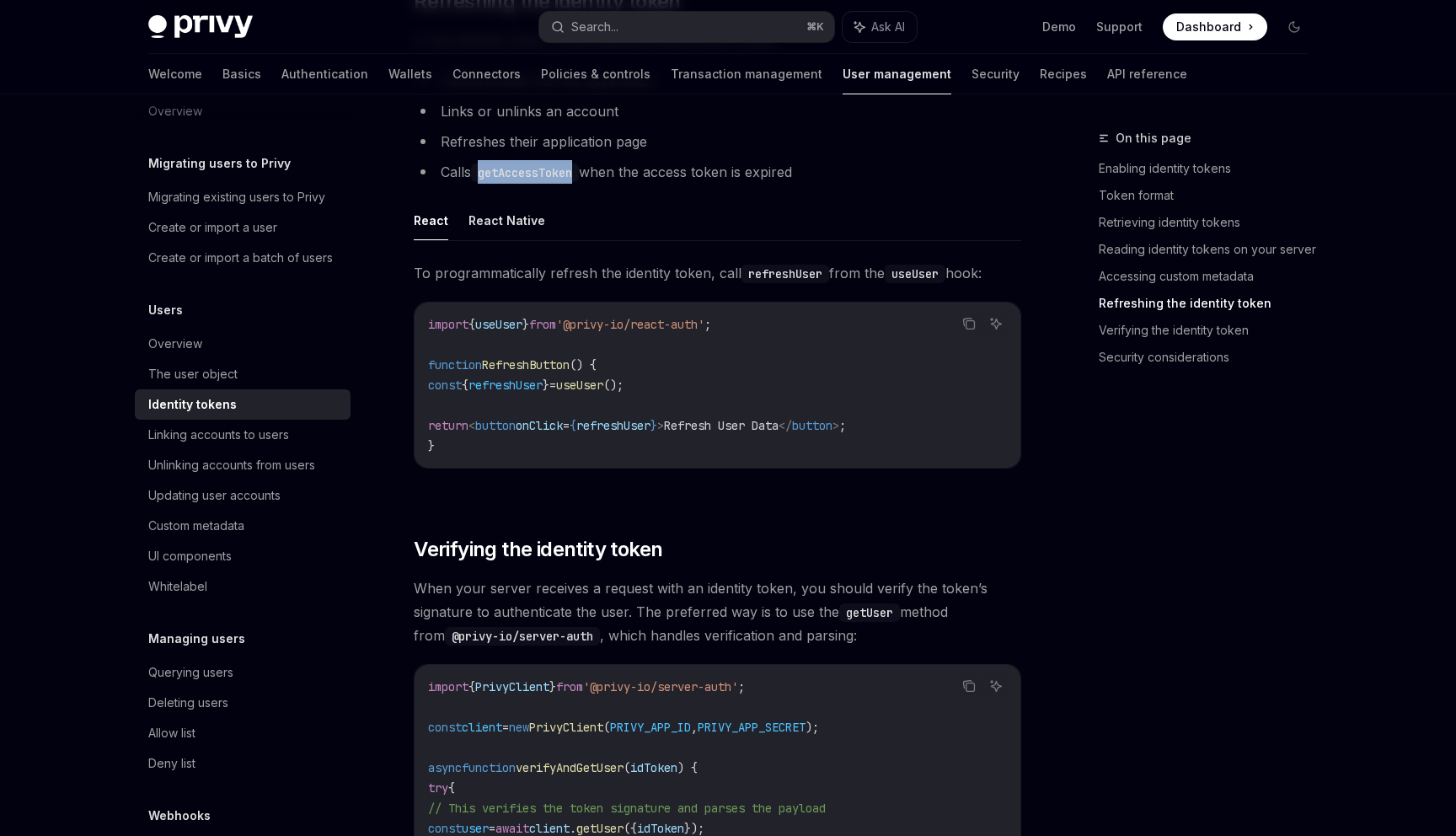
copy code "getAccessToken"
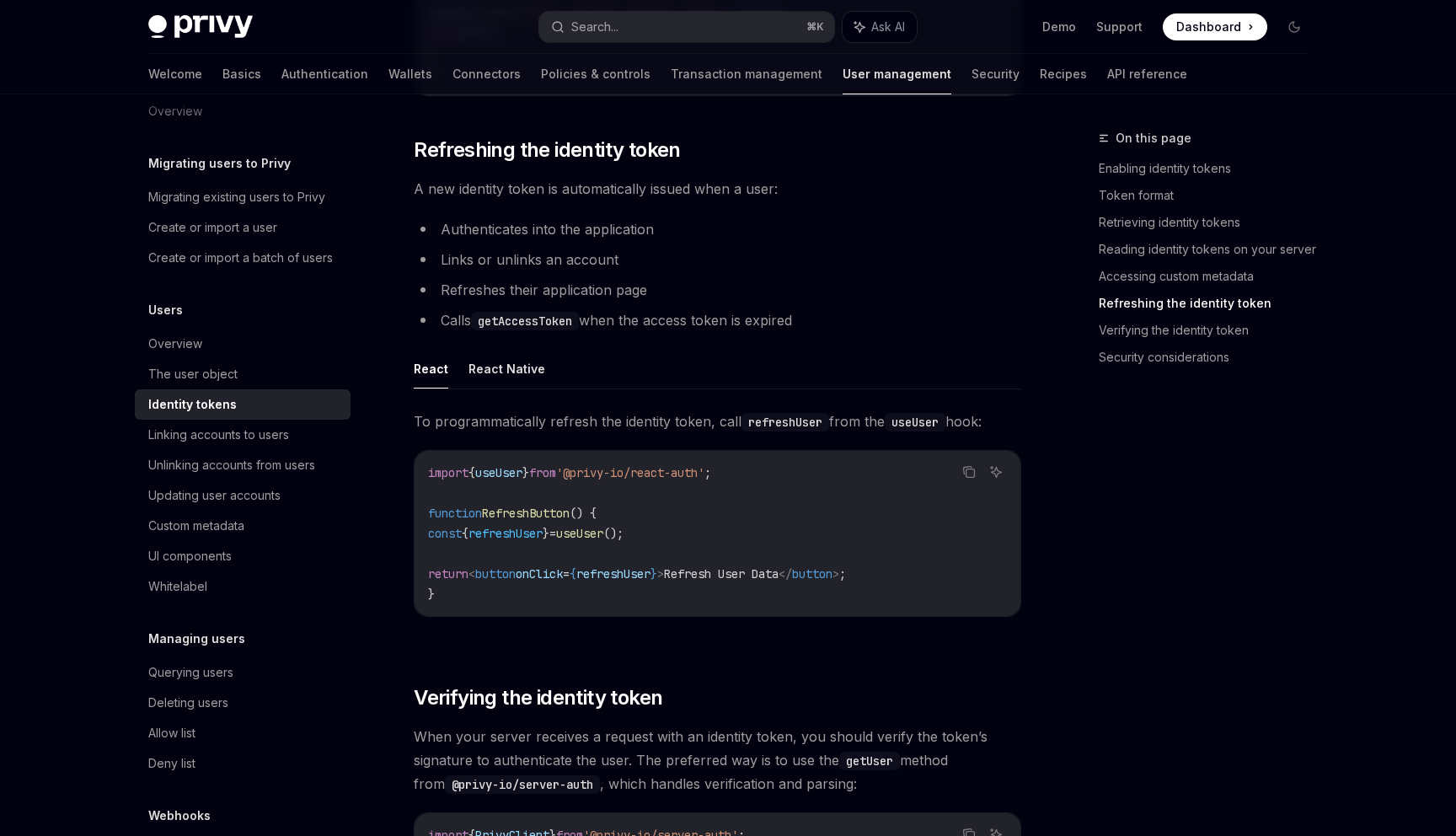
scroll to position [3876, 0]
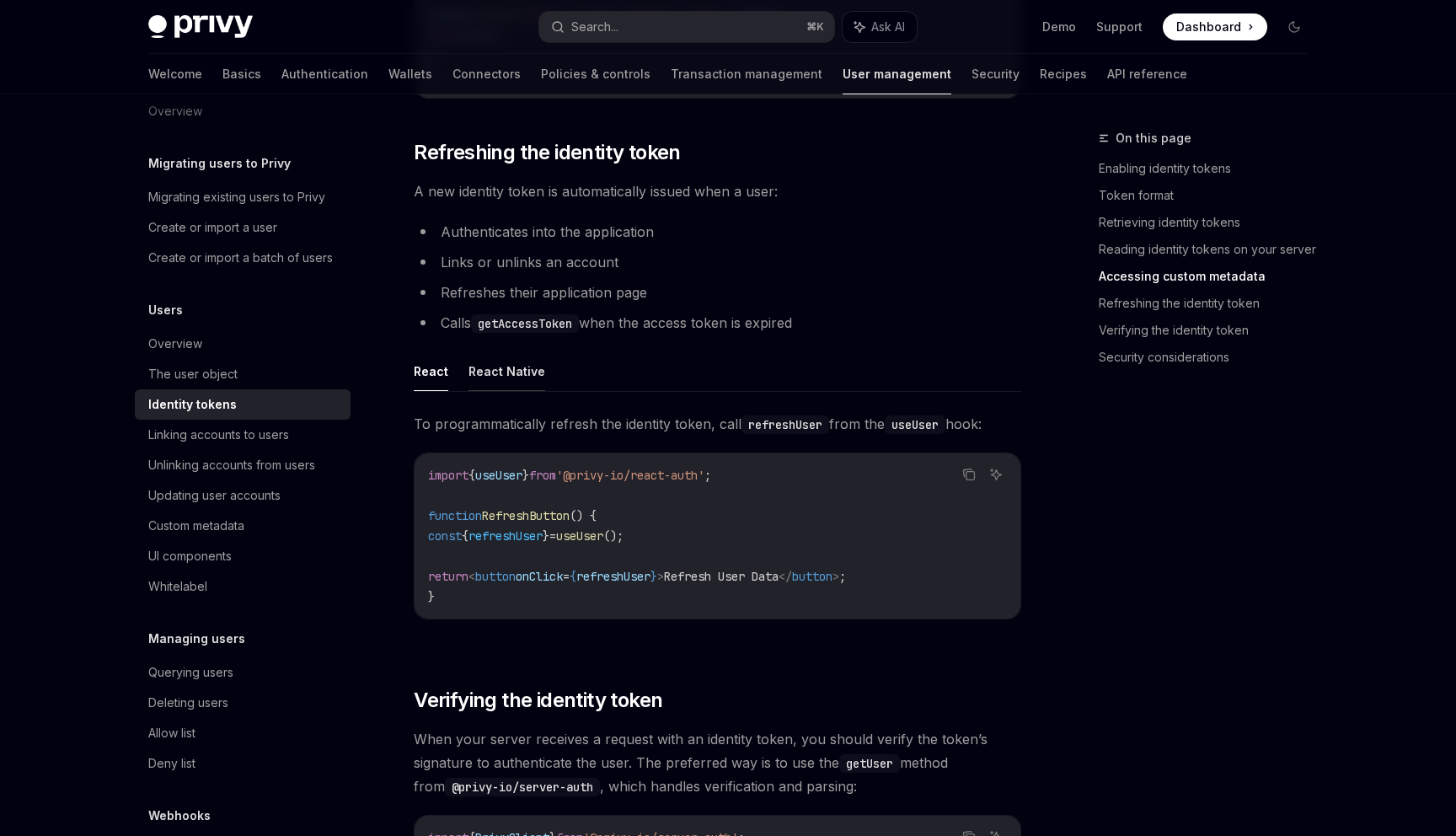
click at [522, 367] on button "React Native" at bounding box center [507, 371] width 76 height 40
type textarea "*"
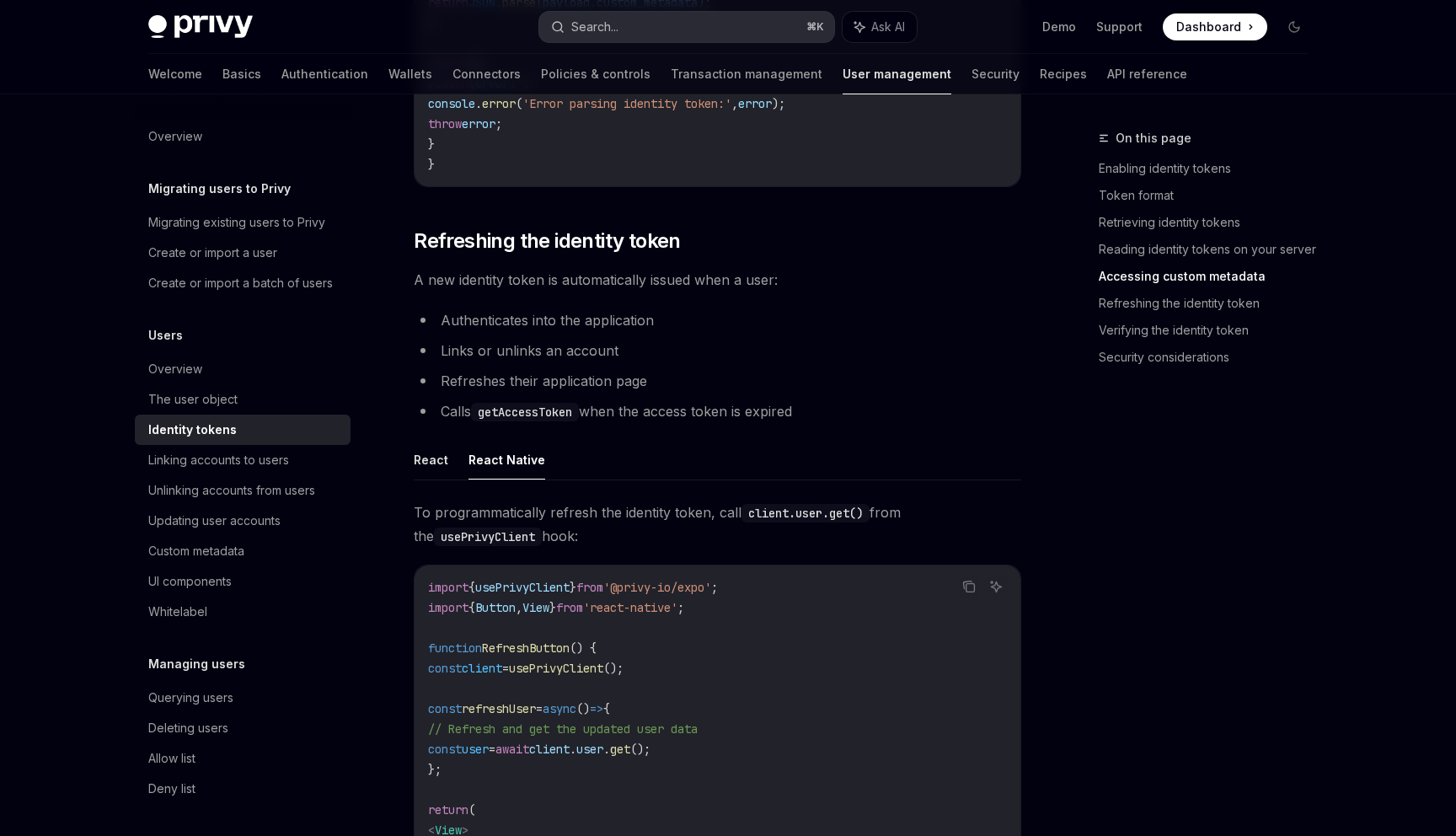
click at [650, 22] on button "Search... ⌘ K" at bounding box center [687, 27] width 295 height 31
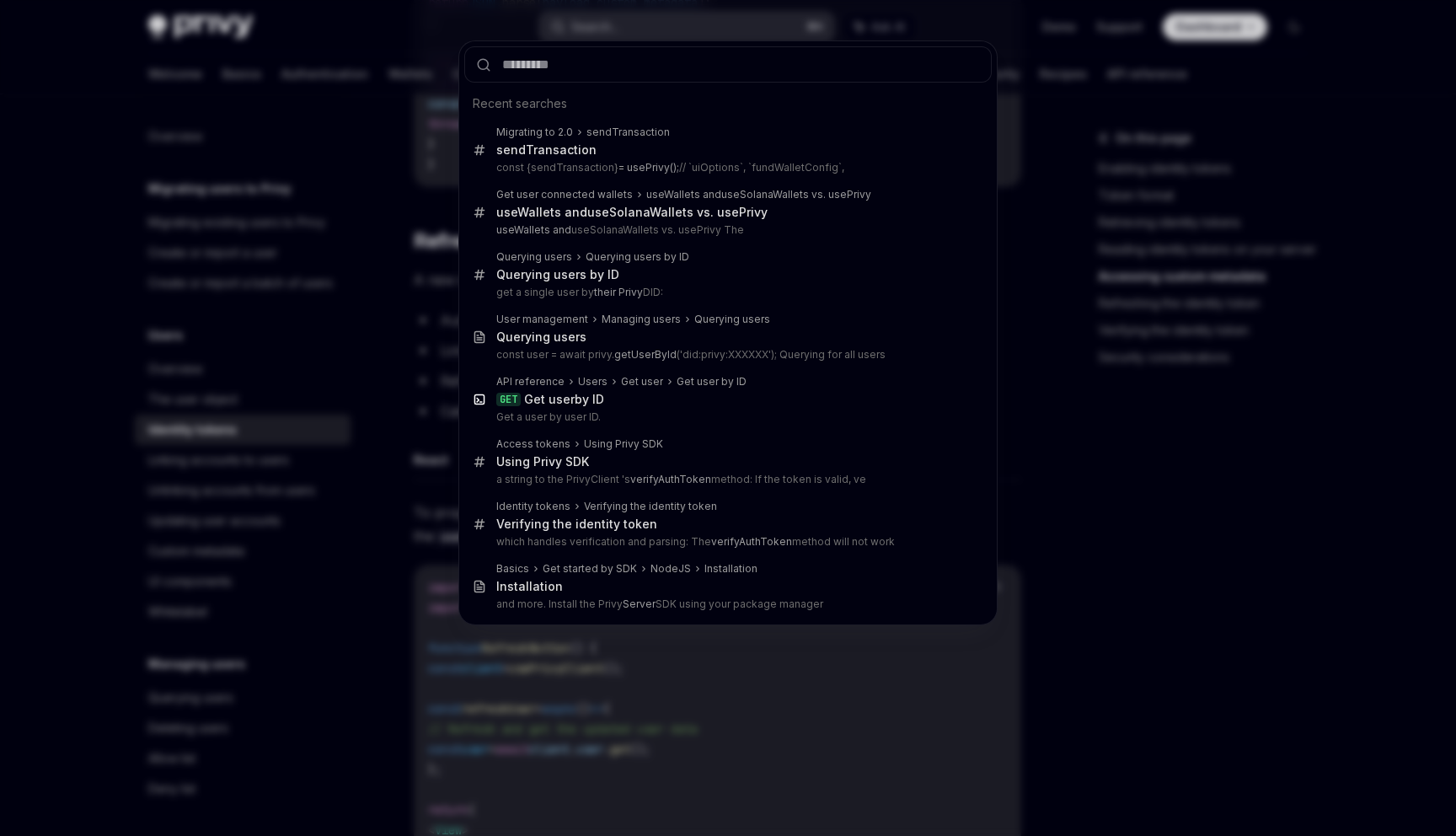
type input "**********"
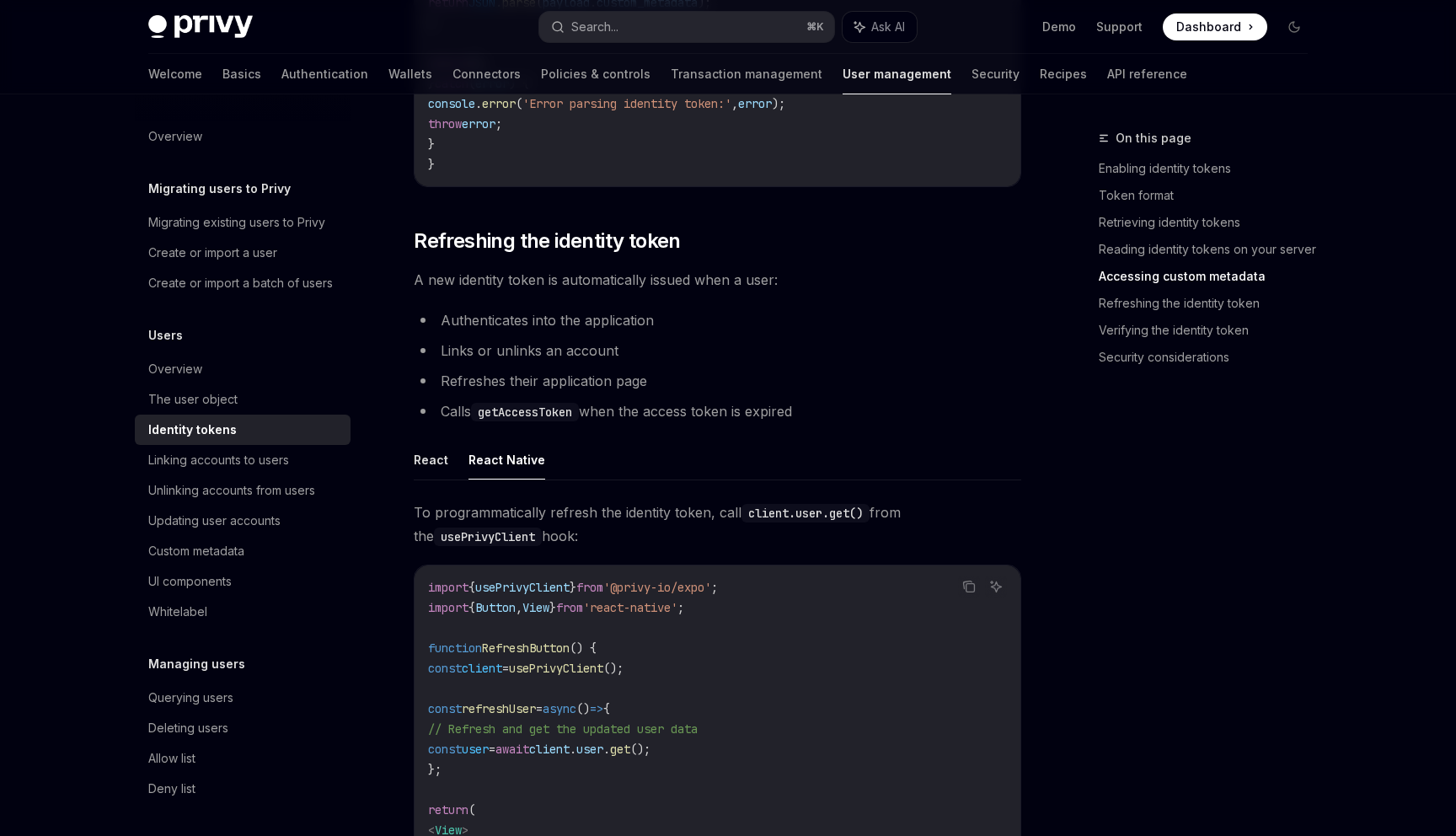
type textarea "*"
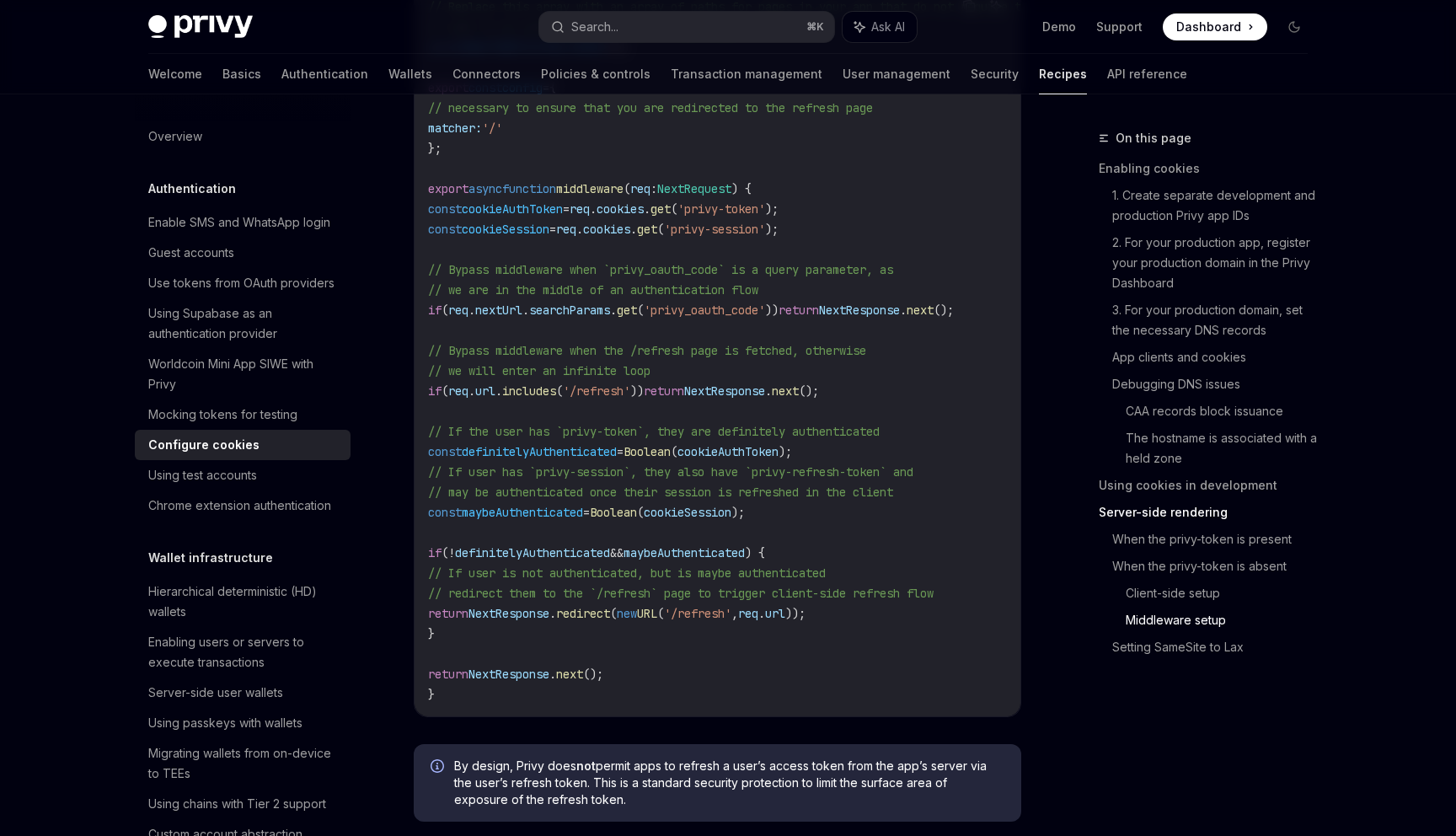
scroll to position [3932, 0]
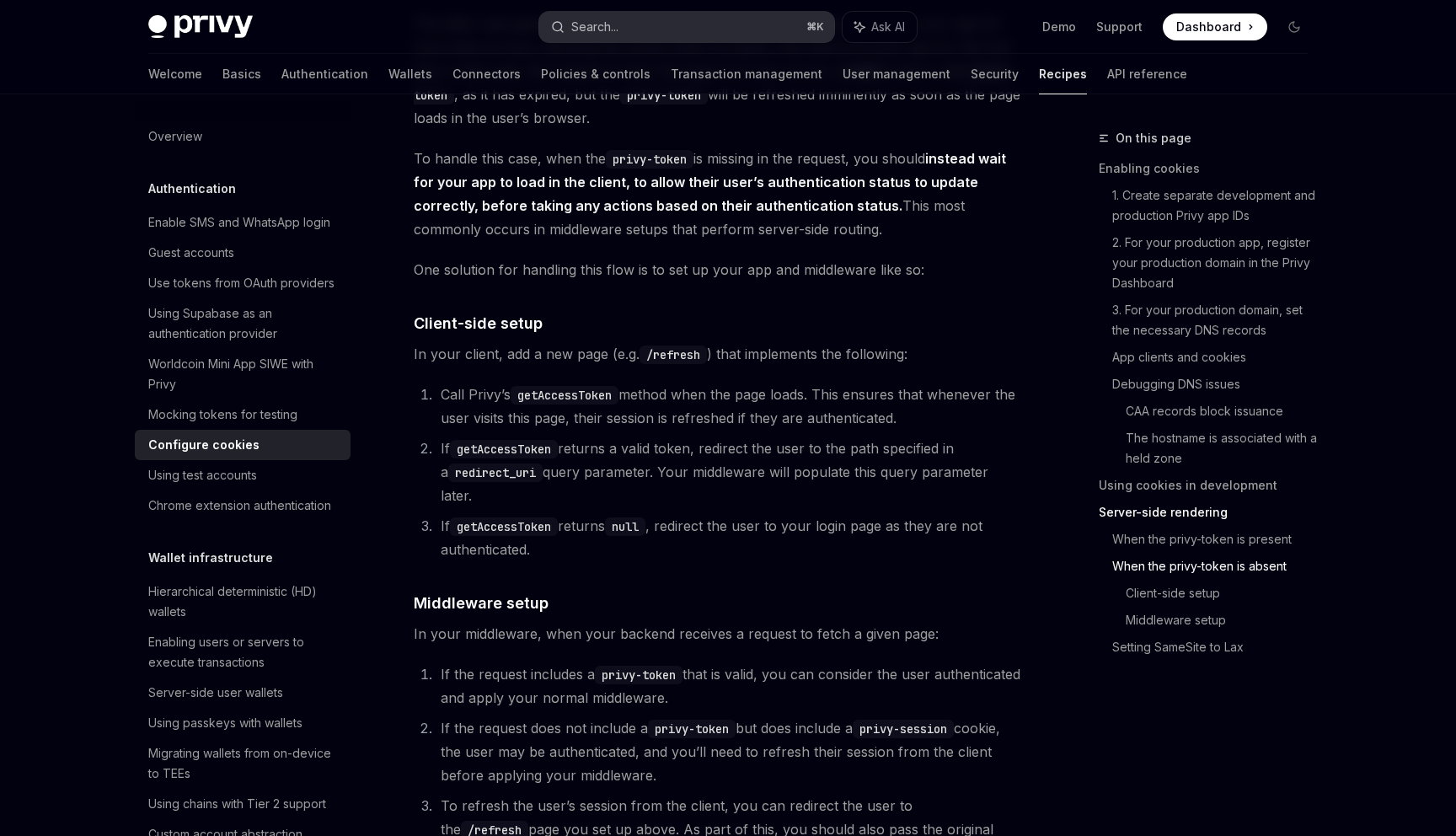
click at [678, 19] on button "Search... ⌘ K" at bounding box center [687, 27] width 295 height 31
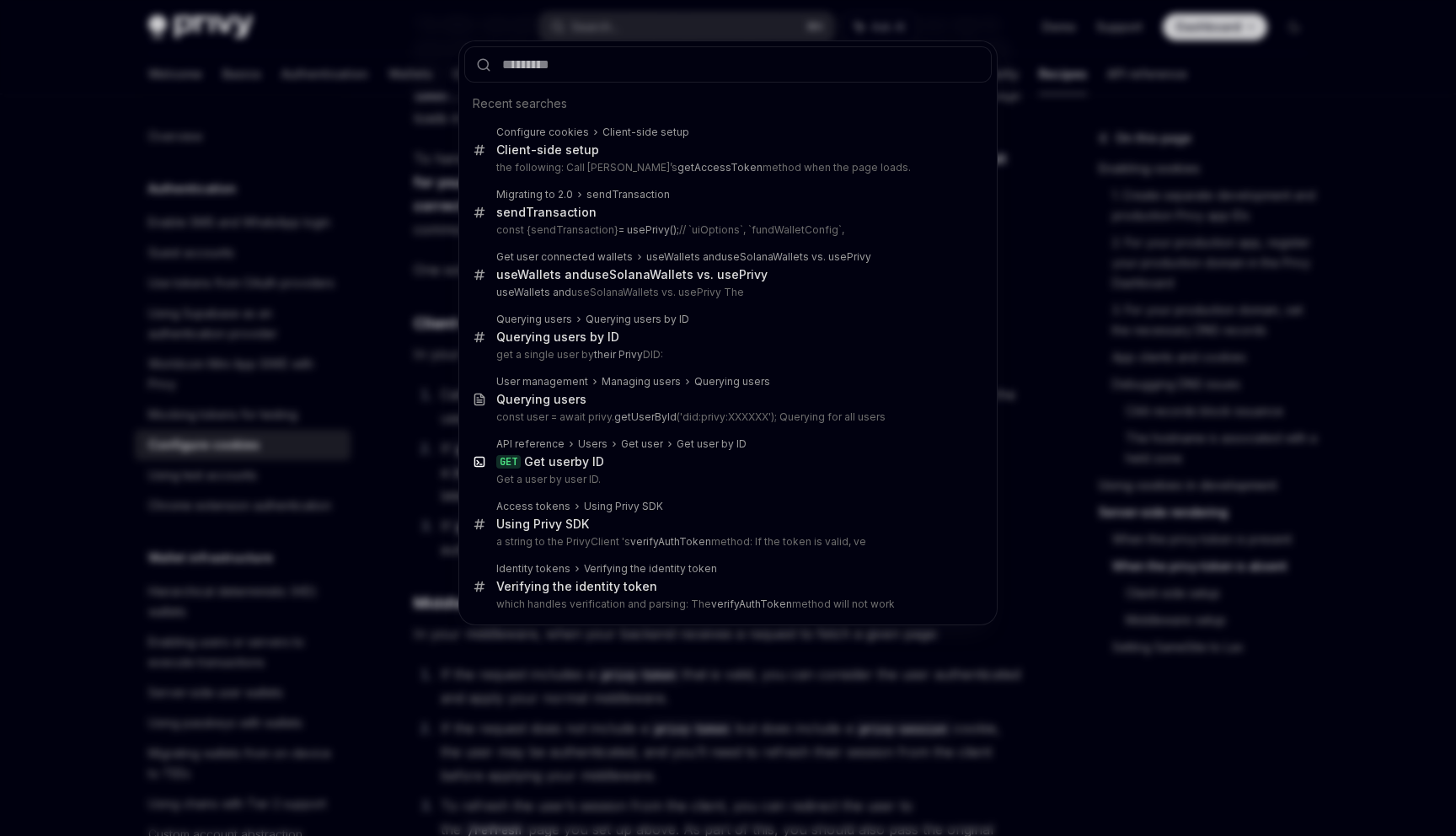
type input "**********"
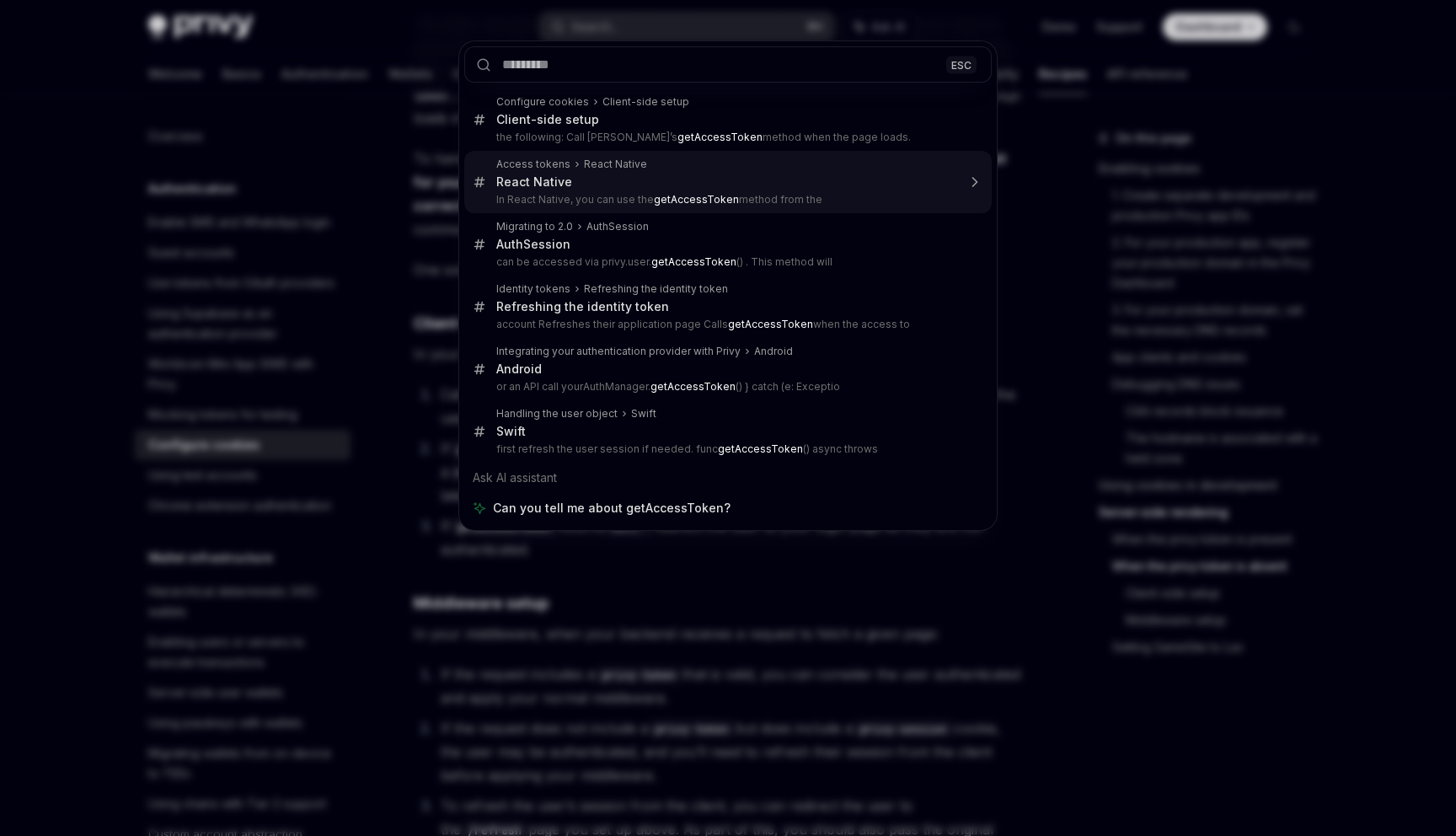
type textarea "*"
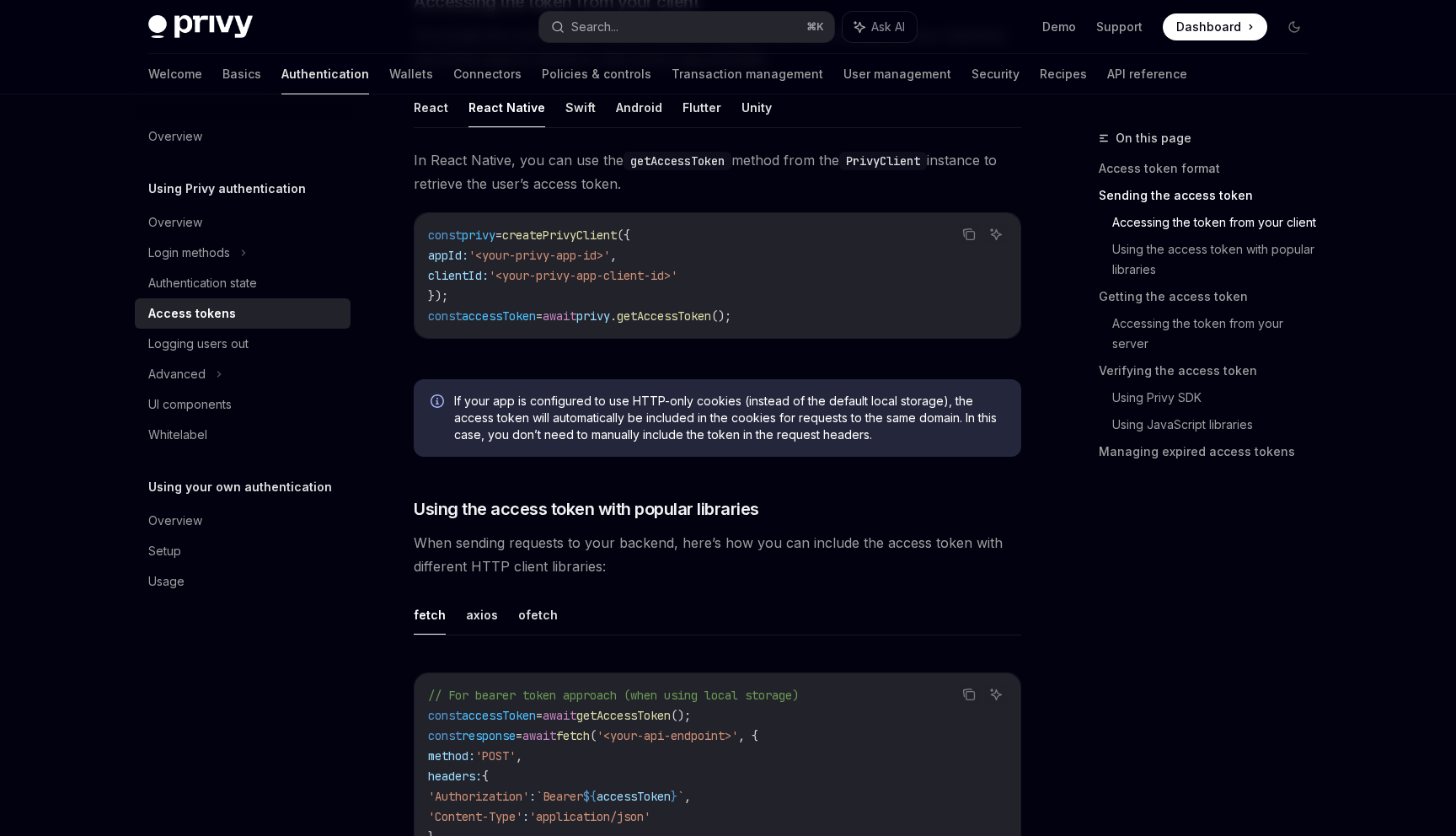
scroll to position [800, 0]
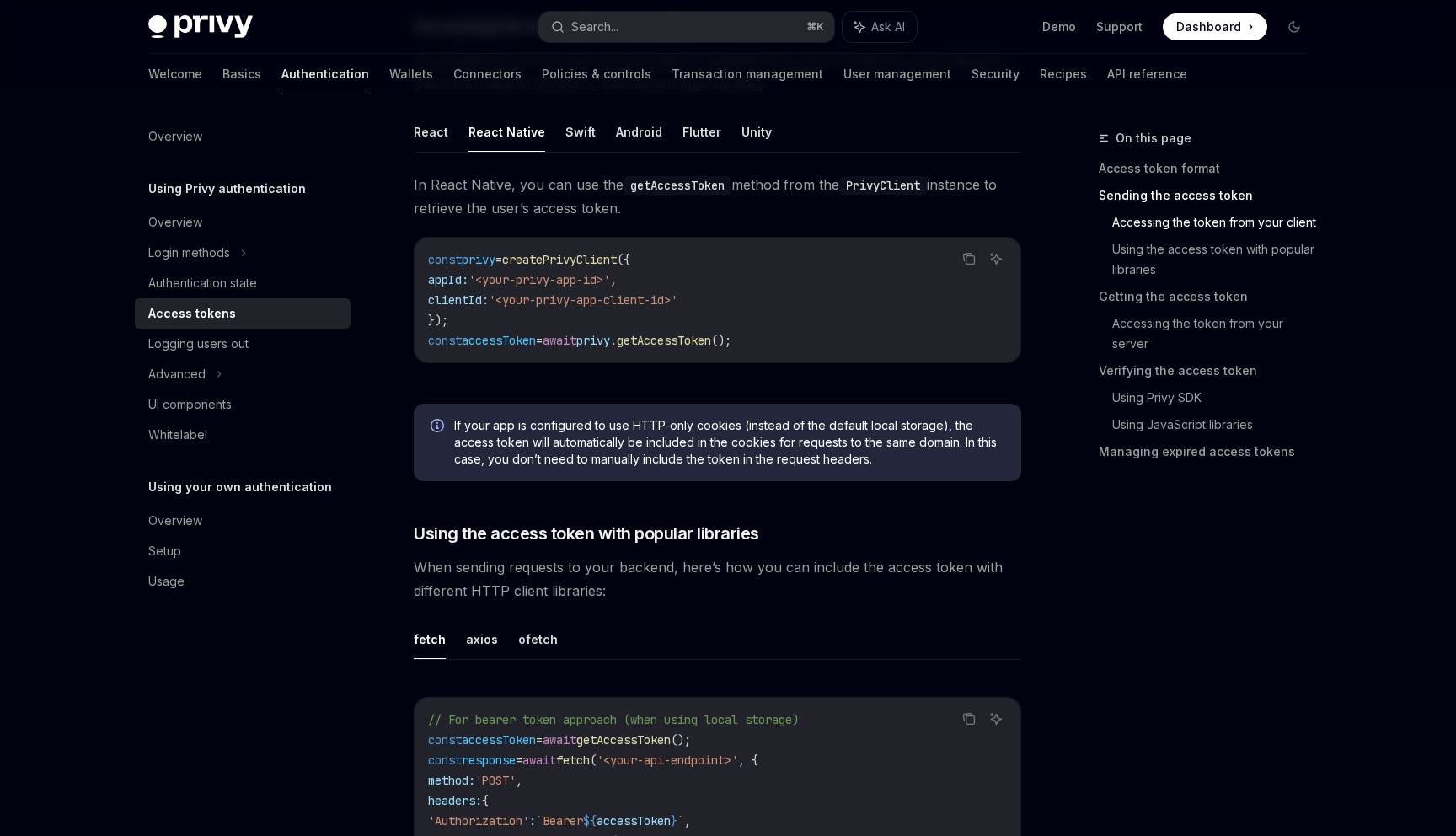
click at [594, 252] on span "createPrivyClient" at bounding box center [559, 259] width 115 height 15
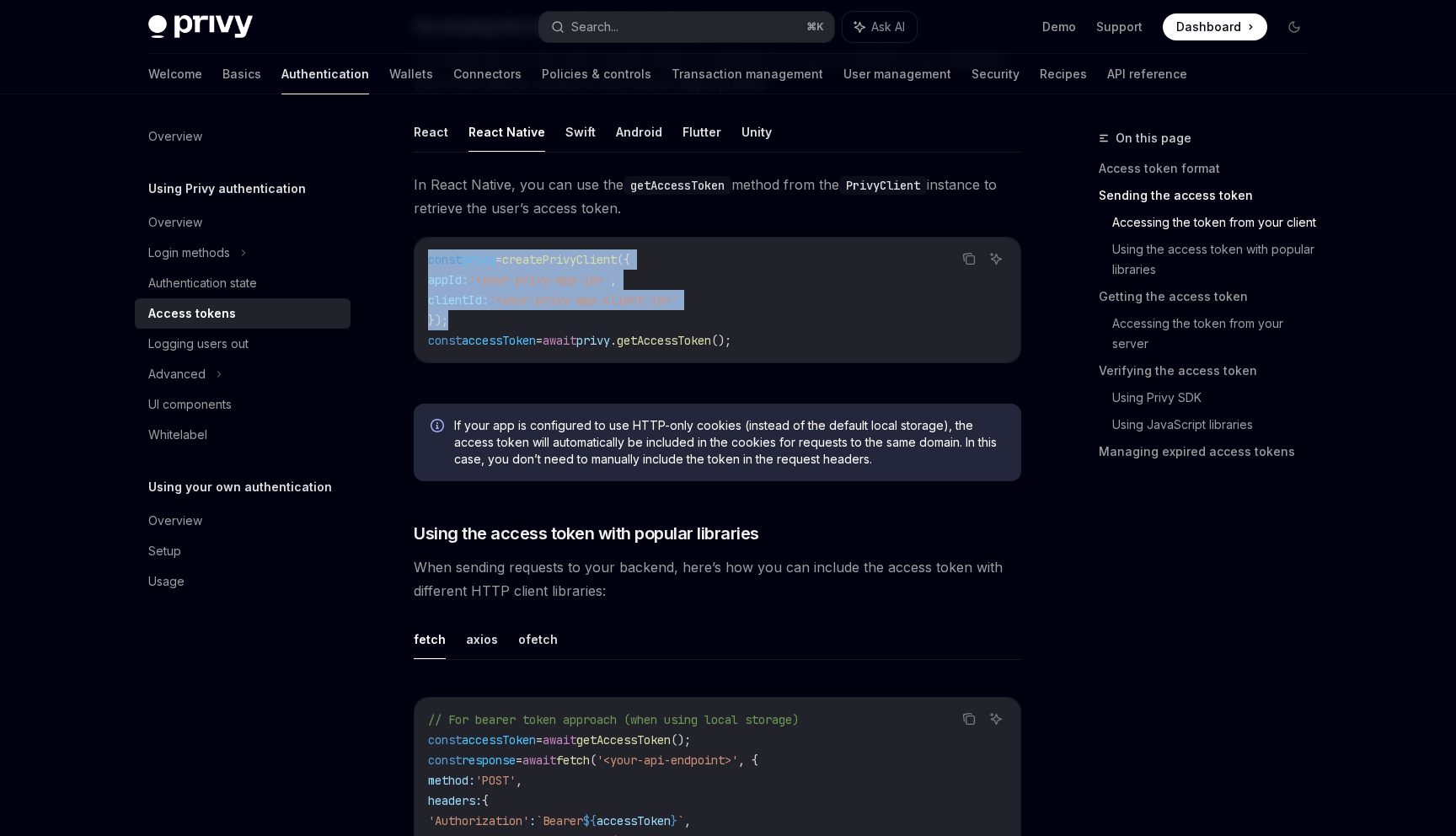
drag, startPoint x: 518, startPoint y: 327, endPoint x: 425, endPoint y: 264, distance: 112.3
click at [425, 264] on div "const privy = createPrivyClient ({ appId: '<your-privy-app-id>' , clientId: '<y…" at bounding box center [717, 300] width 606 height 125
copy code "const privy = createPrivyClient ({ appId: '<your-privy-app-id>' , clientId: '<y…"
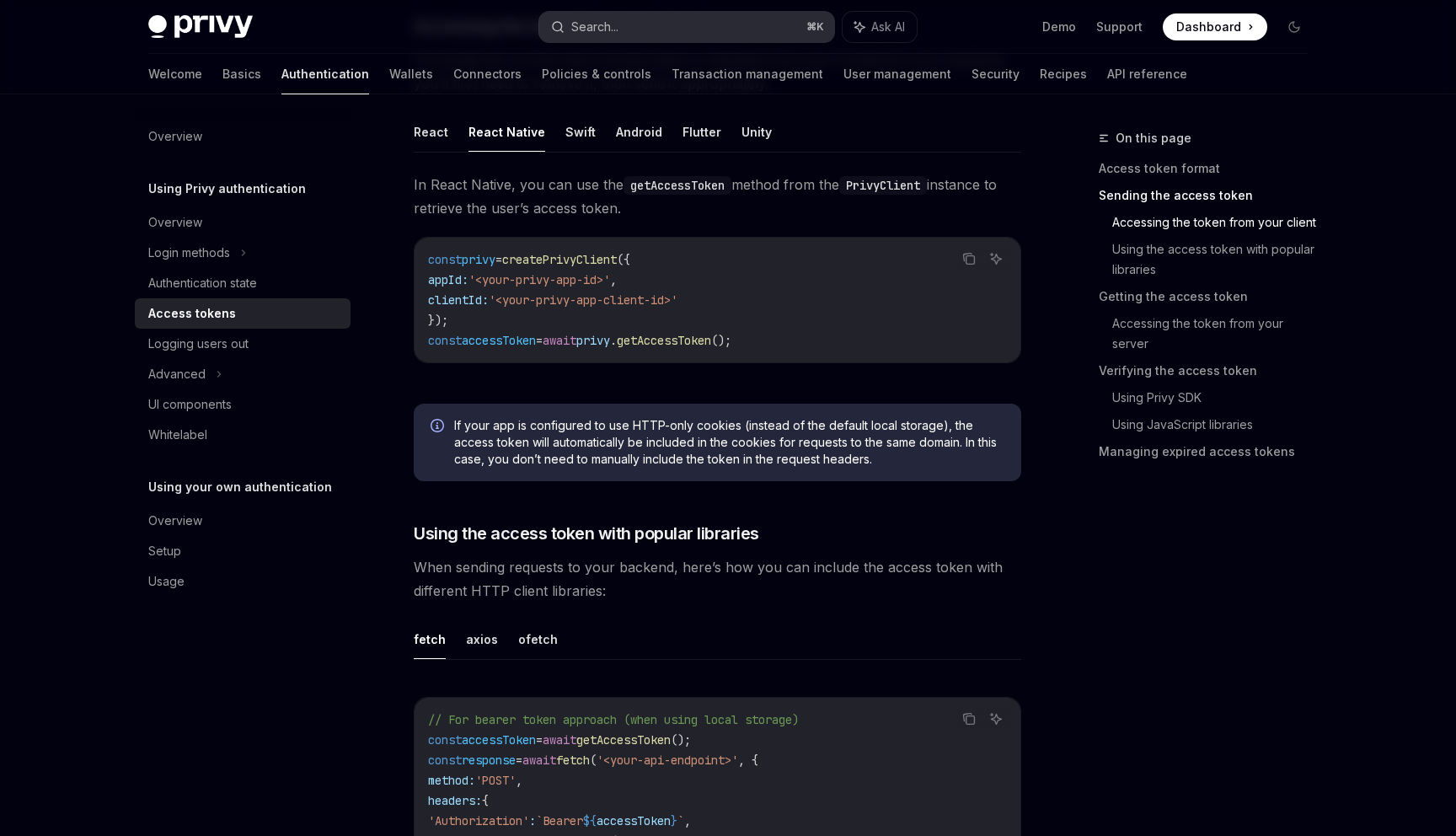
click at [685, 36] on button "Search... ⌘ K" at bounding box center [687, 27] width 295 height 31
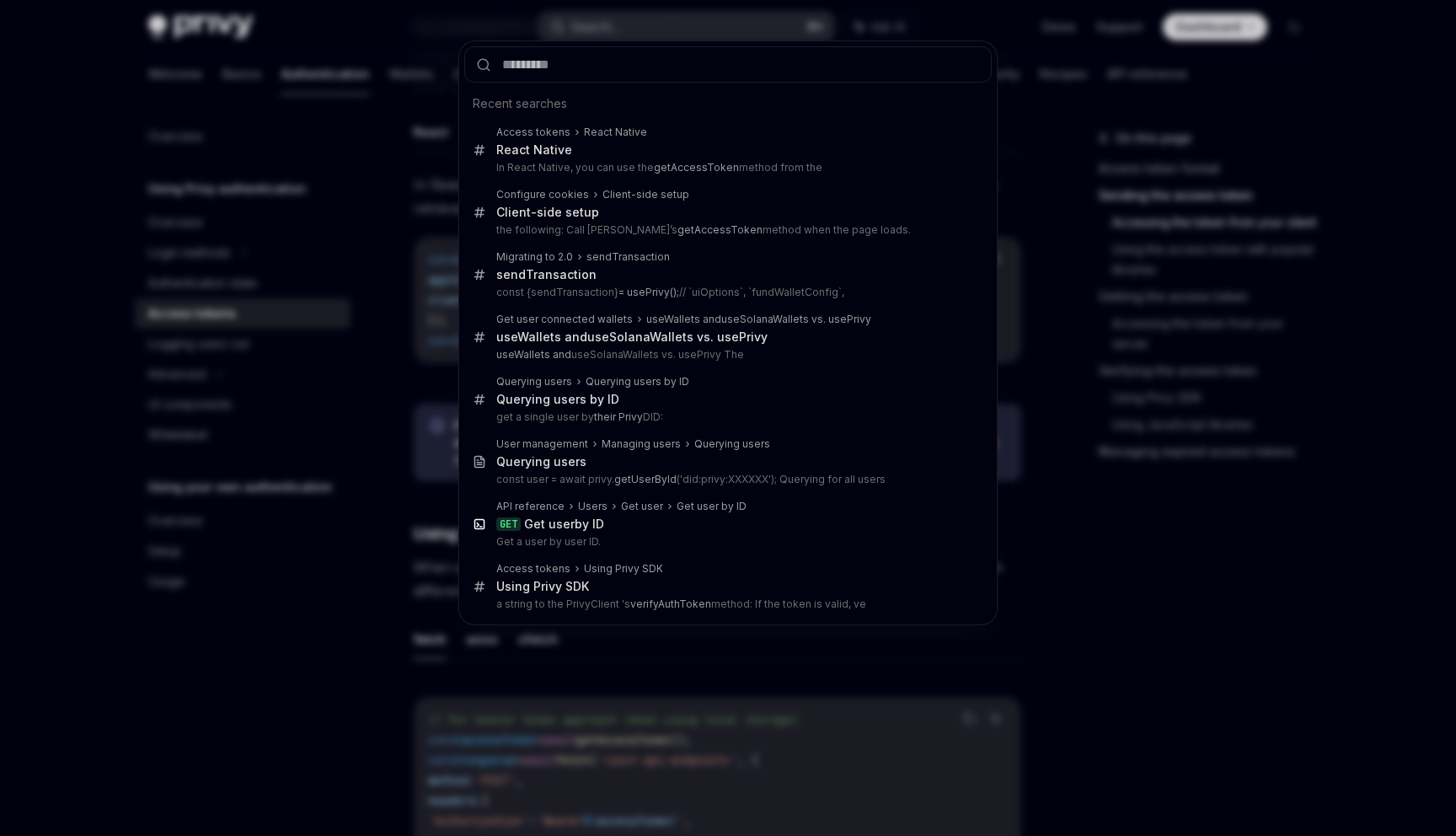
type input "**********"
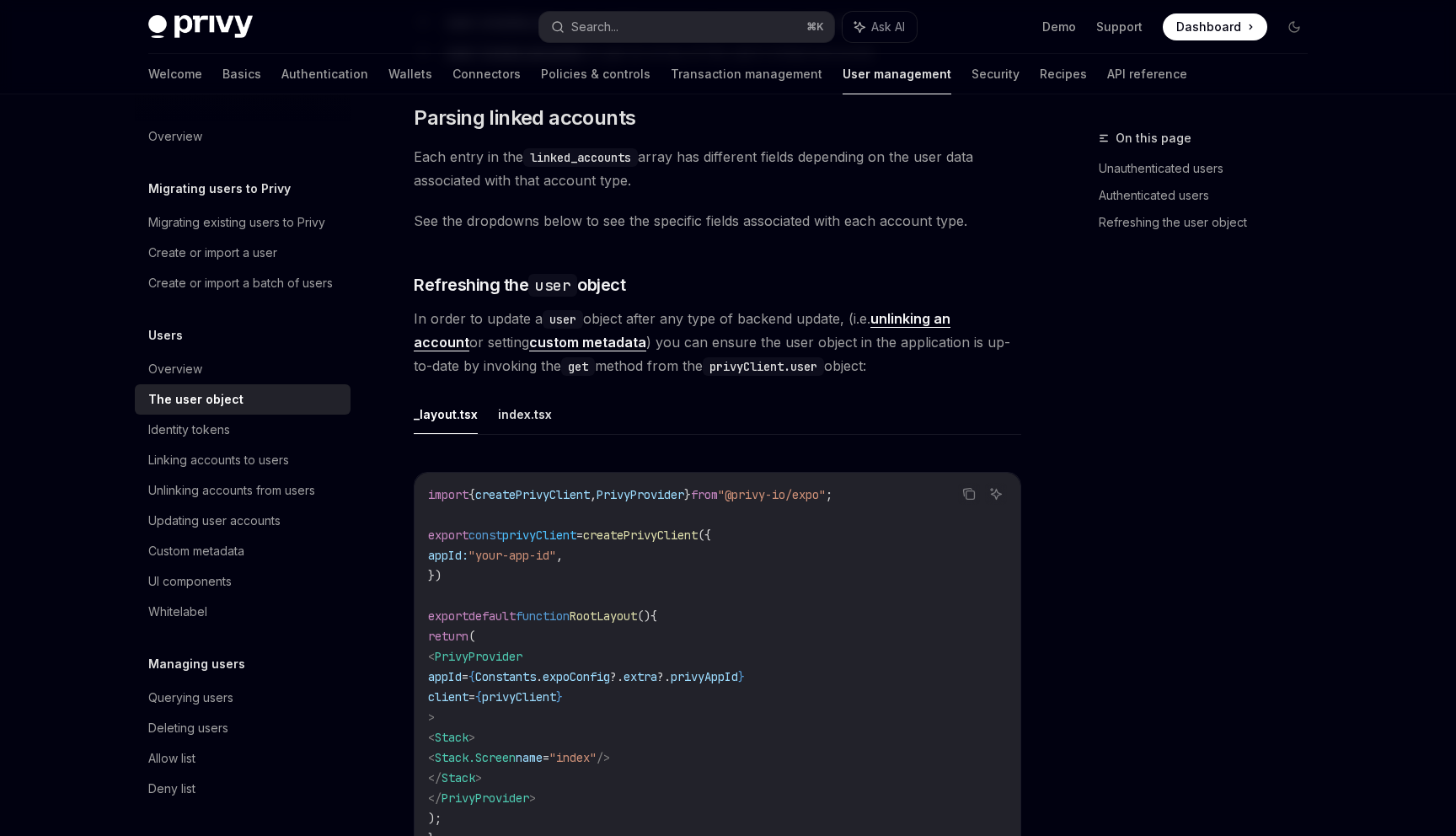
scroll to position [569, 0]
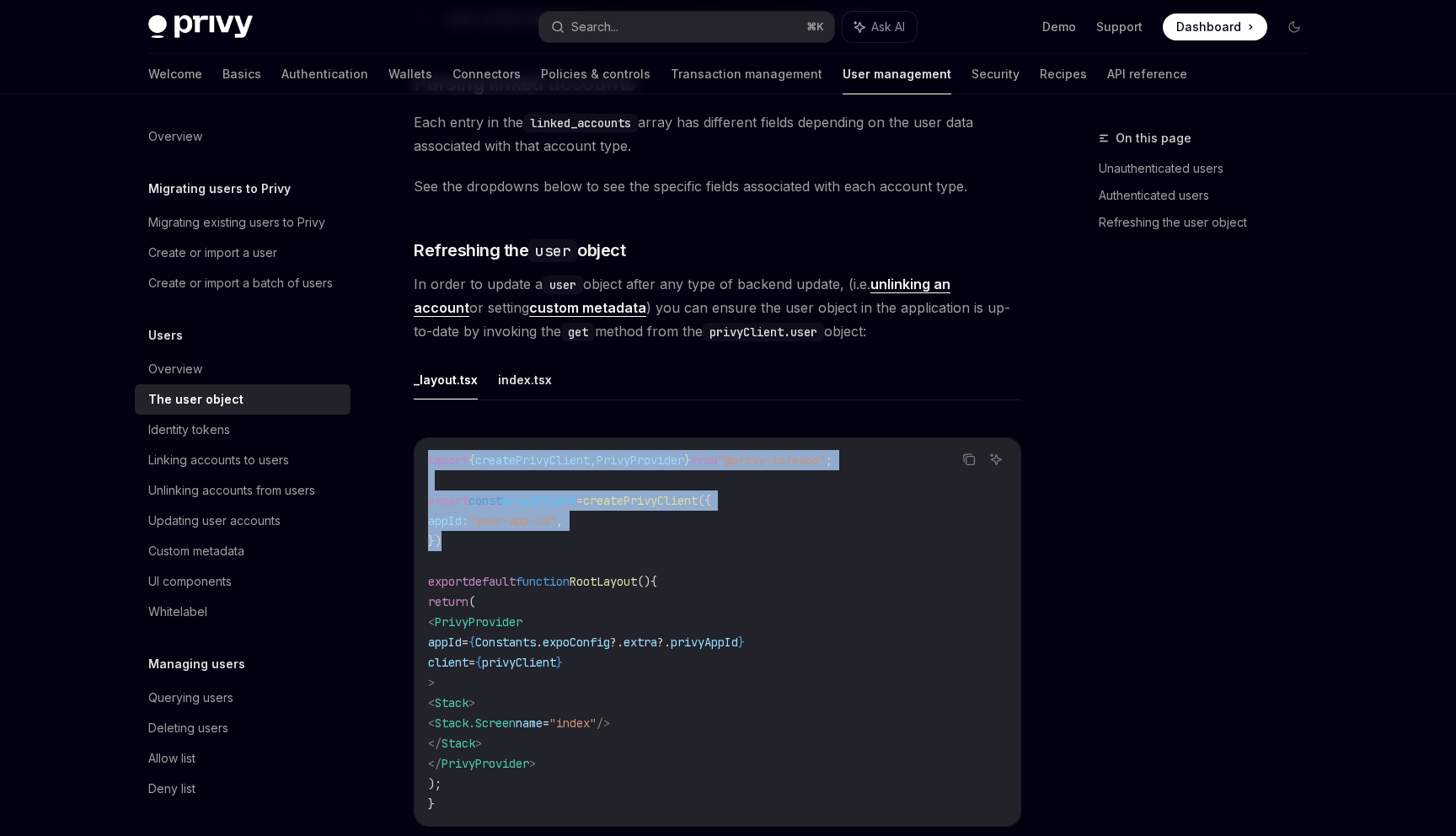
drag, startPoint x: 467, startPoint y: 513, endPoint x: 412, endPoint y: 420, distance: 108.0
click at [412, 420] on div "Users Handling the user object OpenAI Open in ChatGPT OpenAI Open in ChatGPT Al…" at bounding box center [559, 795] width 931 height 2472
copy code "import { createPrivyClient , PrivyProvider } from "@privy-io/expo" ; export con…"
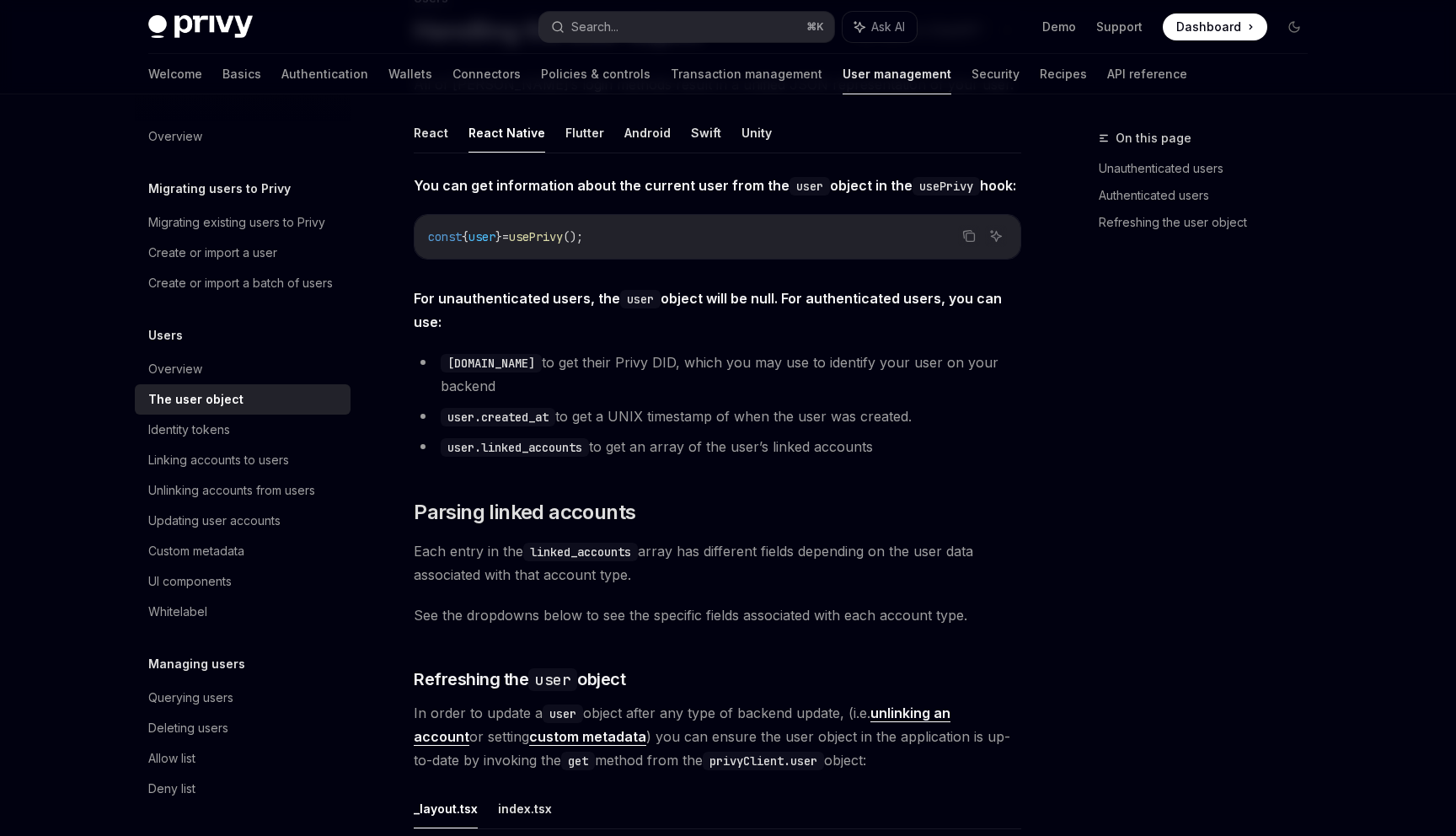
scroll to position [703, 0]
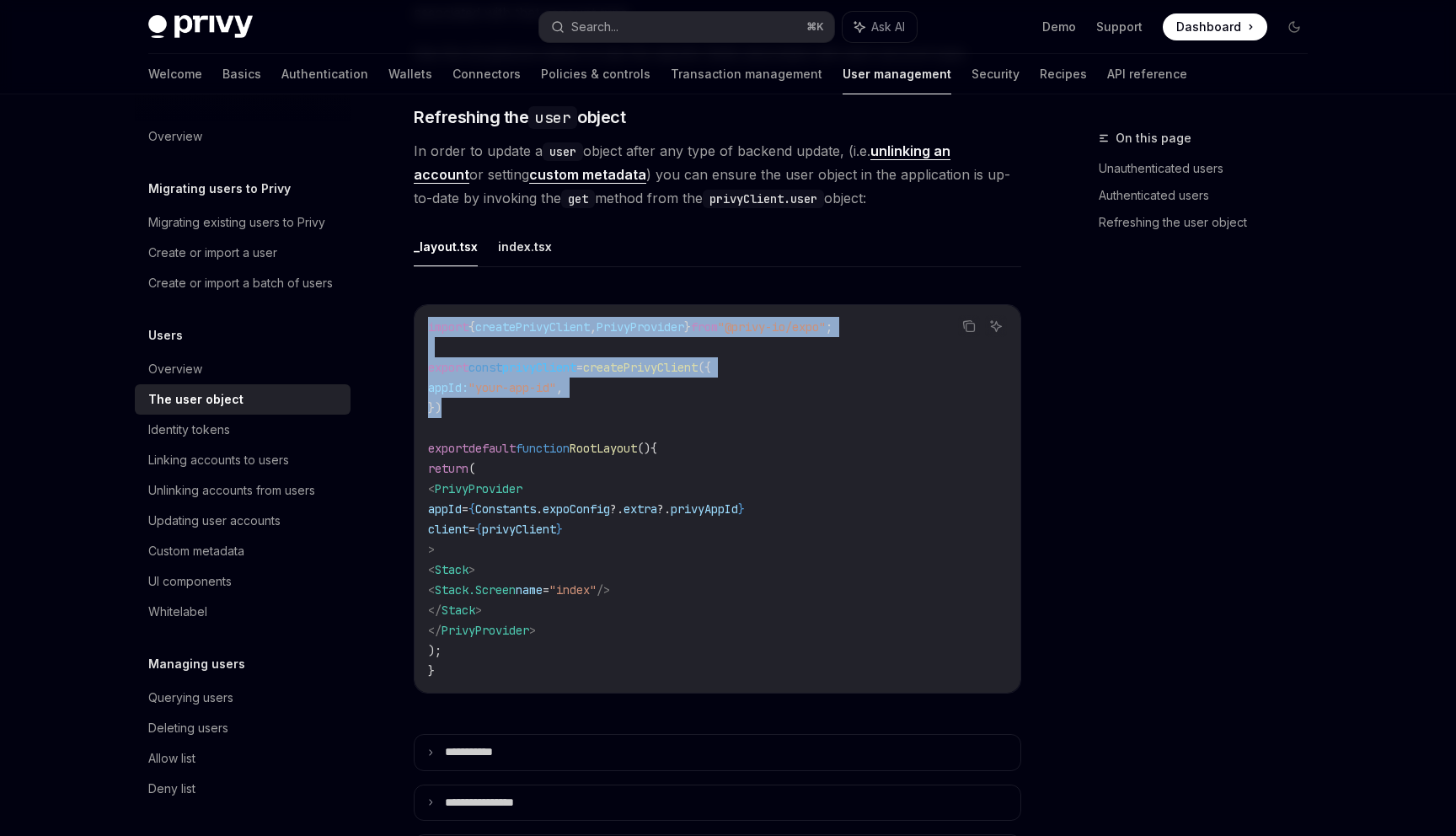
click at [826, 320] on span ""@privy-io/expo"" at bounding box center [772, 327] width 108 height 15
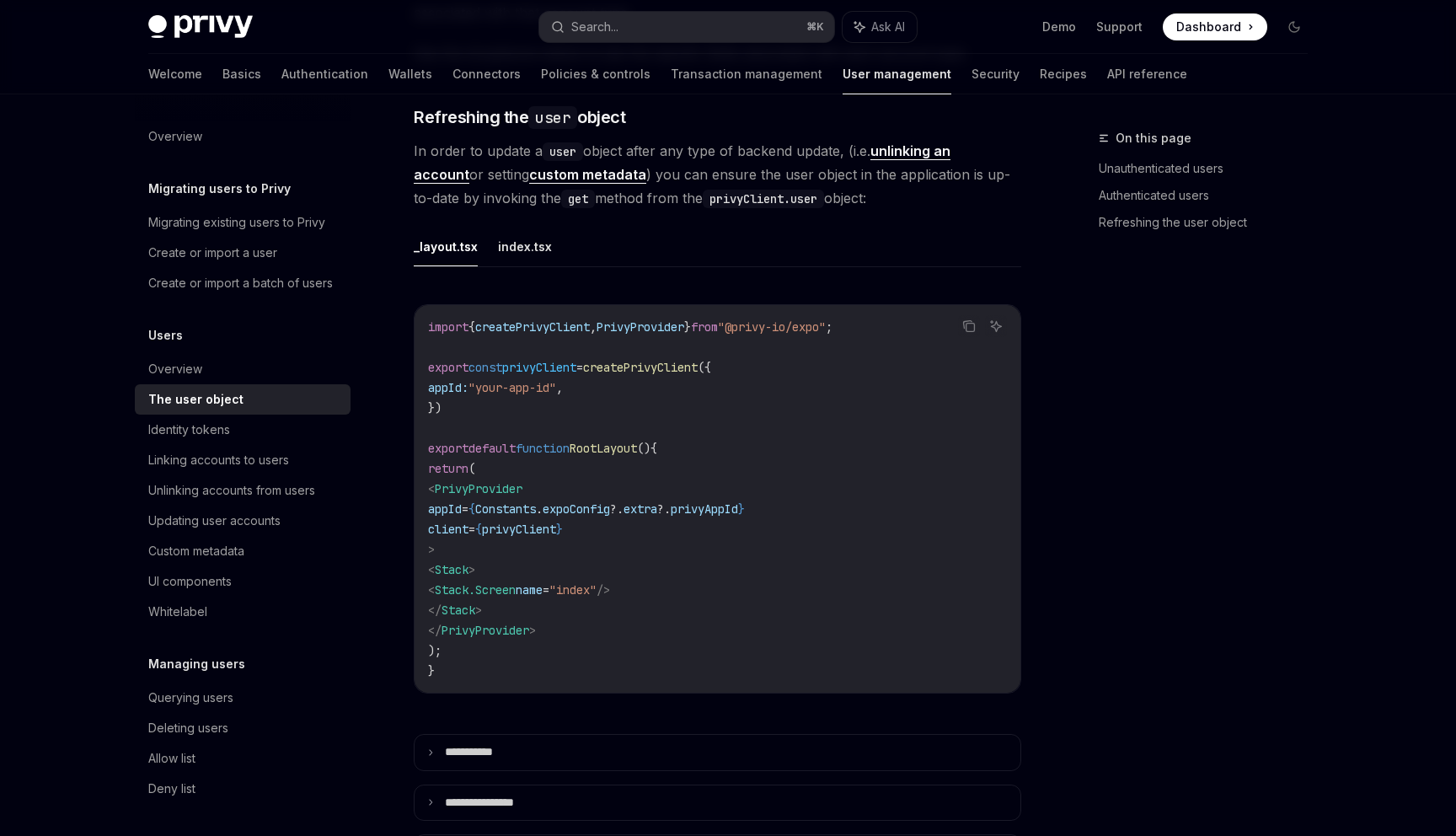
drag, startPoint x: 784, startPoint y: 303, endPoint x: 887, endPoint y: 303, distance: 103.0
click at [826, 320] on span ""@privy-io/expo"" at bounding box center [772, 327] width 108 height 15
copy span "@privy-io/expo"
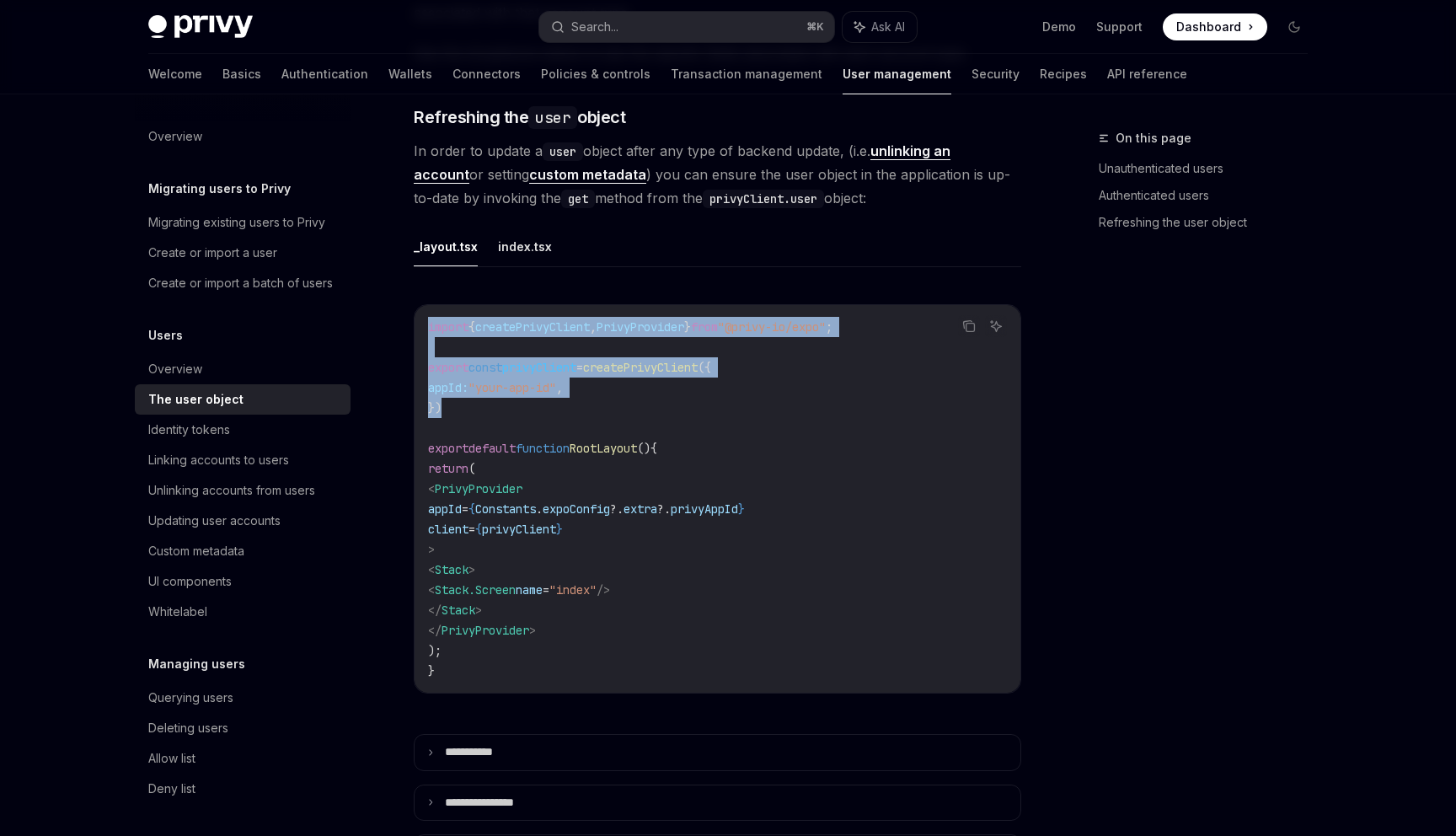
drag, startPoint x: 527, startPoint y: 390, endPoint x: 406, endPoint y: 304, distance: 148.4
click at [406, 304] on div "Users Handling the user object OpenAI Open in ChatGPT OpenAI Open in ChatGPT Al…" at bounding box center [559, 662] width 931 height 2472
copy code "import { createPrivyClient , PrivyProvider } from "@privy-io/expo" ; export con…"
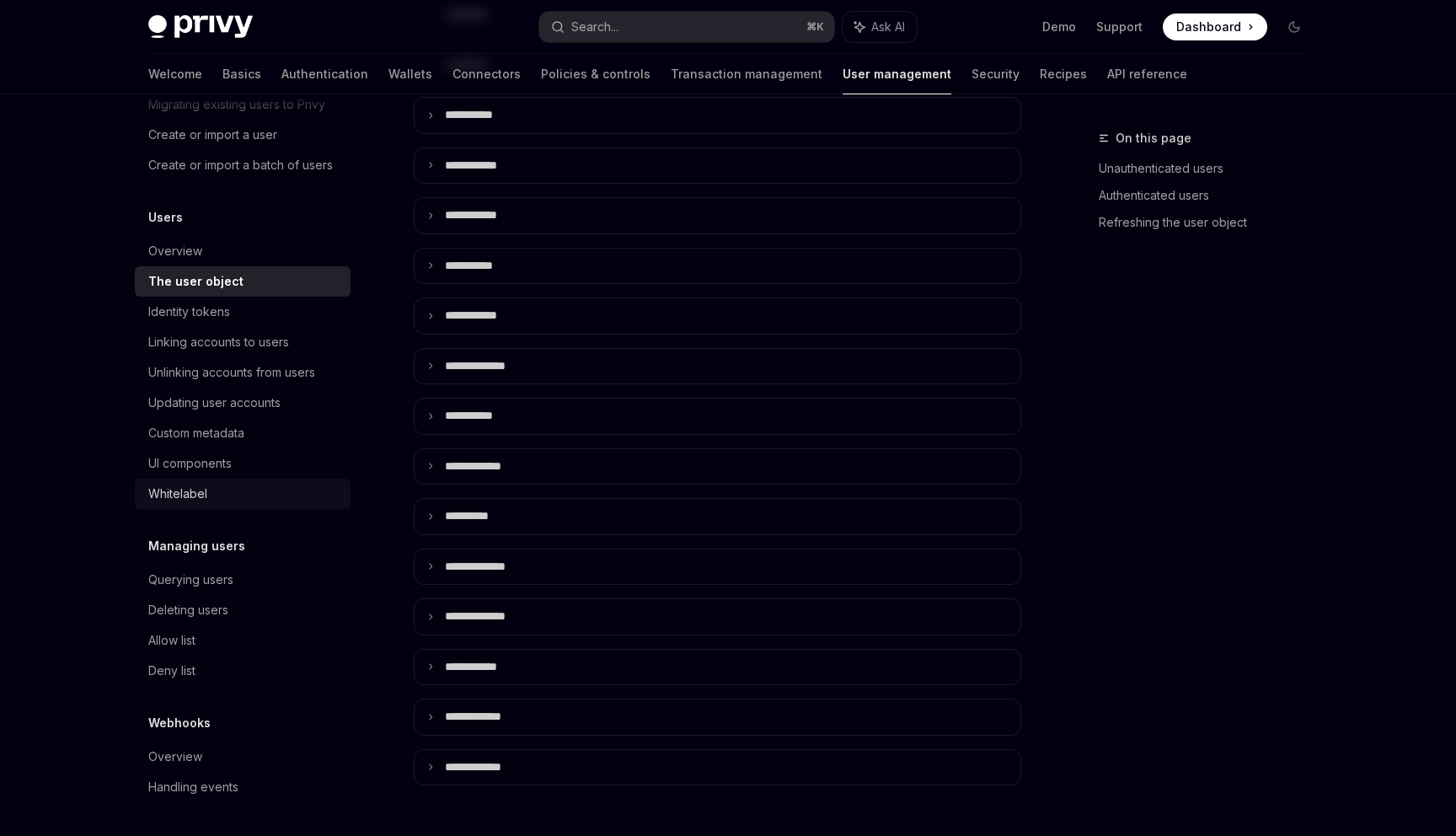
scroll to position [1555, 0]
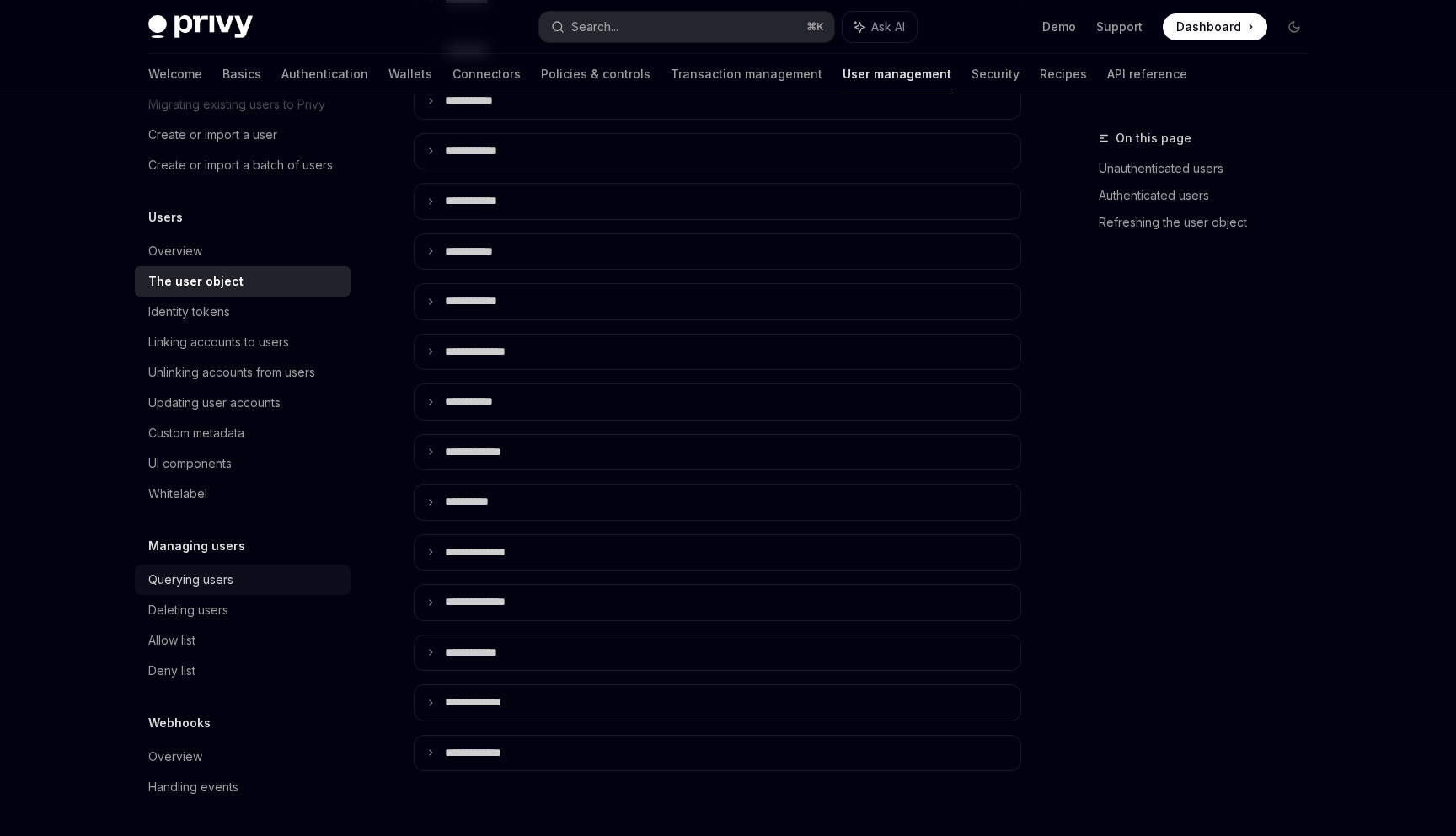
click at [225, 594] on link "Querying users" at bounding box center [243, 580] width 216 height 31
type textarea "*"
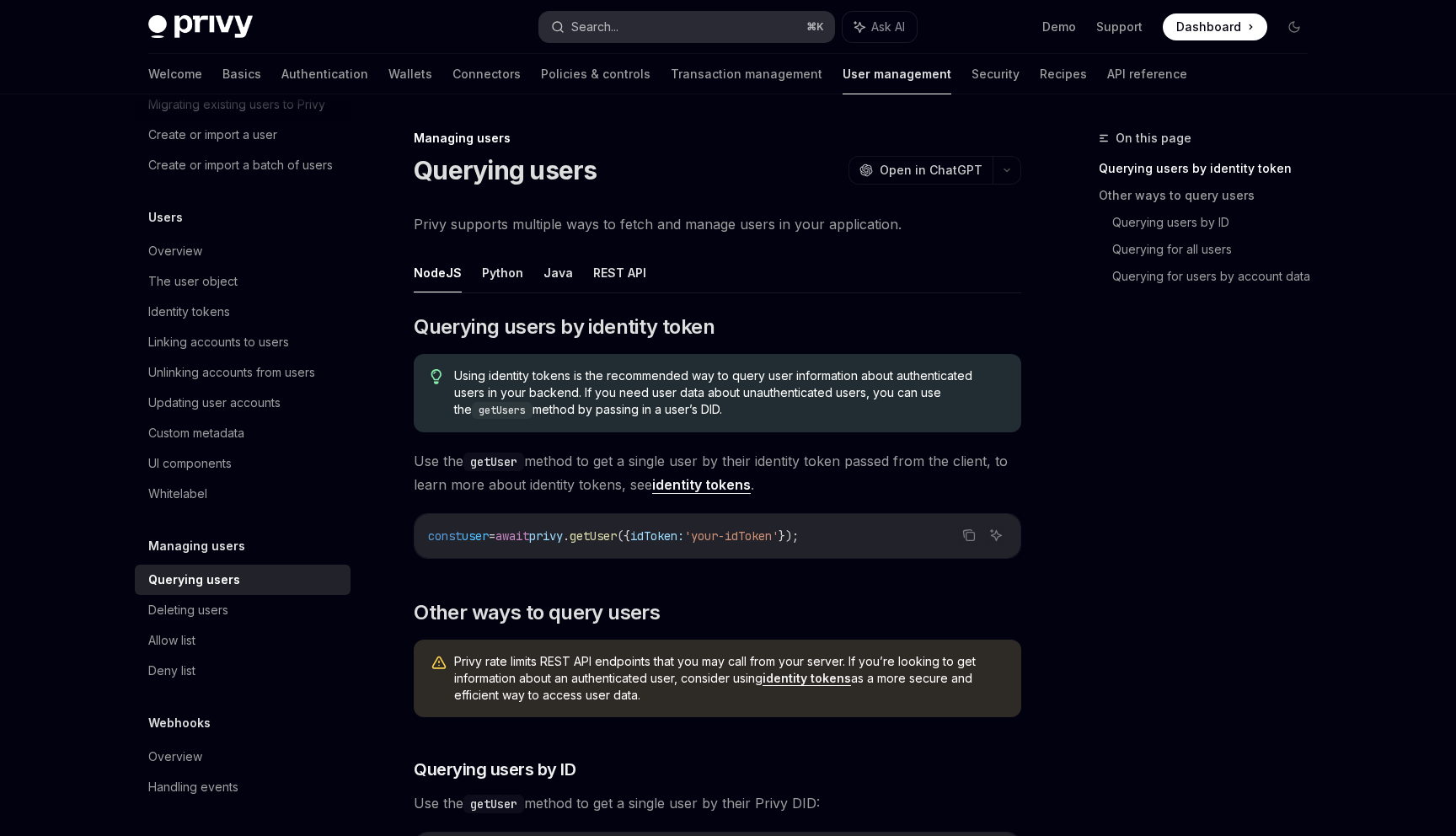
click at [738, 22] on button "Search... ⌘ K" at bounding box center [687, 27] width 295 height 31
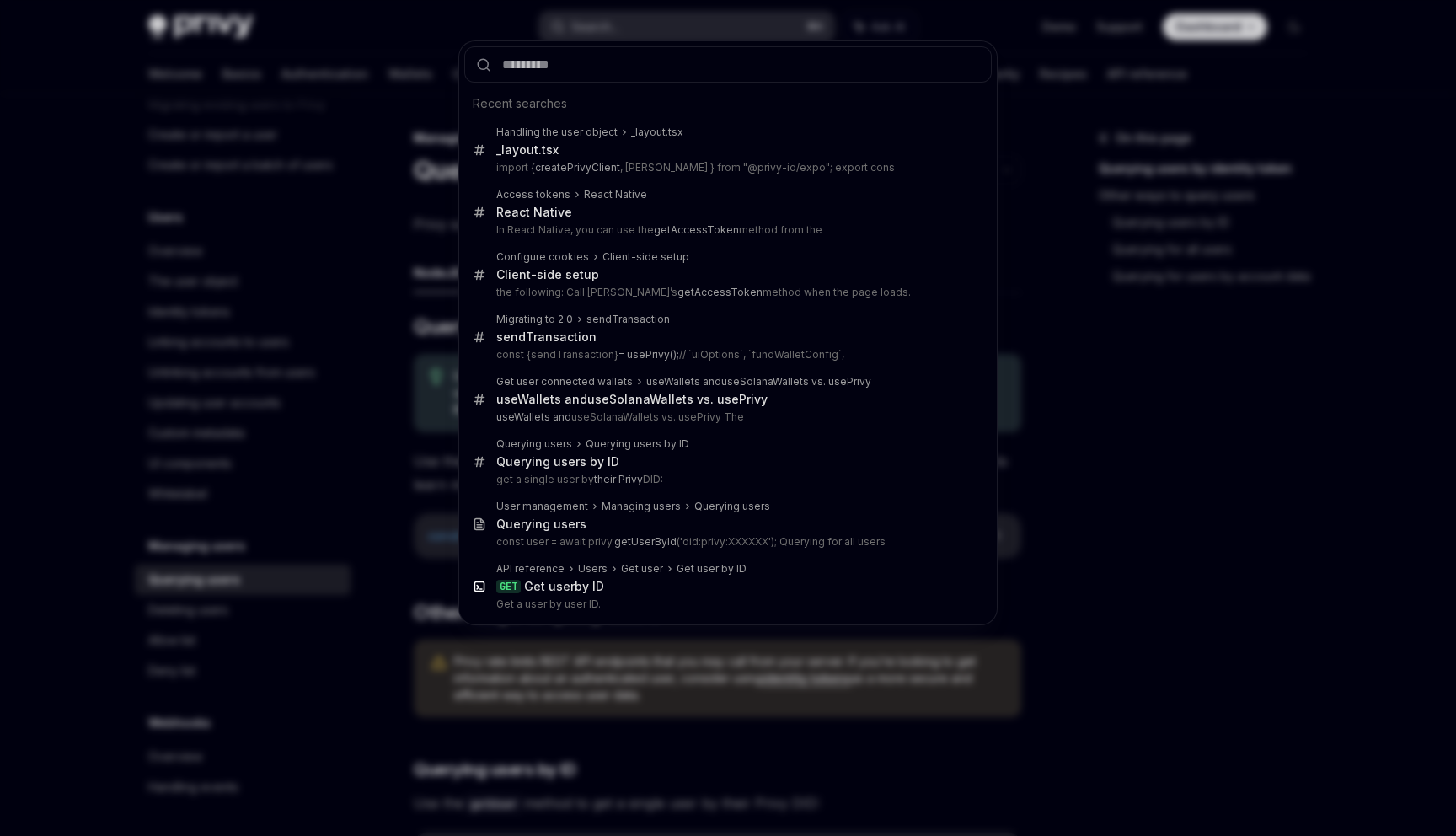
type input "**********"
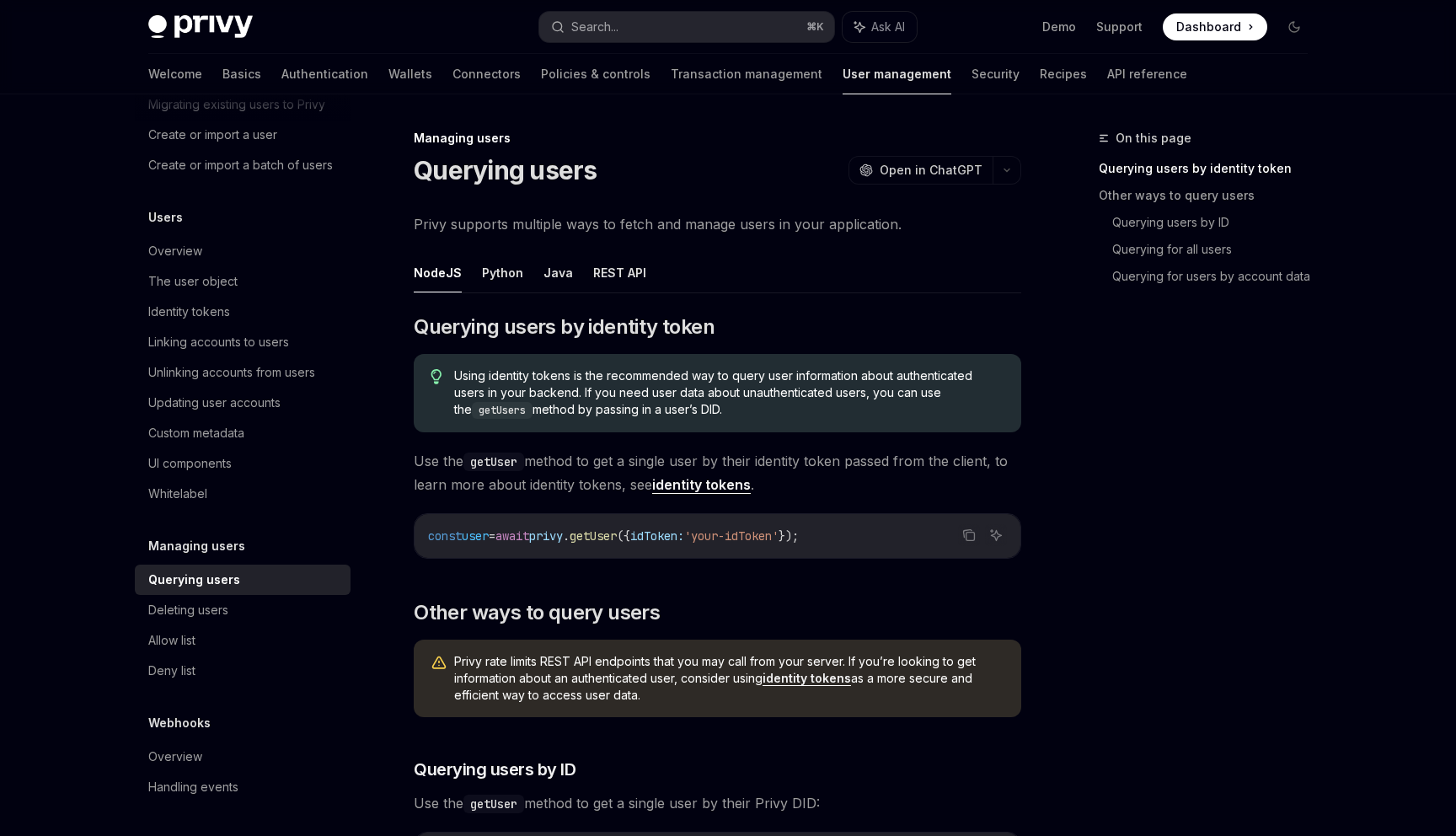
type textarea "*"
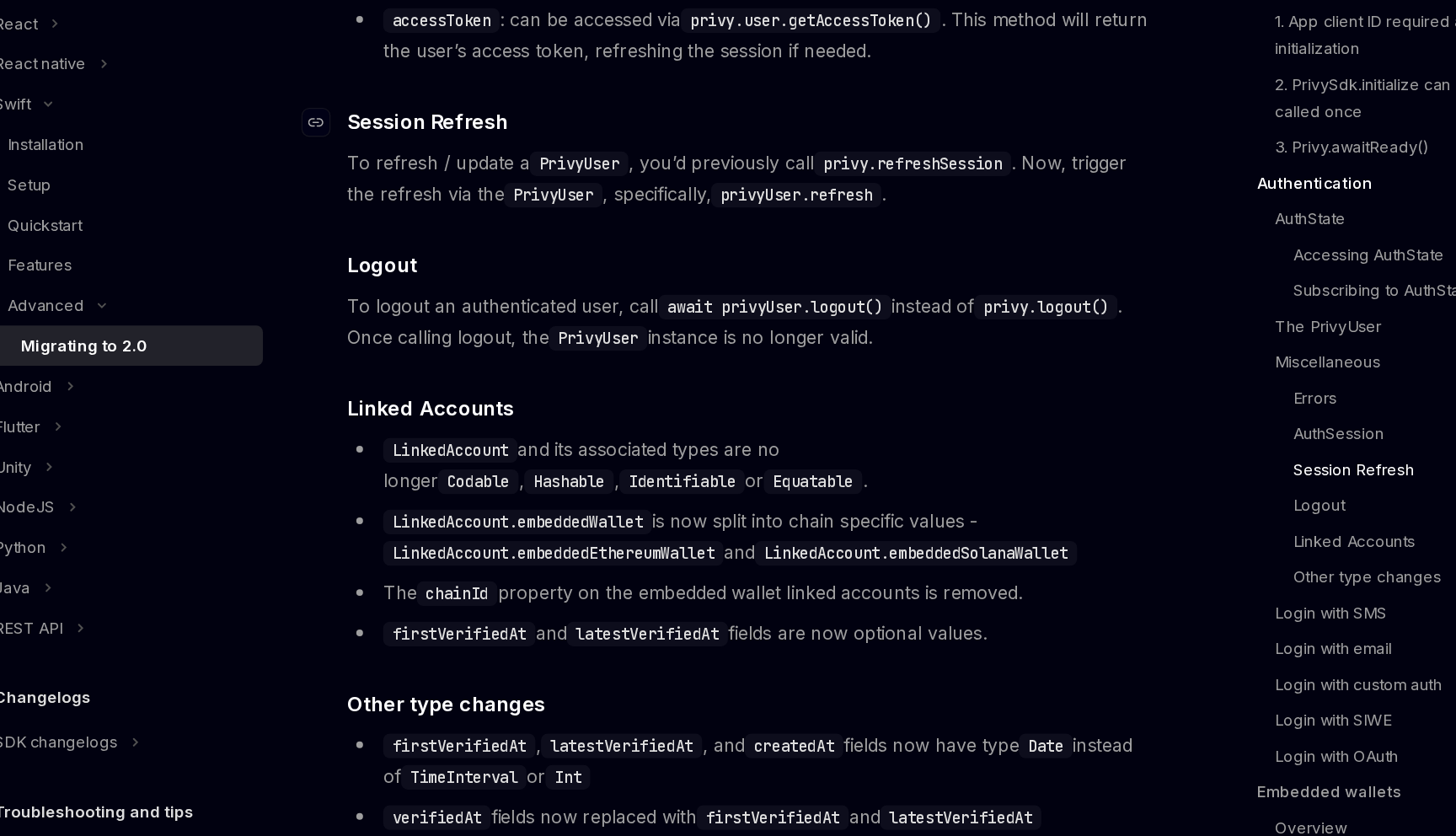
scroll to position [3337, 0]
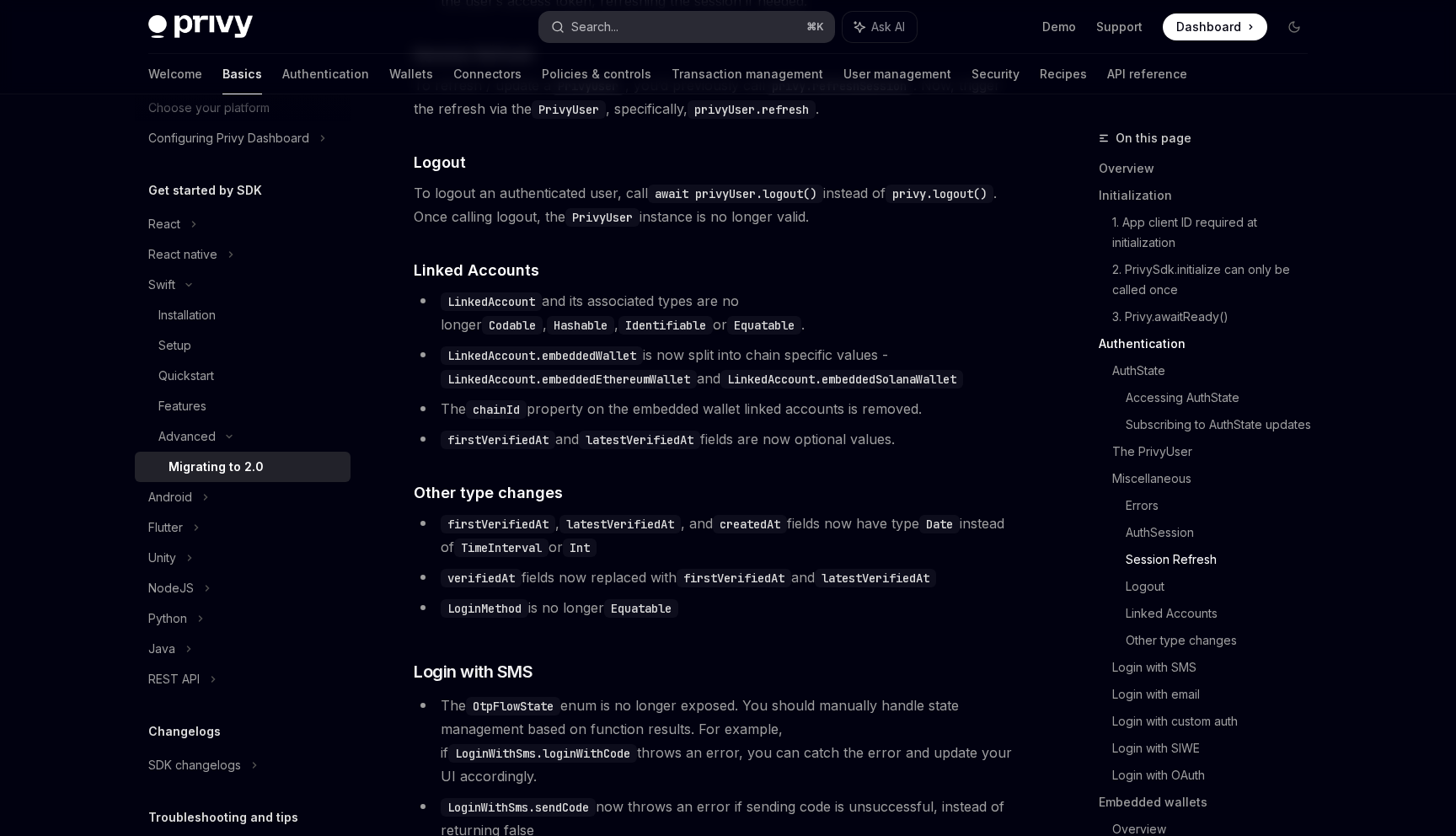
click at [697, 36] on button "Search... ⌘ K" at bounding box center [687, 27] width 295 height 31
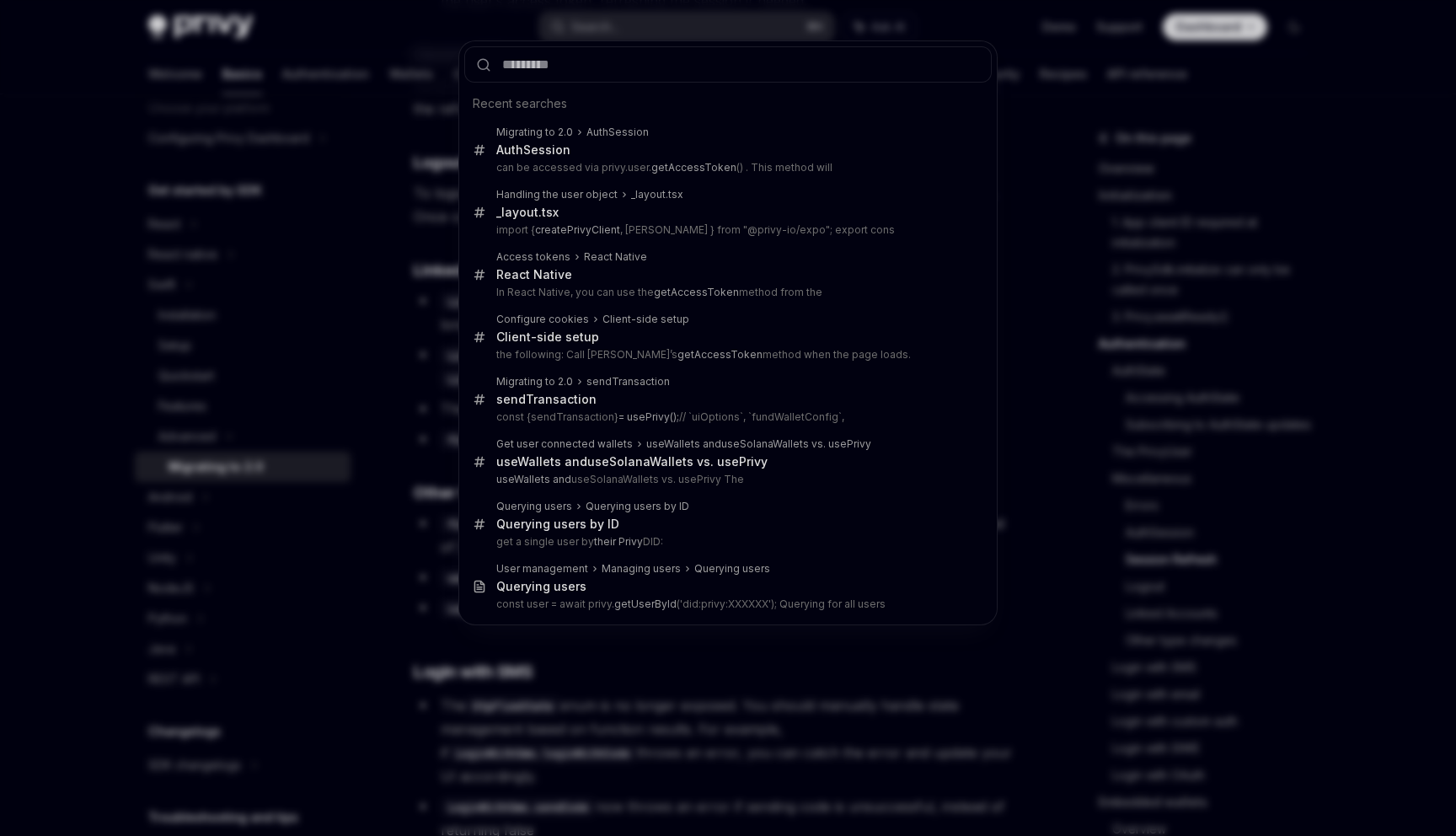
type input "**********"
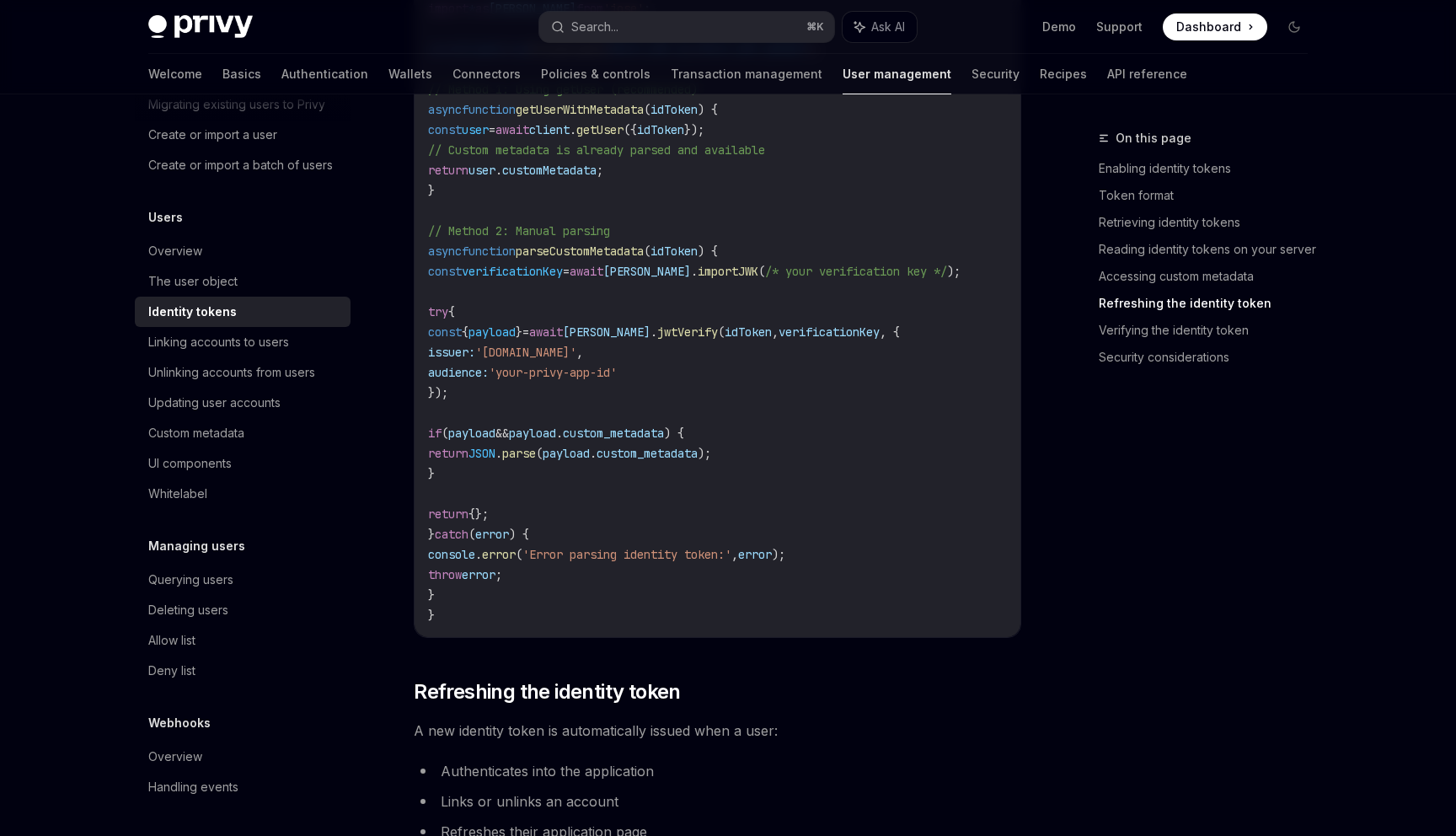
type textarea "*"
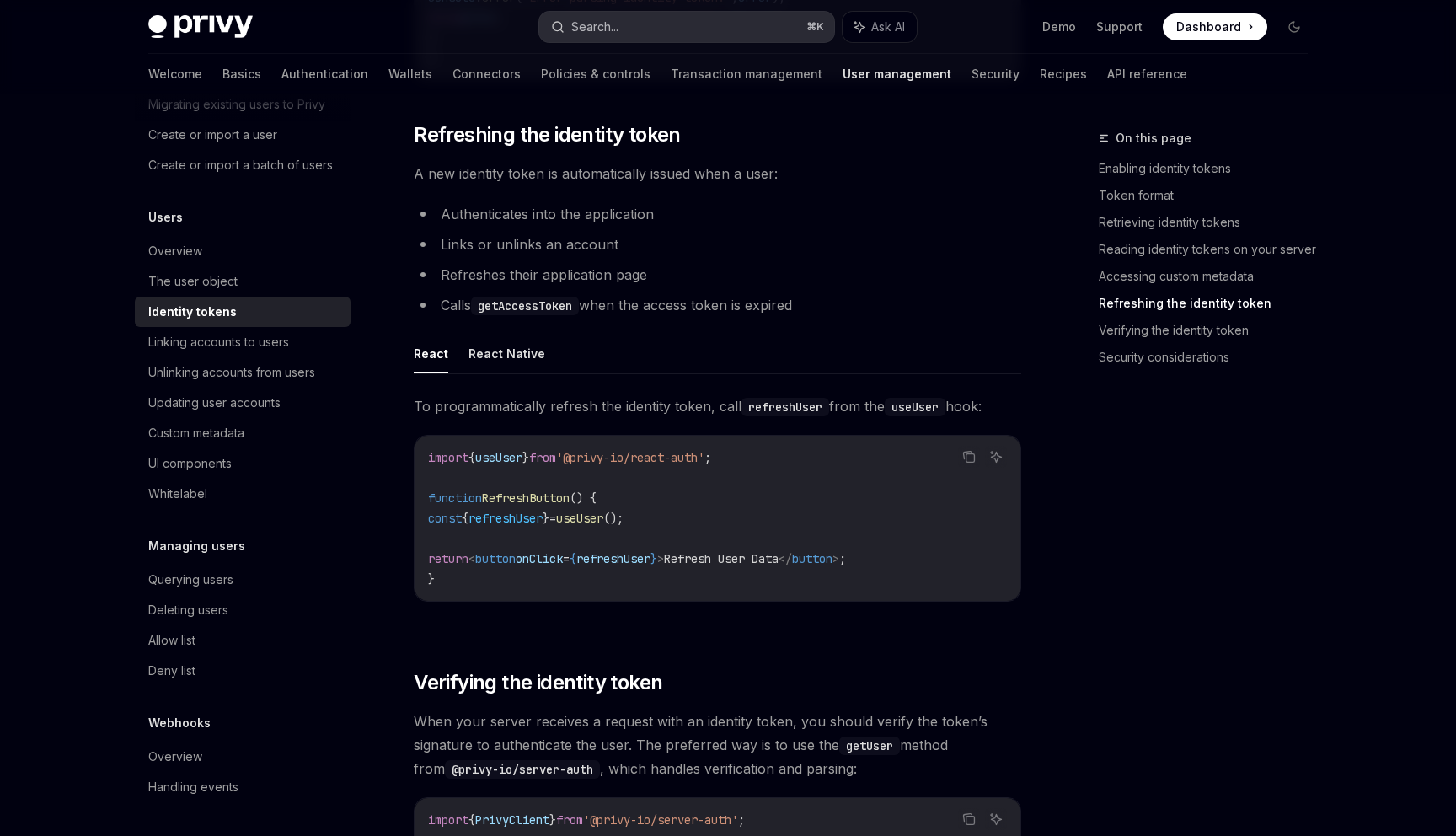
click at [641, 16] on button "Search... ⌘ K" at bounding box center [687, 27] width 295 height 31
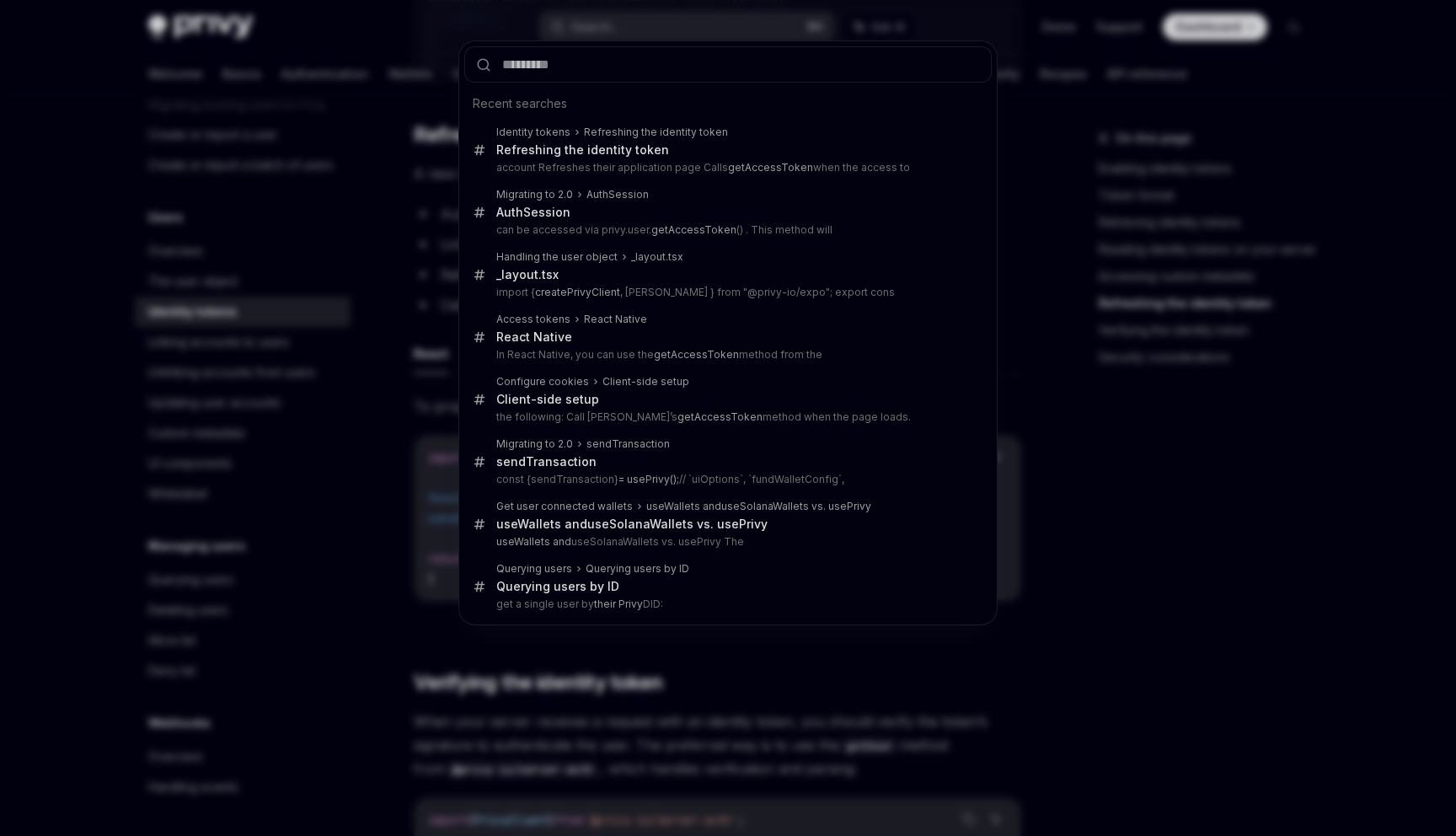
type input "**********"
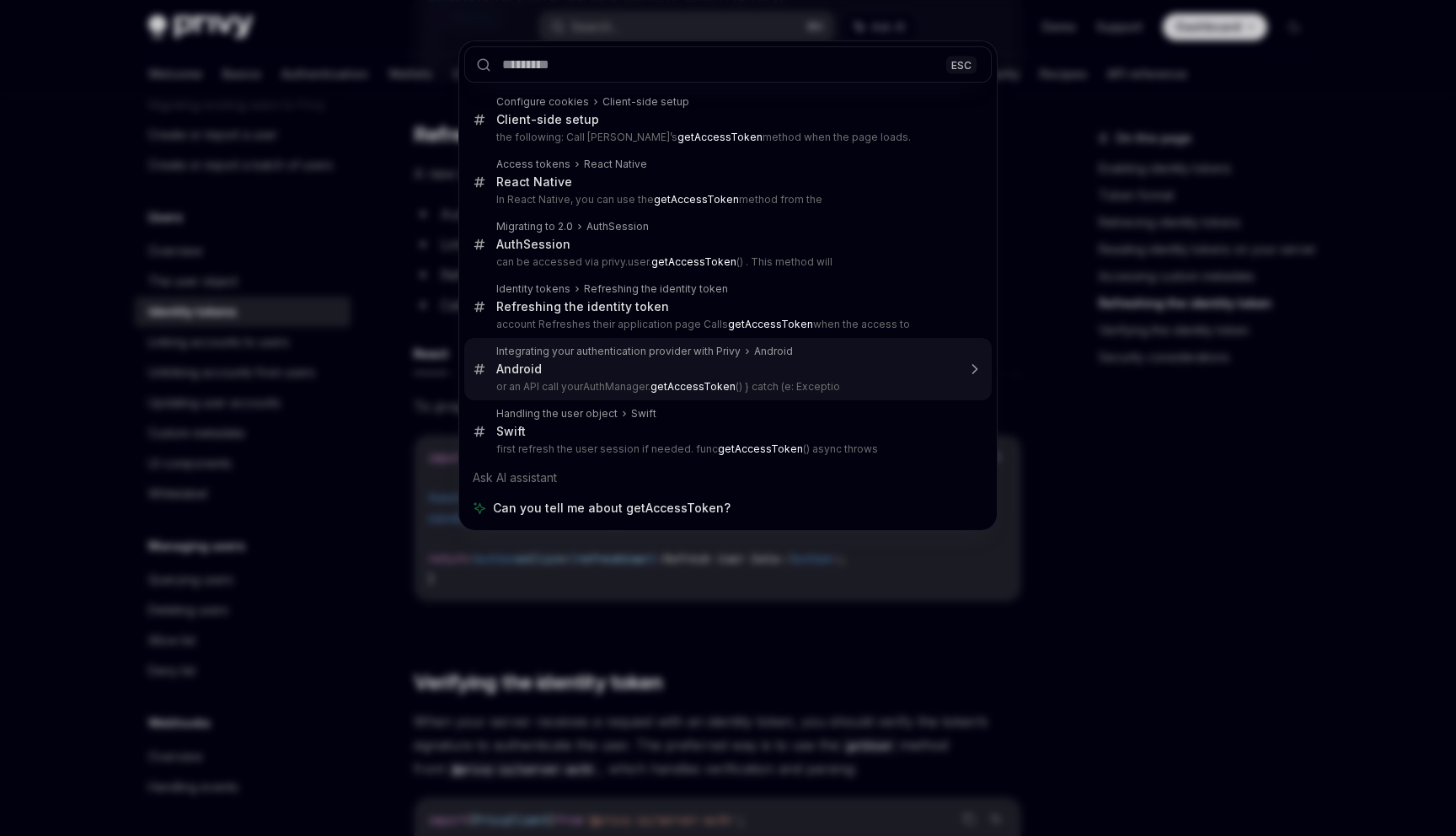
type textarea "*"
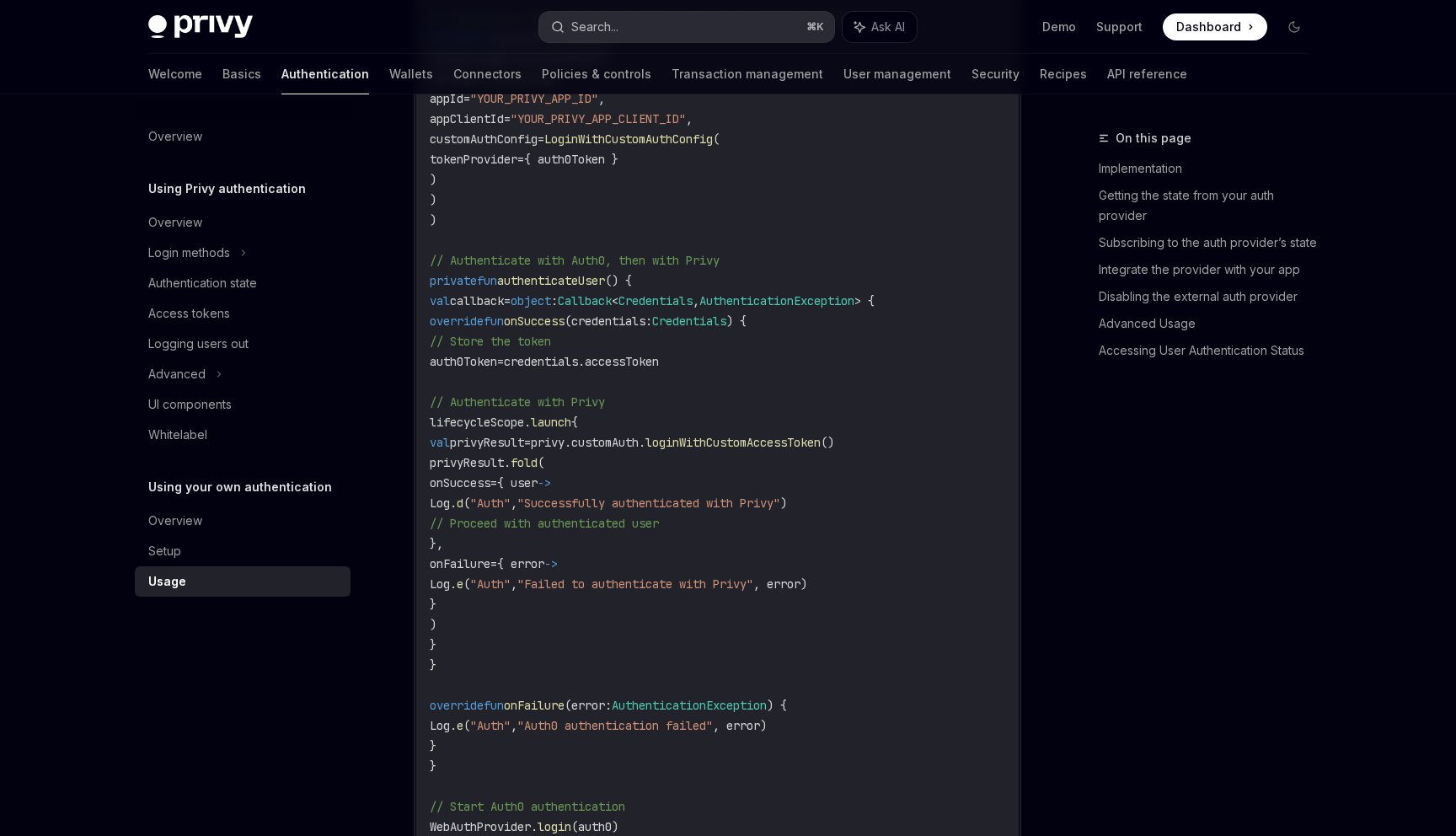
scroll to position [2157, 0]
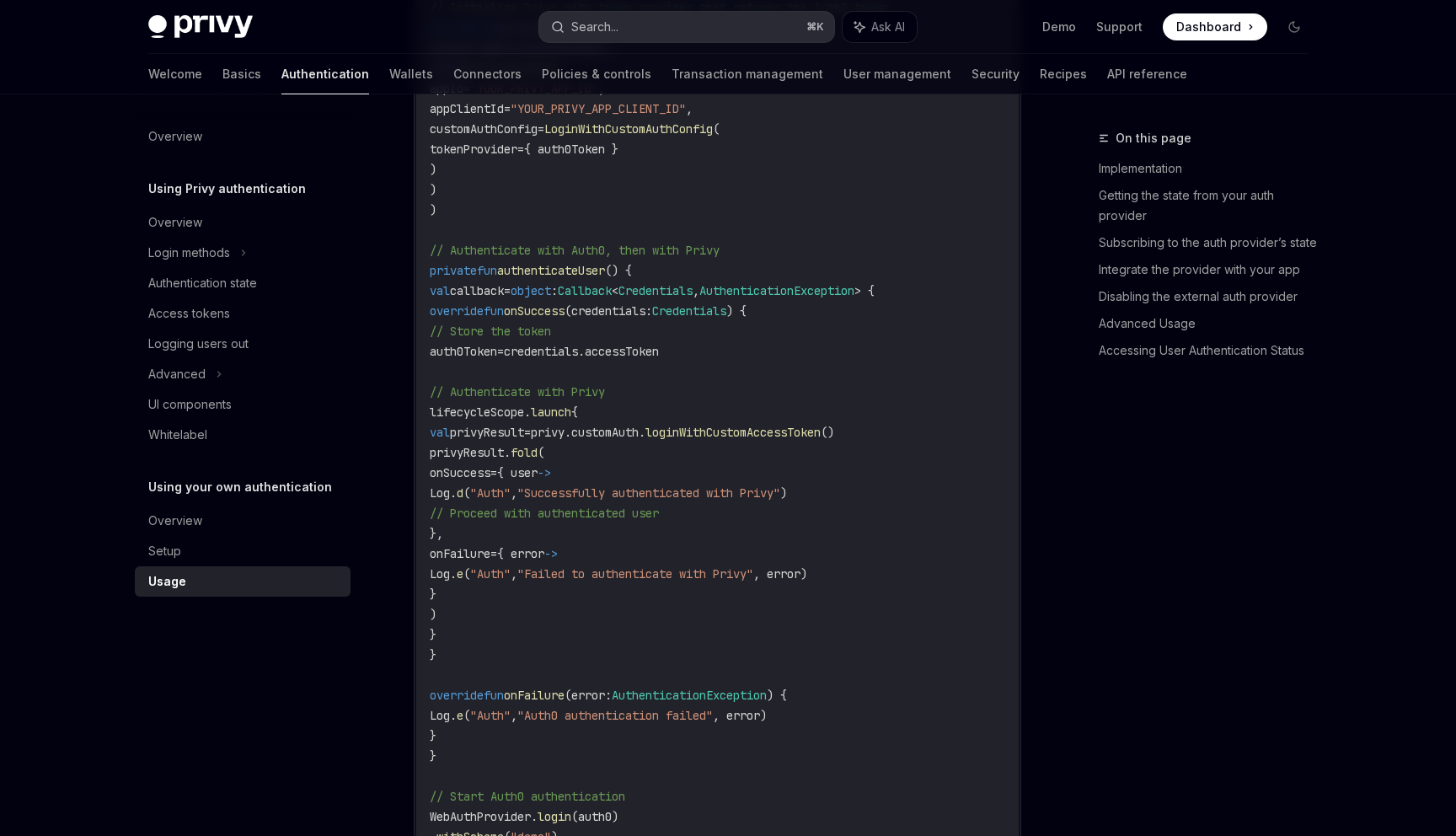
click at [624, 21] on button "Search... ⌘ K" at bounding box center [687, 27] width 295 height 31
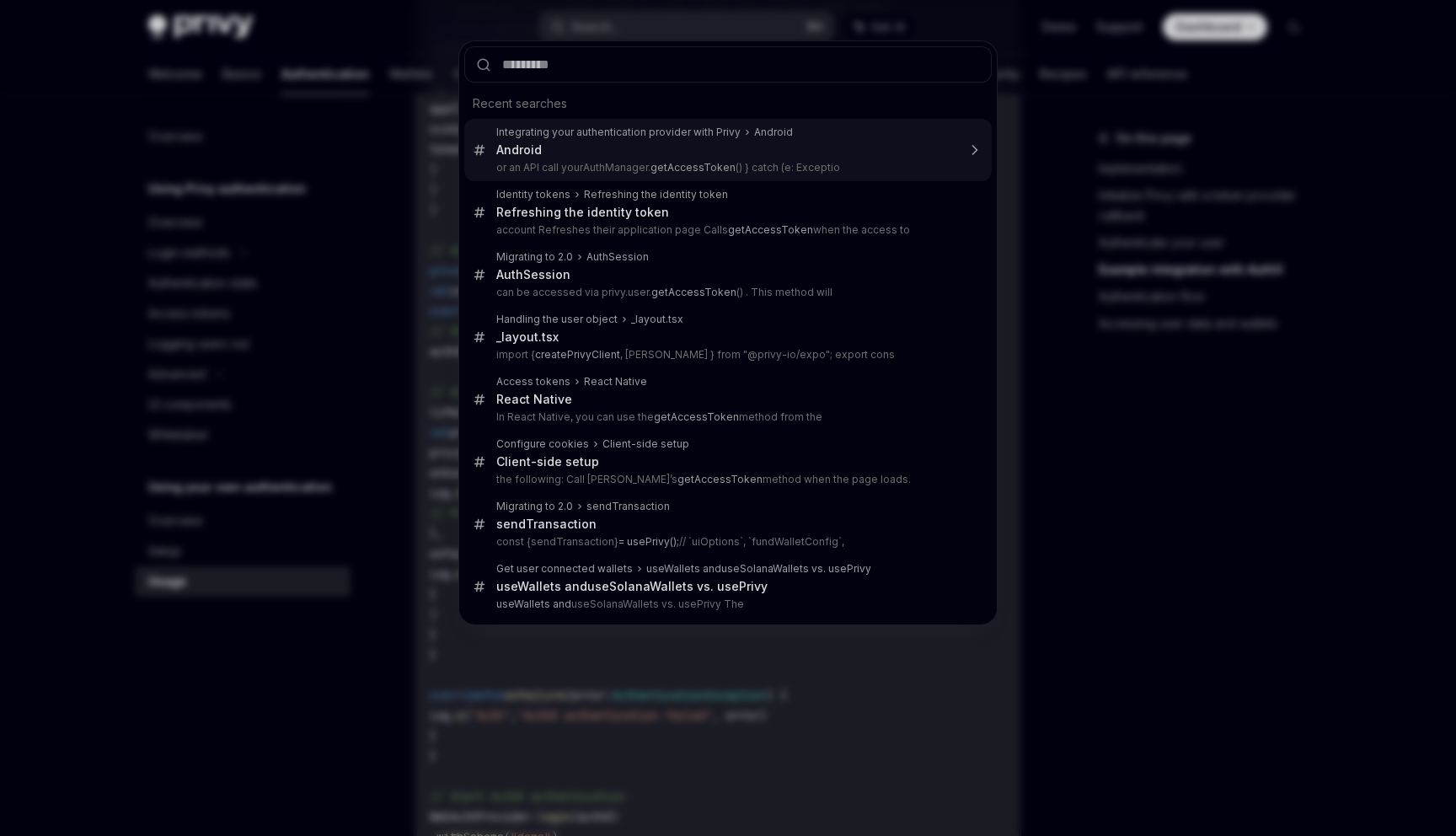
type input "**********"
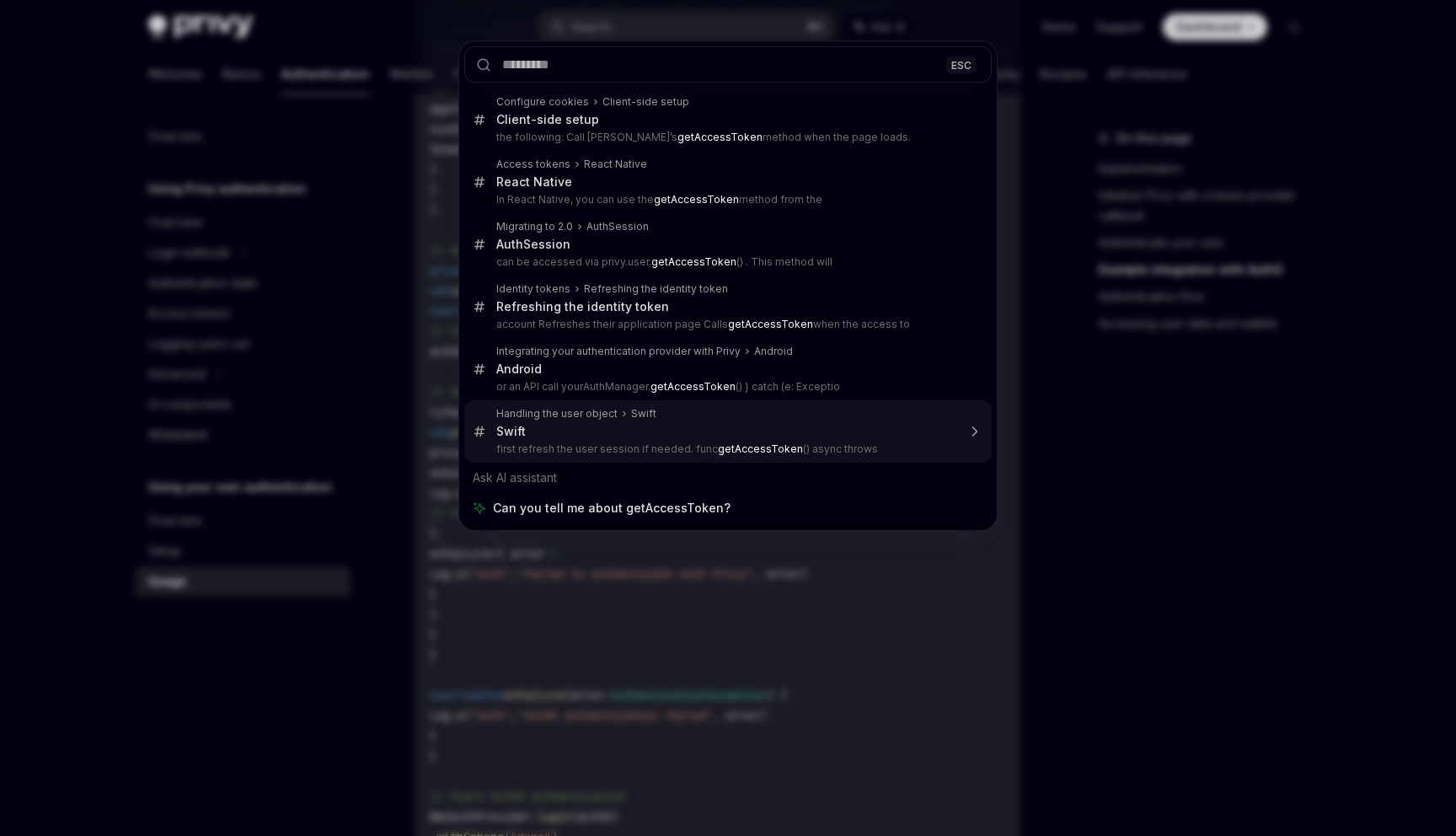
type textarea "*"
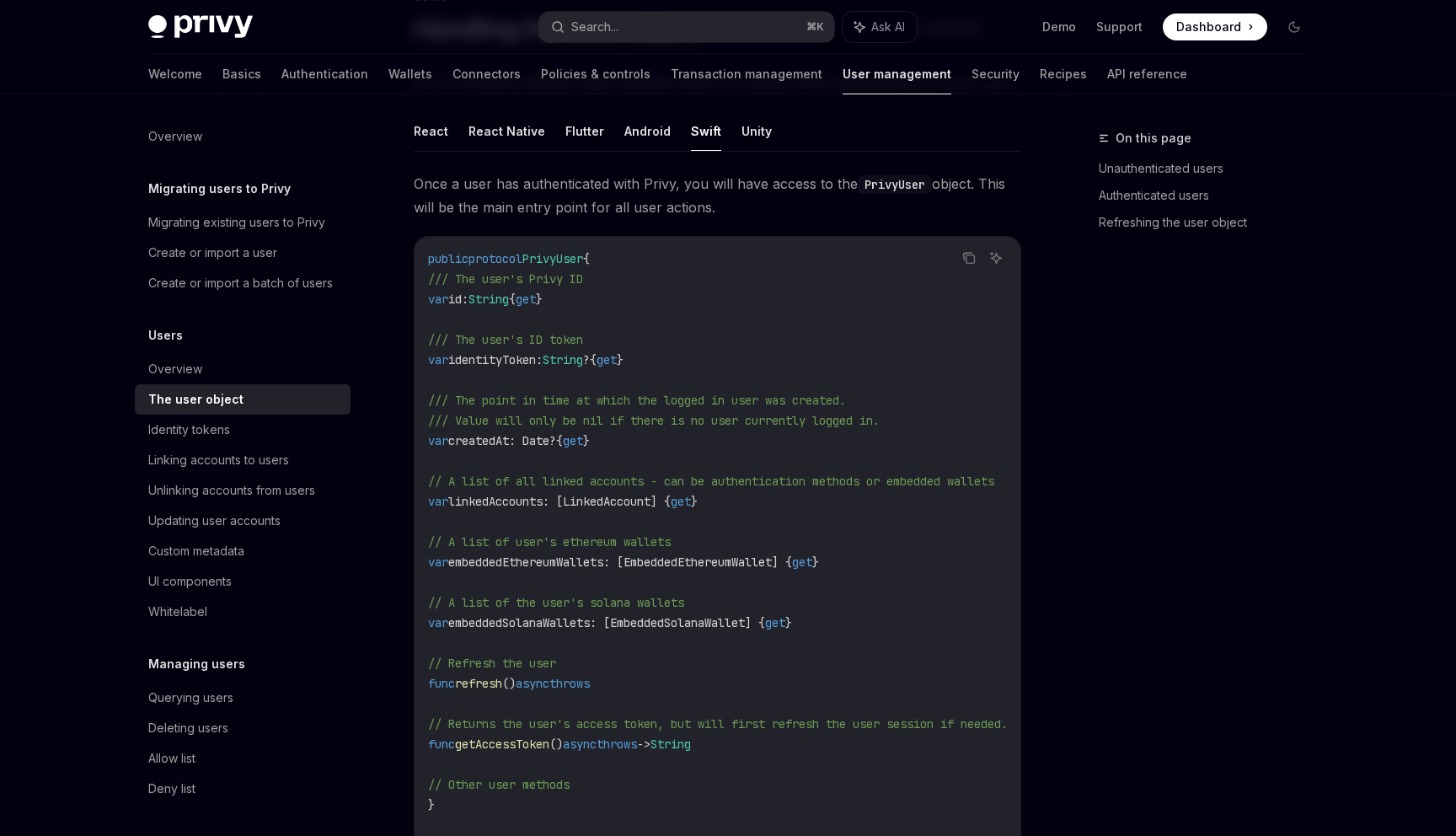
scroll to position [620, 0]
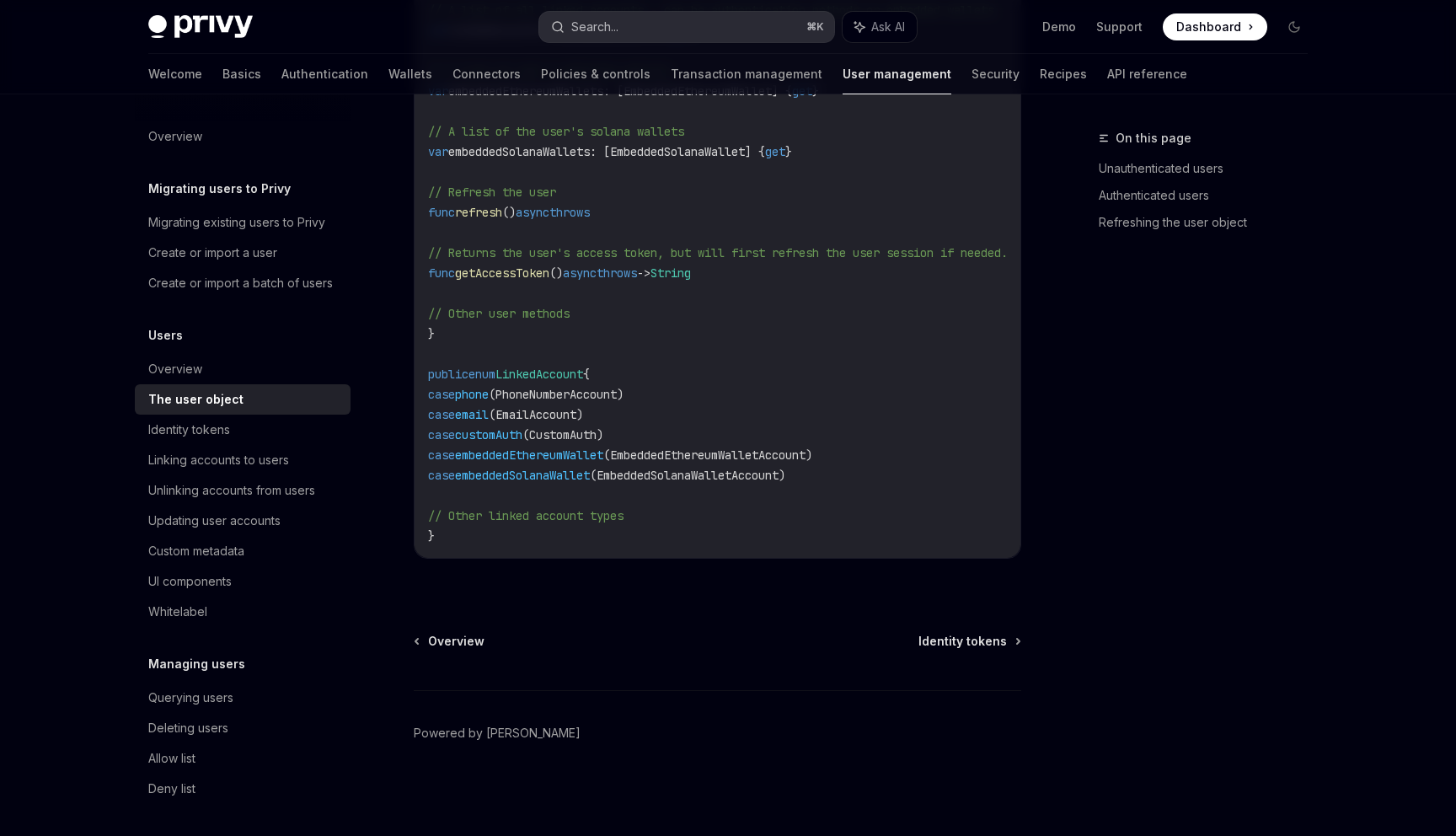
click at [684, 13] on button "Search... ⌘ K" at bounding box center [687, 27] width 295 height 31
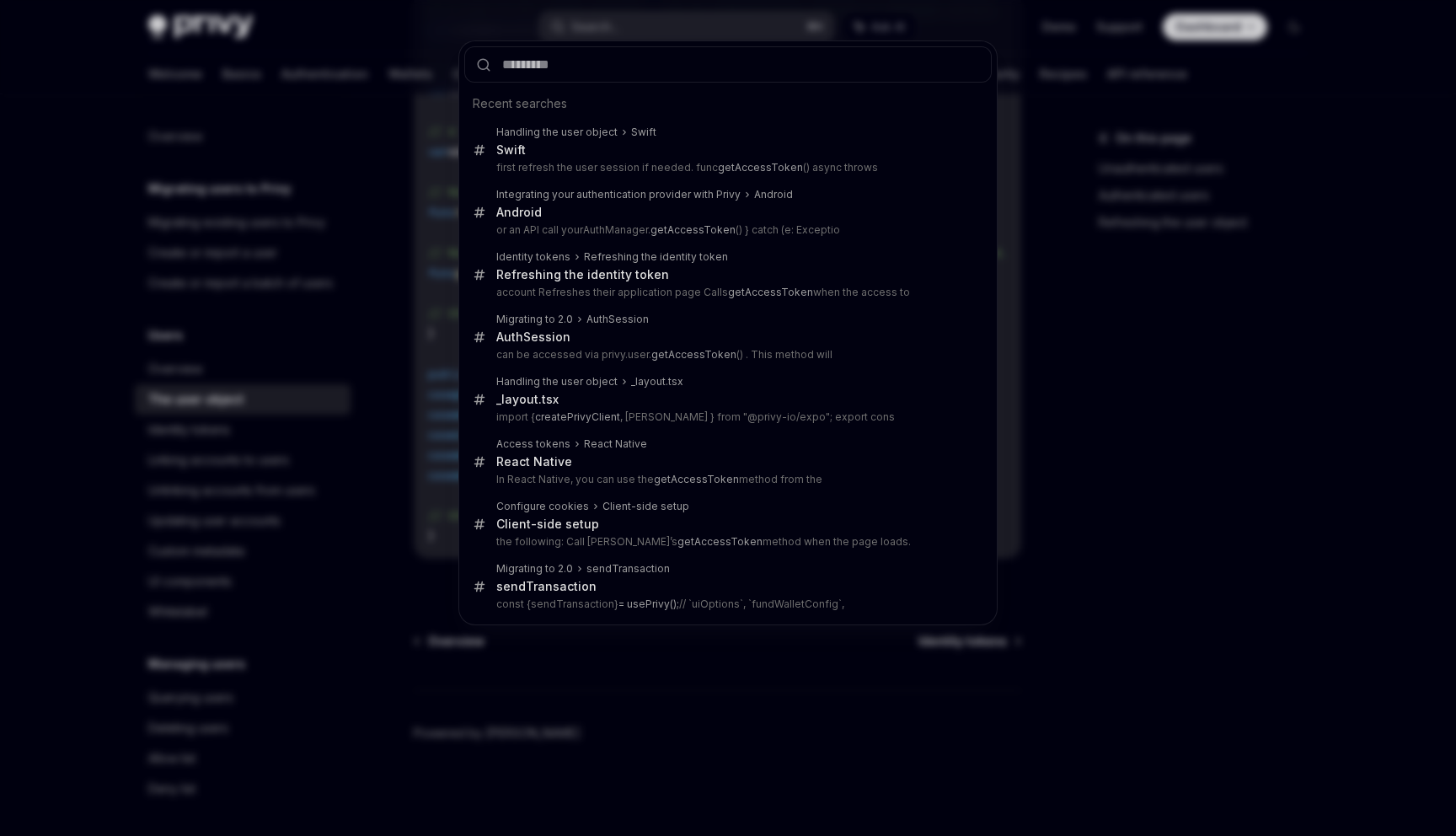
type input "**********"
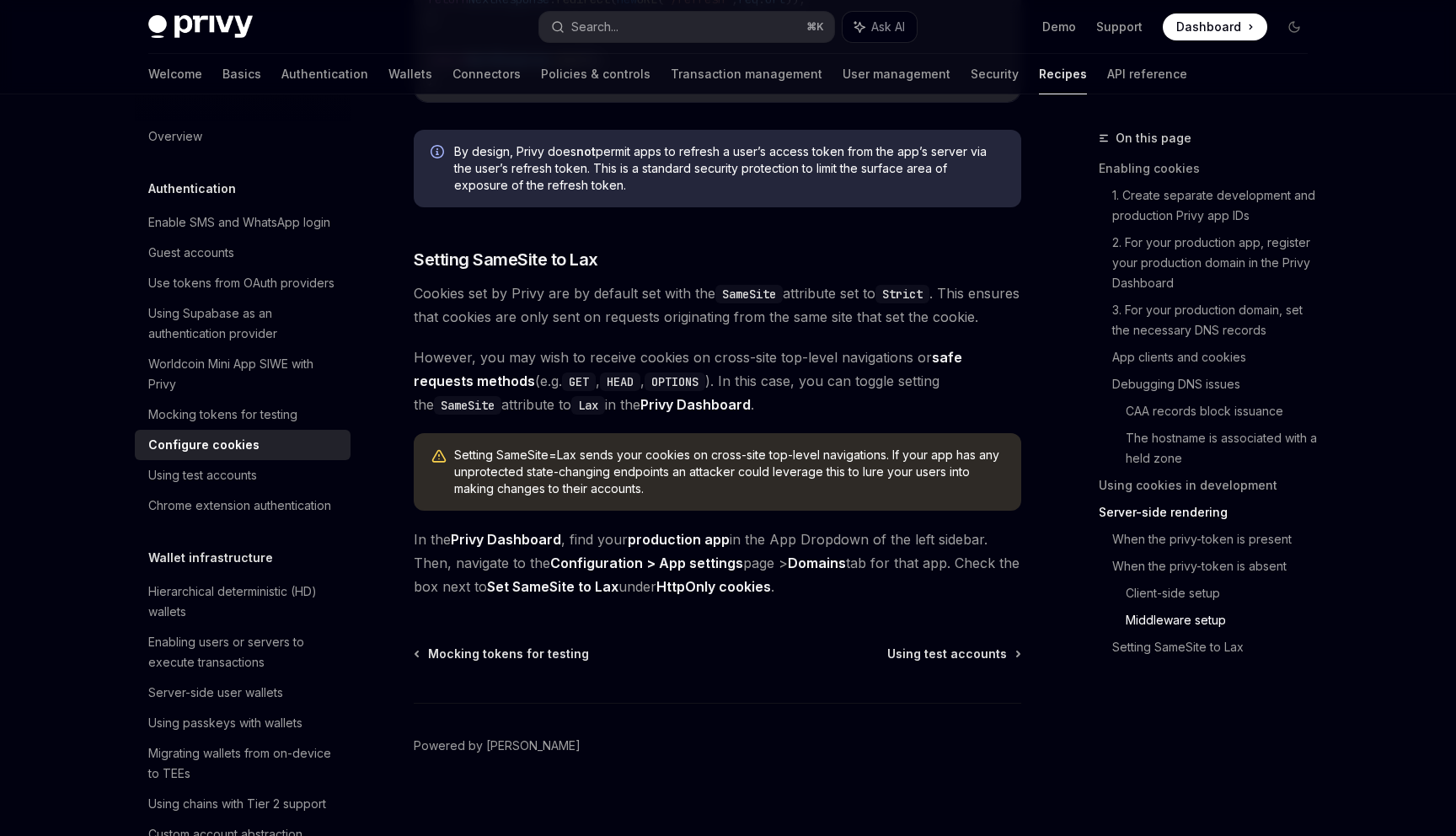
scroll to position [5763, 0]
click at [325, 224] on div "Enable SMS and WhatsApp login" at bounding box center [238, 223] width 182 height 21
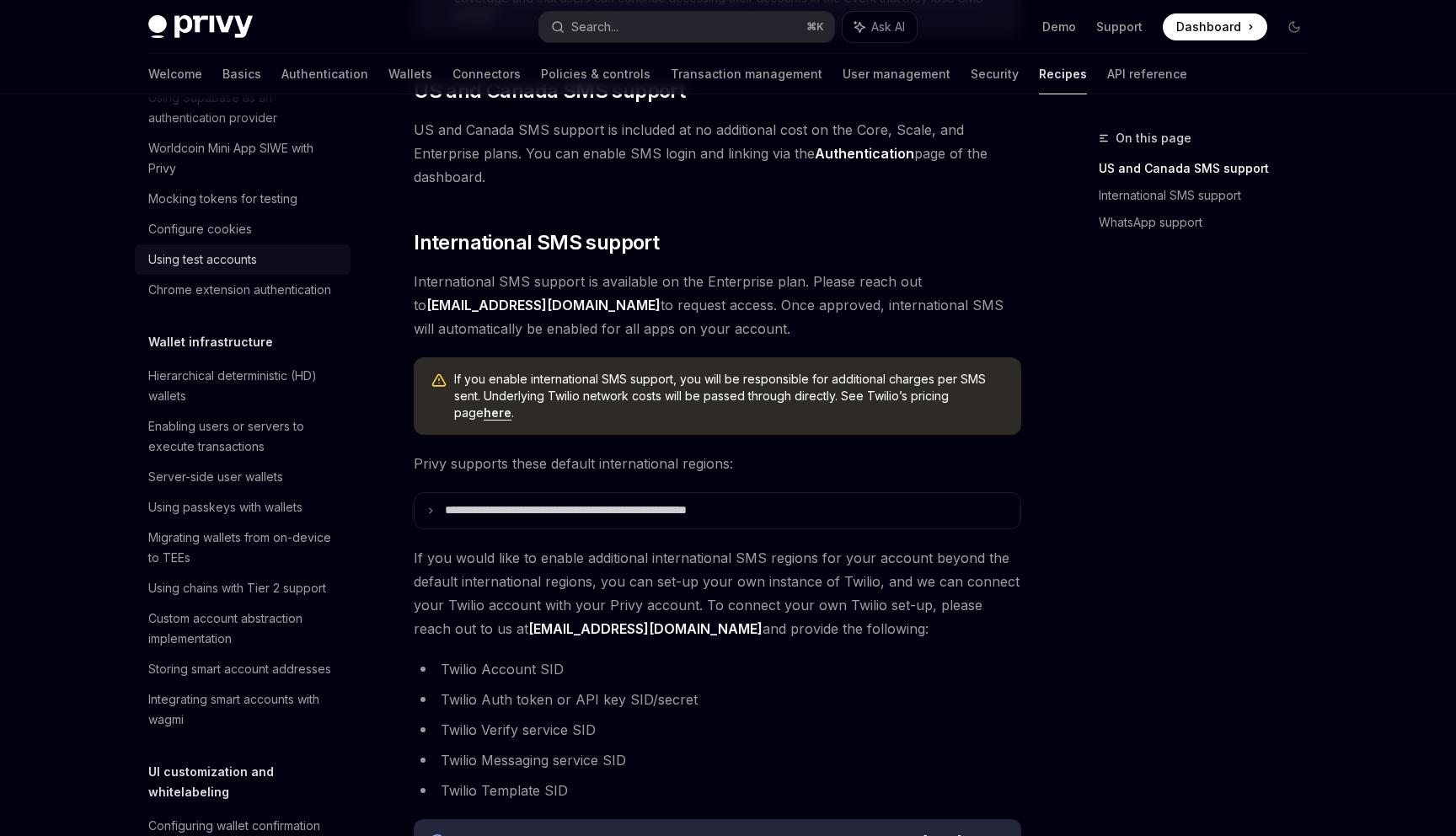
scroll to position [276, 0]
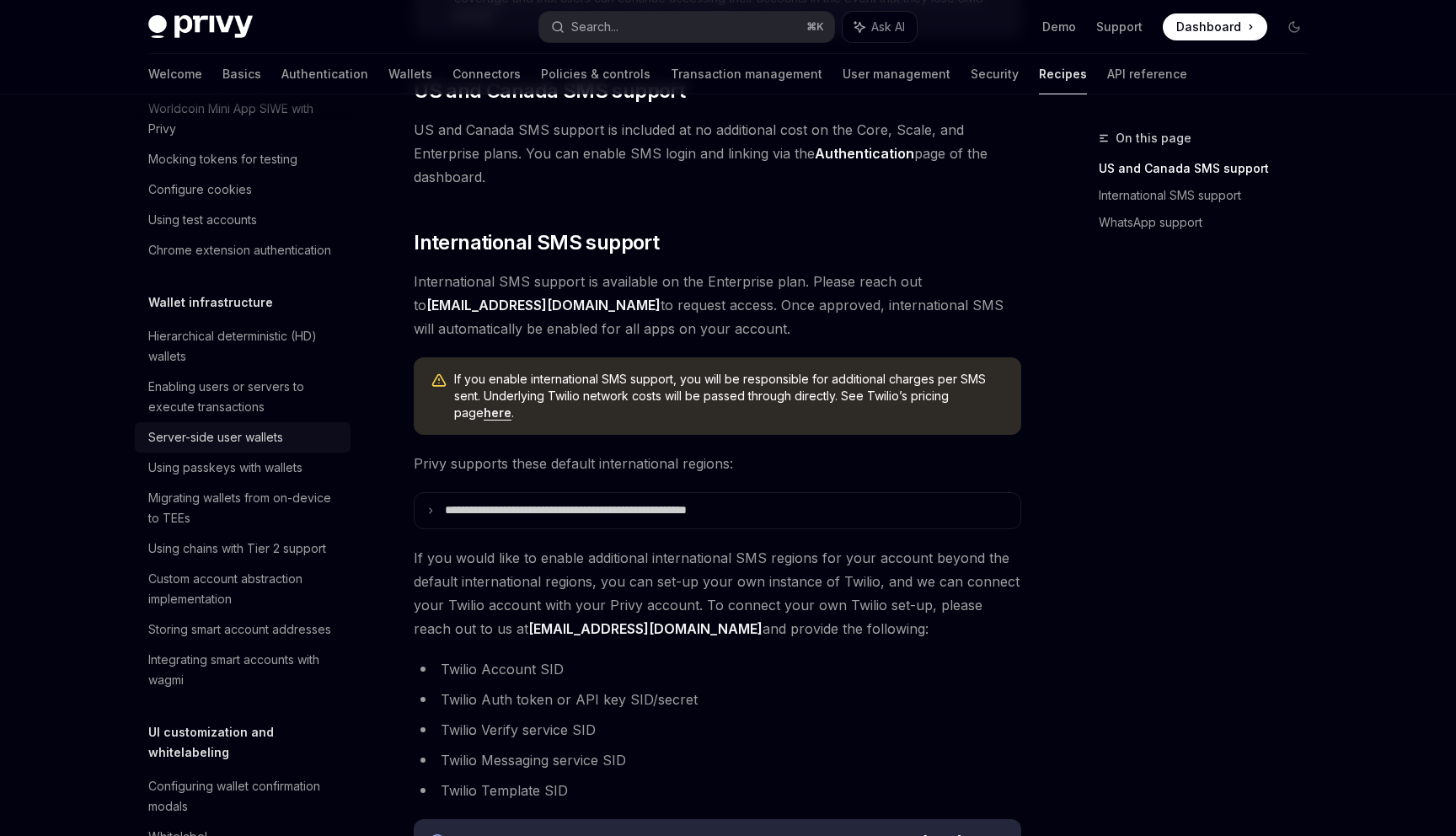
click at [265, 428] on link "Server-side user wallets" at bounding box center [243, 437] width 216 height 31
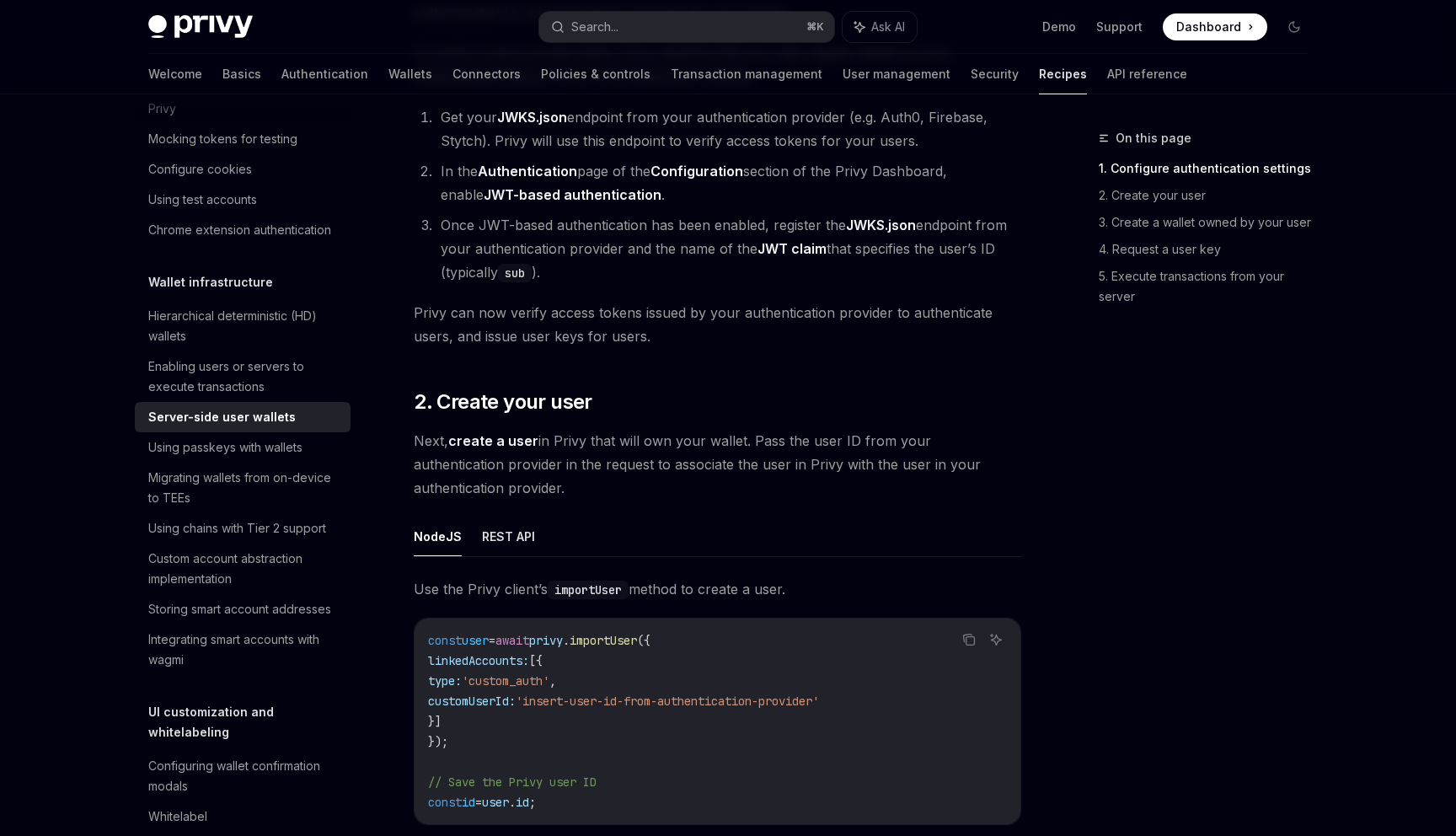
scroll to position [1281, 0]
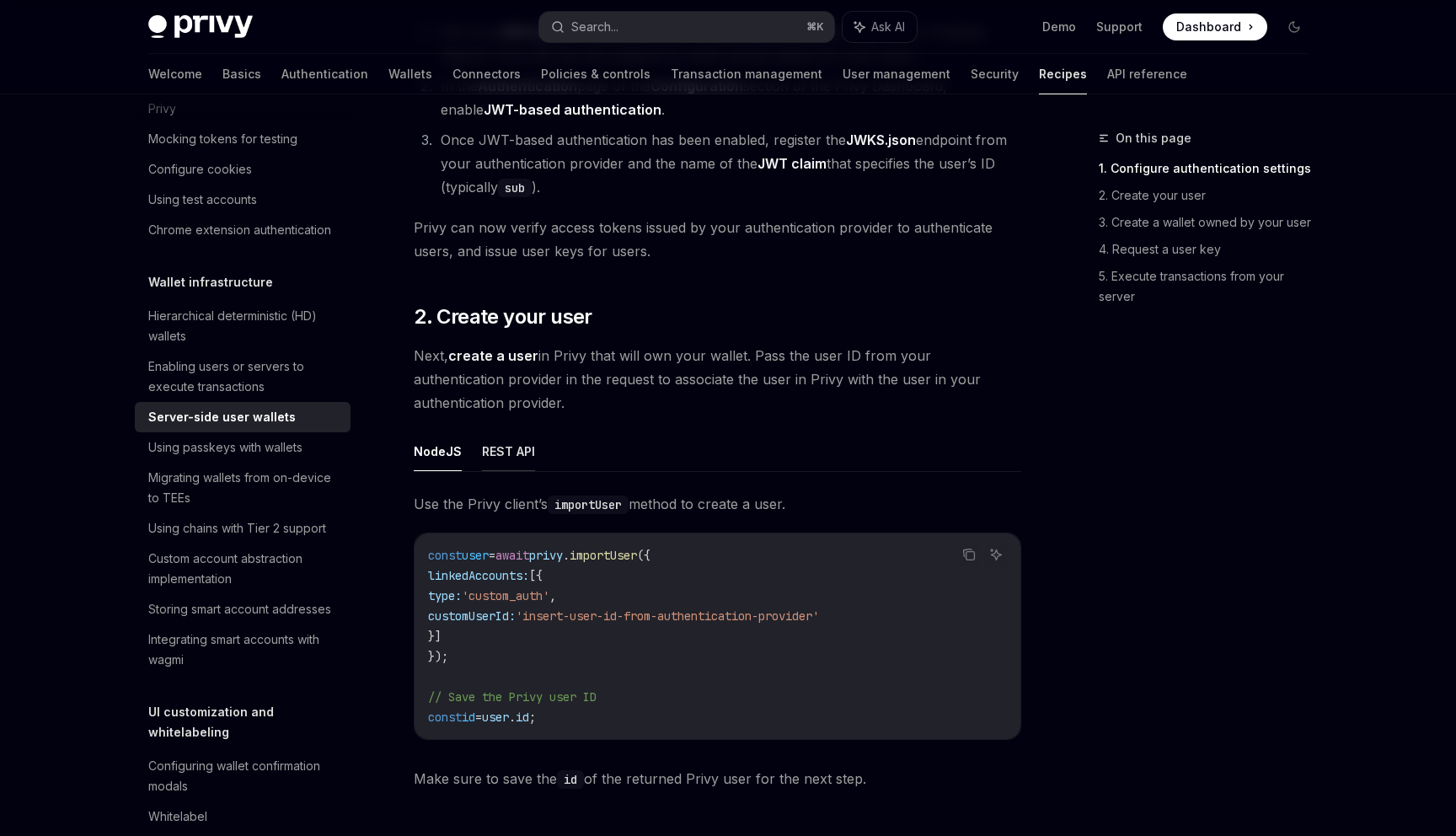
click at [488, 454] on button "REST API" at bounding box center [508, 451] width 53 height 40
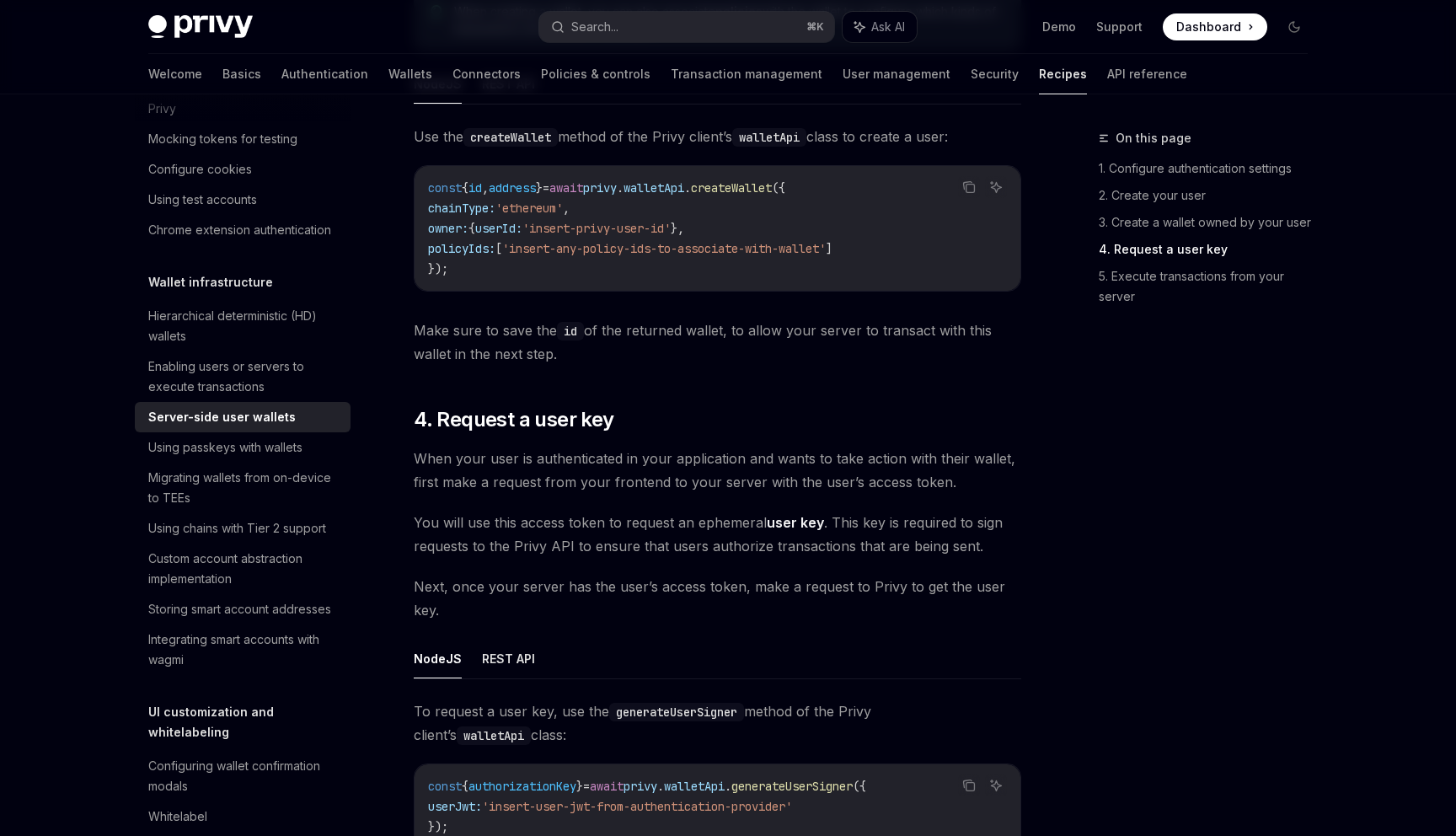
scroll to position [2825, 0]
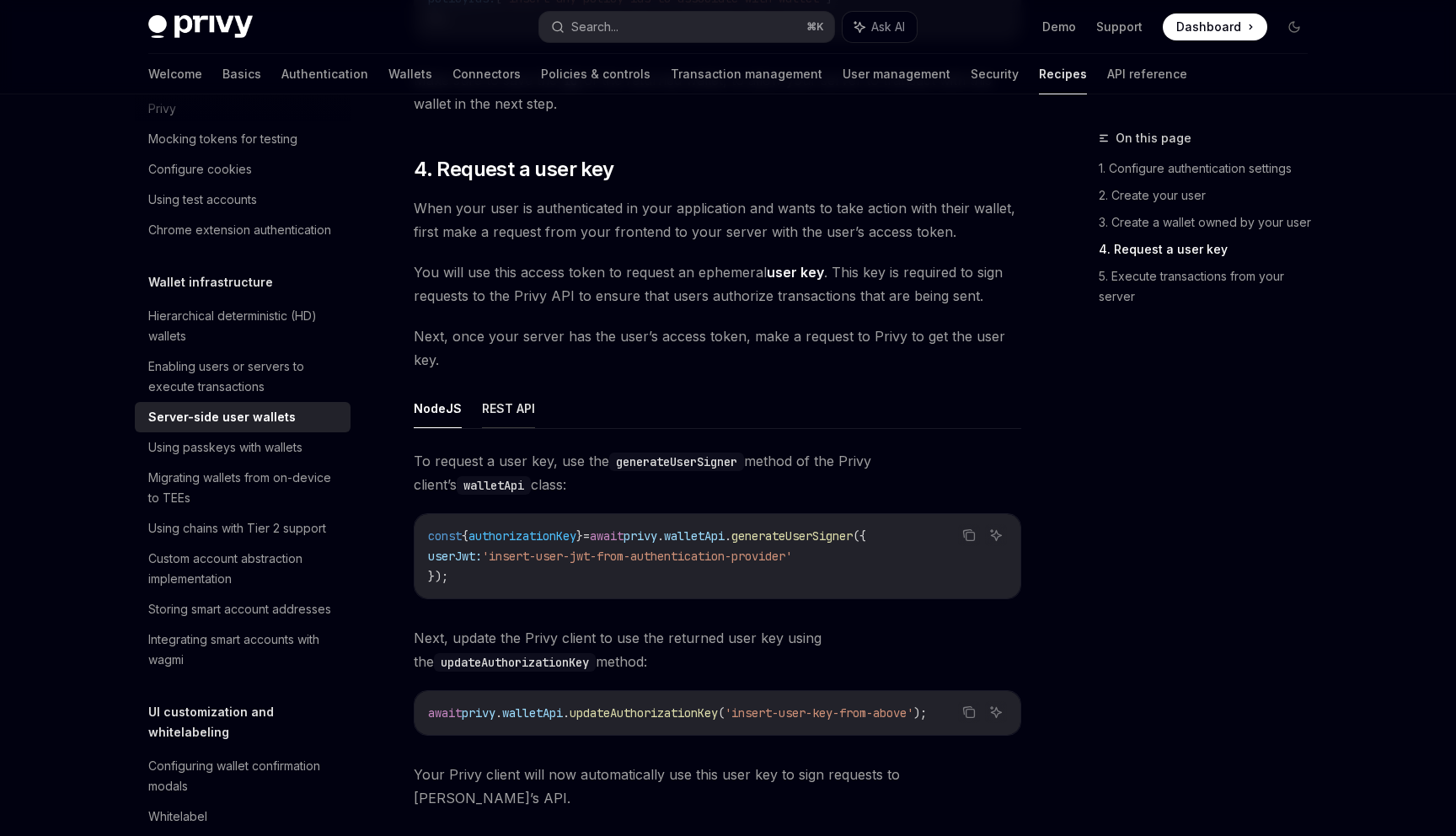
click at [497, 421] on button "REST API" at bounding box center [508, 408] width 53 height 40
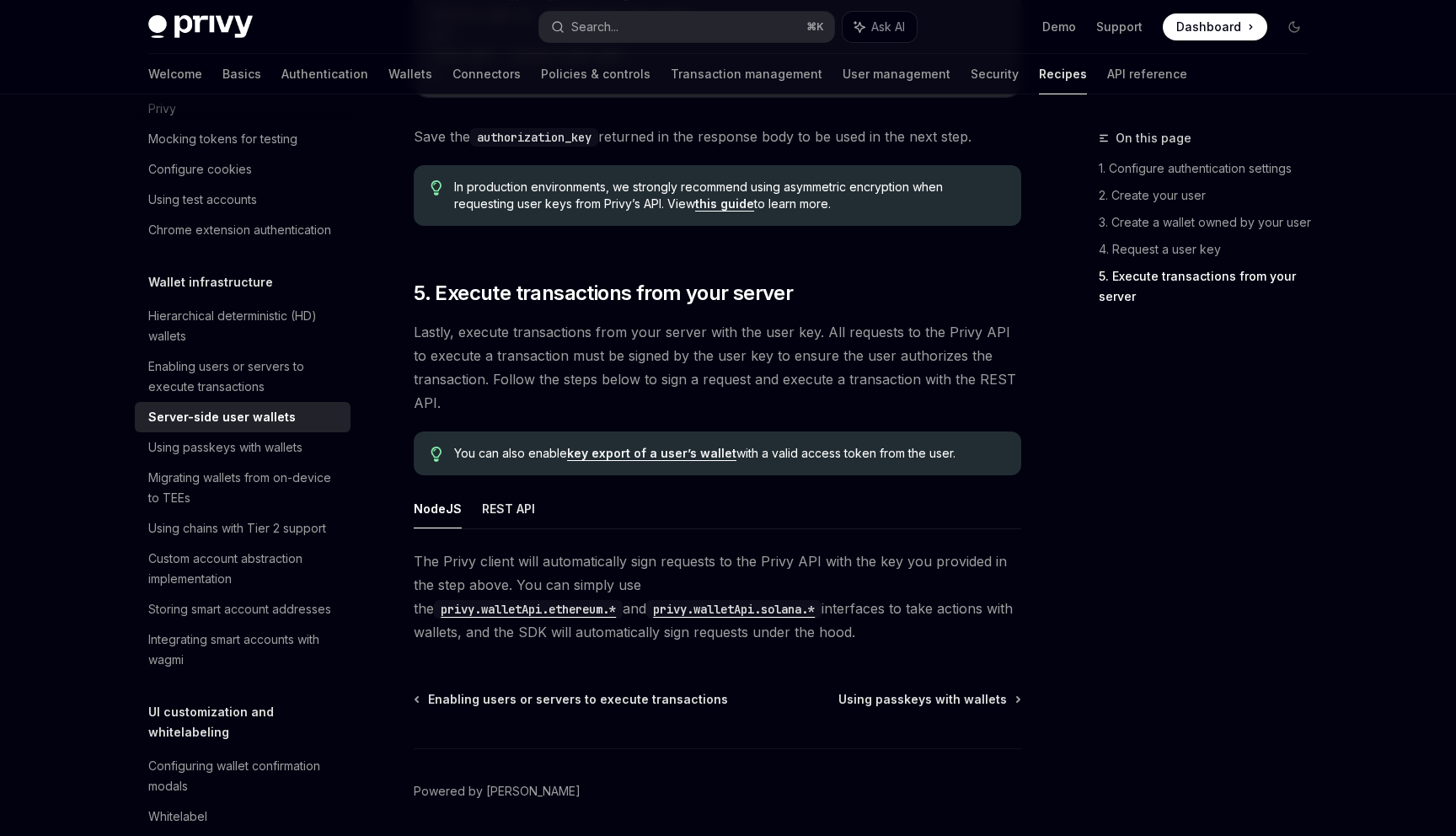
scroll to position [3708, 0]
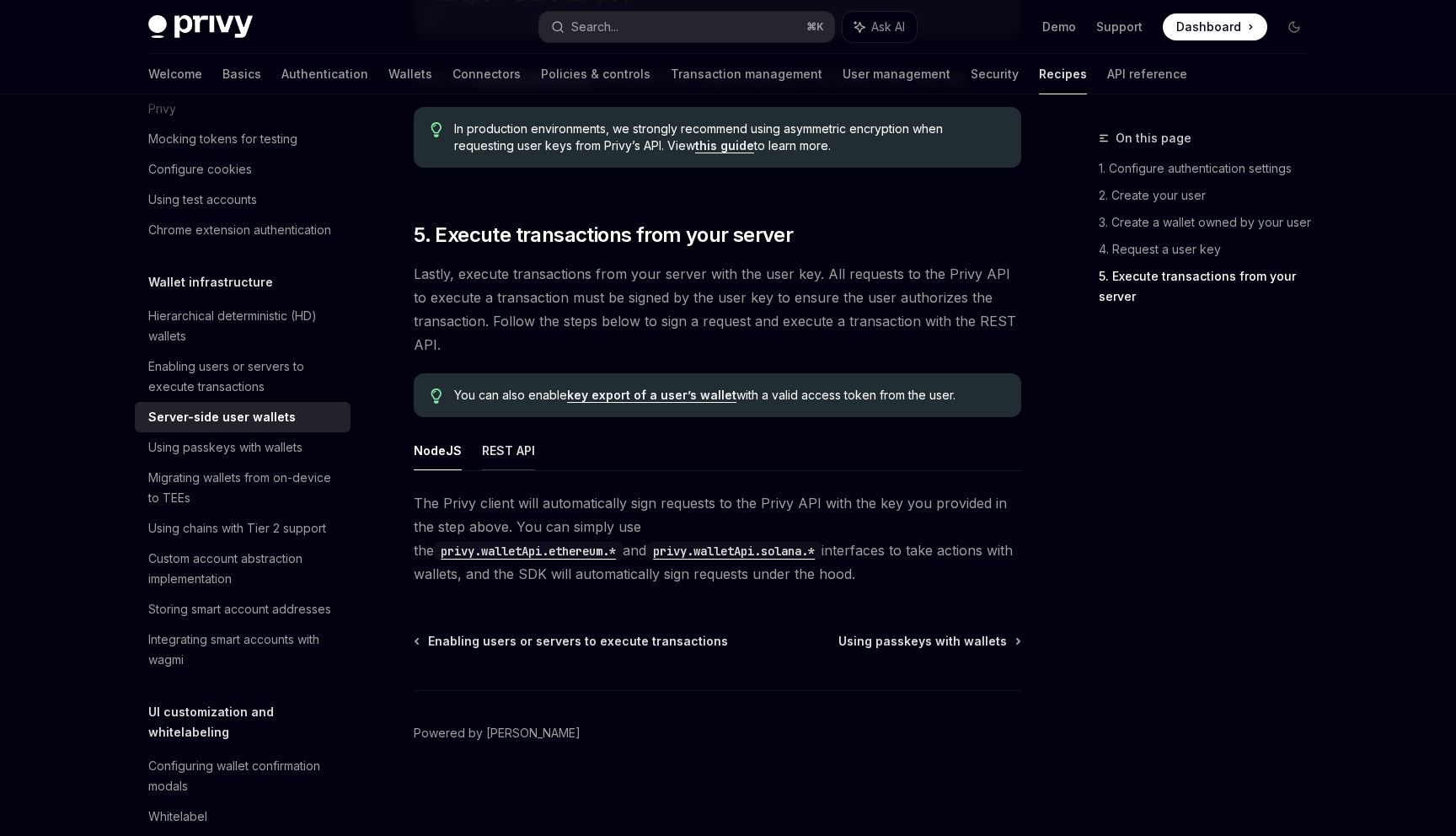
click at [498, 438] on button "REST API" at bounding box center [508, 450] width 53 height 40
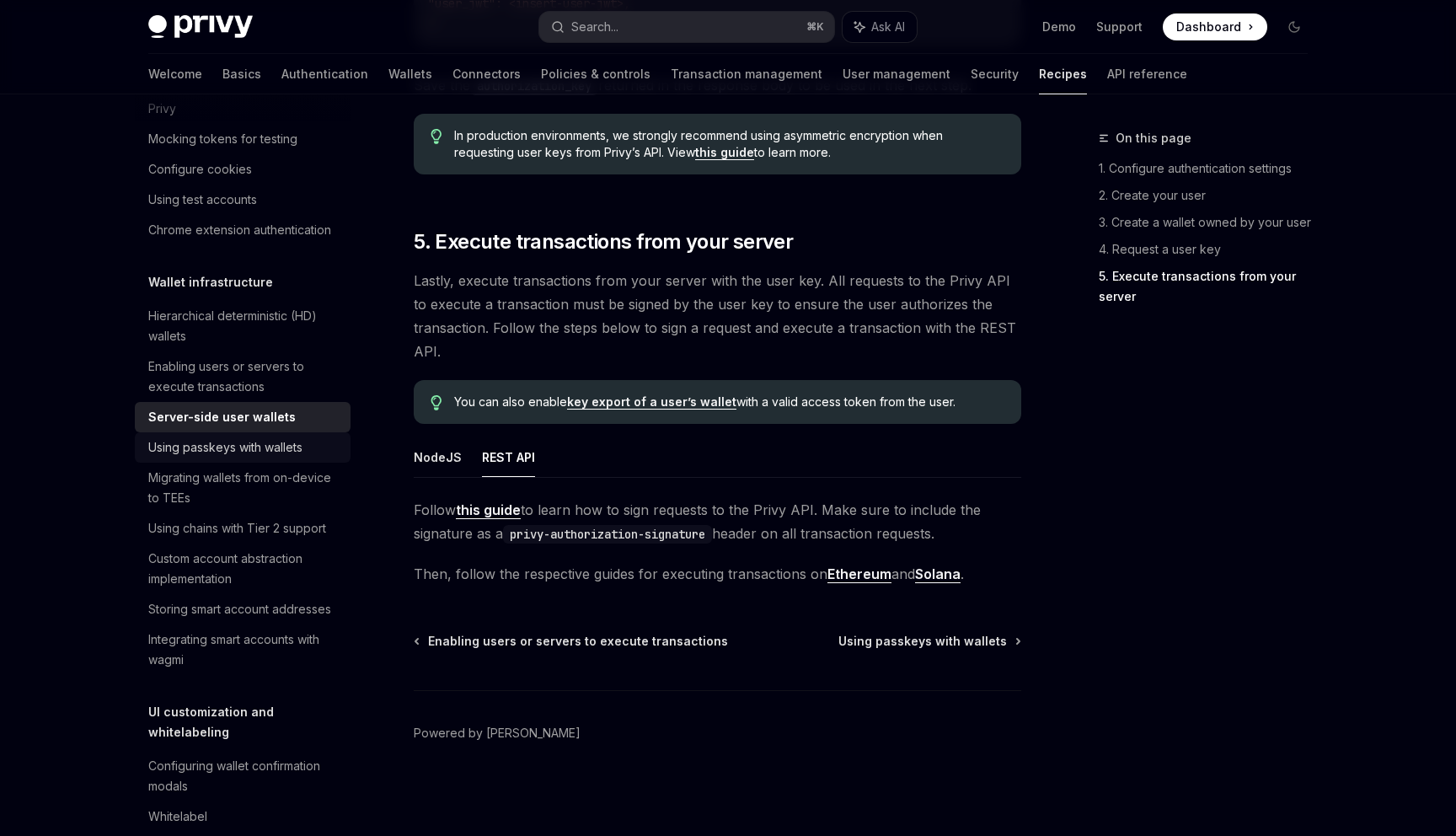
click at [324, 453] on div "Using passkeys with wallets" at bounding box center [244, 447] width 192 height 21
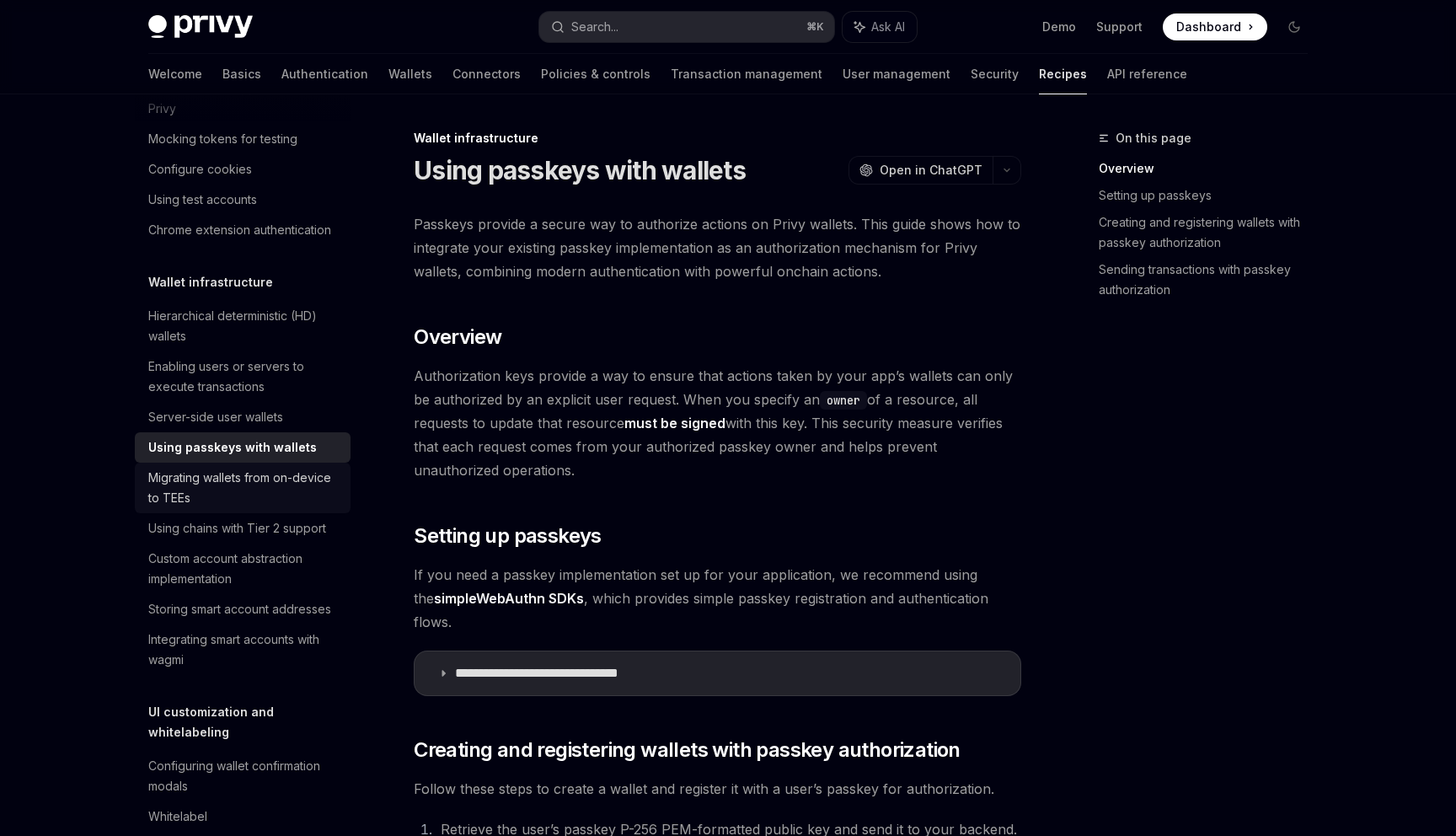
click at [323, 485] on div "Migrating wallets from on-device to TEEs" at bounding box center [244, 487] width 192 height 40
type textarea "*"
